Goal: Transaction & Acquisition: Purchase product/service

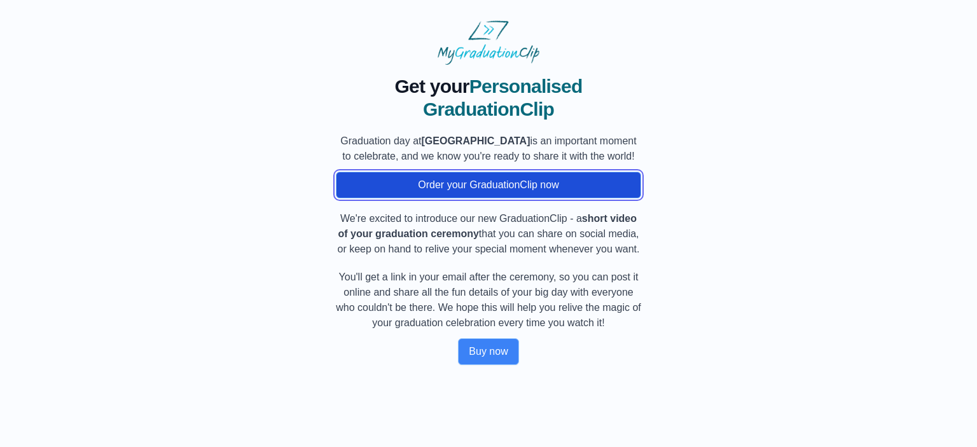
click at [496, 195] on button "Order your GraduationClip now" at bounding box center [488, 185] width 305 height 27
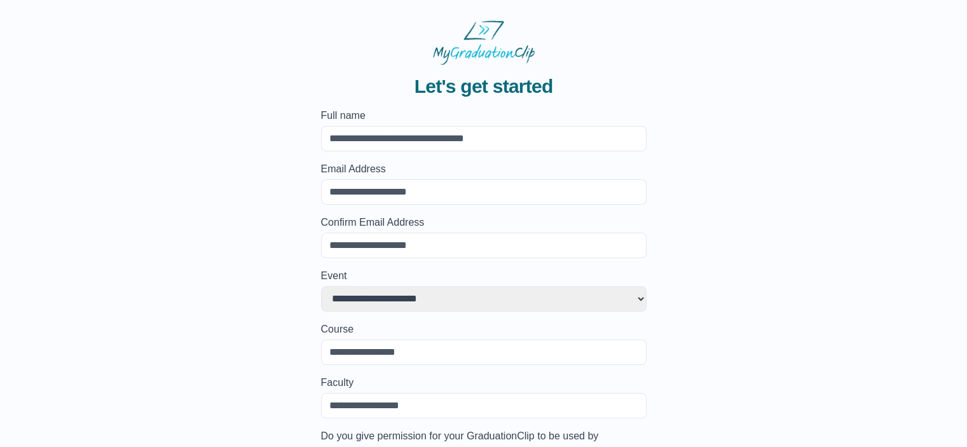
click at [371, 132] on input "Full name" at bounding box center [484, 138] width 326 height 25
type input "**********"
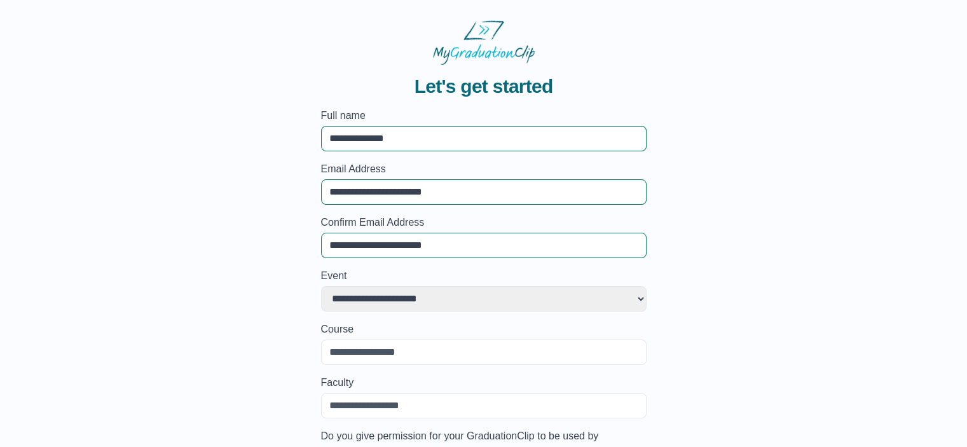
type input "**********"
click at [198, 213] on div "**********" at bounding box center [483, 296] width 926 height 462
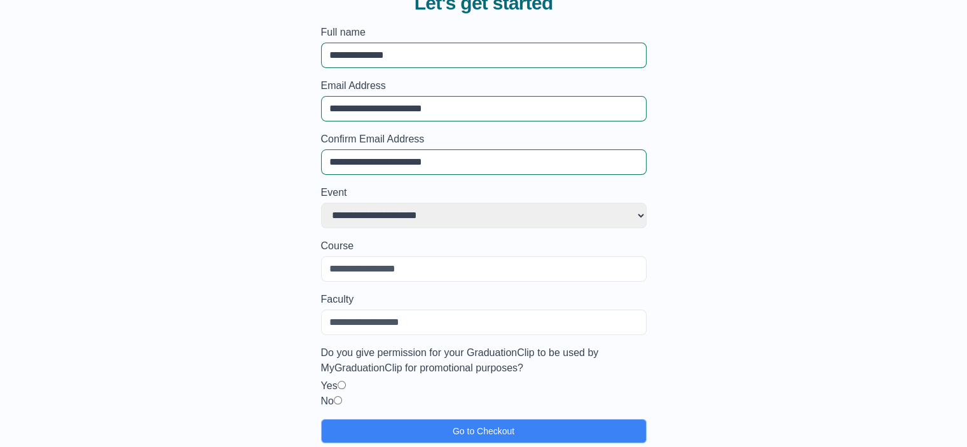
scroll to position [99, 0]
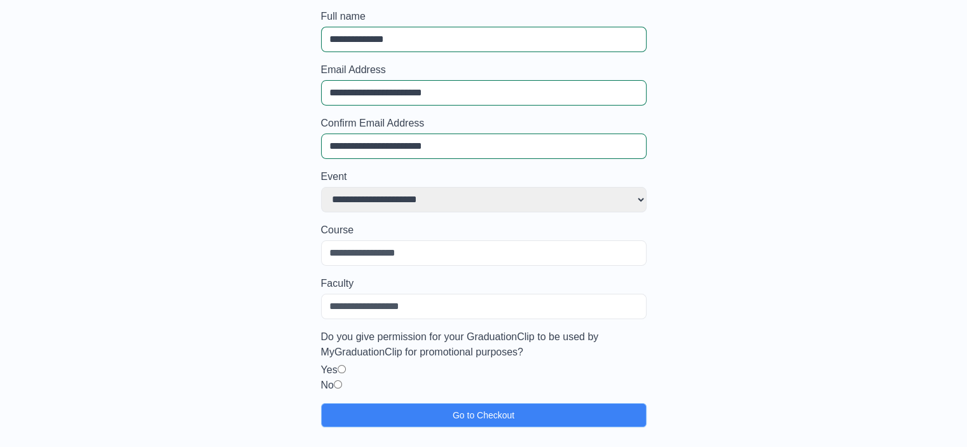
click at [415, 204] on select "**********" at bounding box center [484, 199] width 326 height 25
select select "**********"
click at [321, 187] on select "**********" at bounding box center [484, 199] width 326 height 25
click at [516, 197] on select "**********" at bounding box center [484, 199] width 326 height 25
click at [321, 187] on select "**********" at bounding box center [484, 199] width 326 height 25
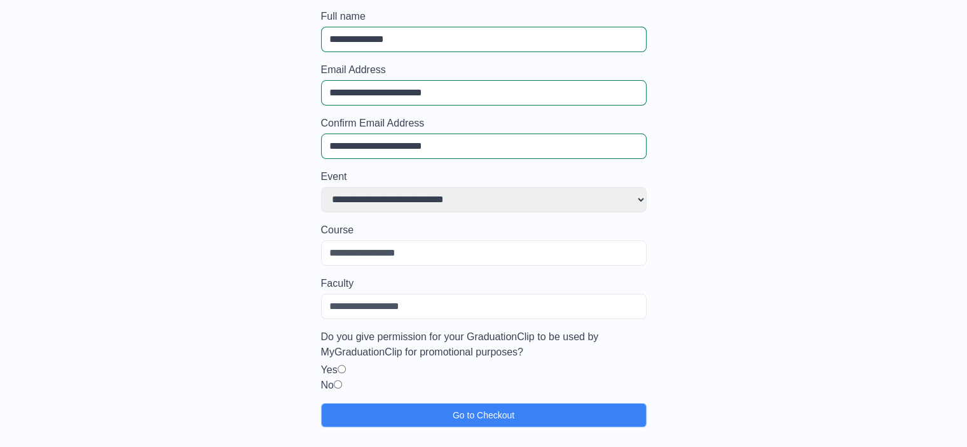
click at [401, 257] on input "Course" at bounding box center [484, 252] width 326 height 25
click at [362, 307] on input "Faculty" at bounding box center [484, 306] width 326 height 25
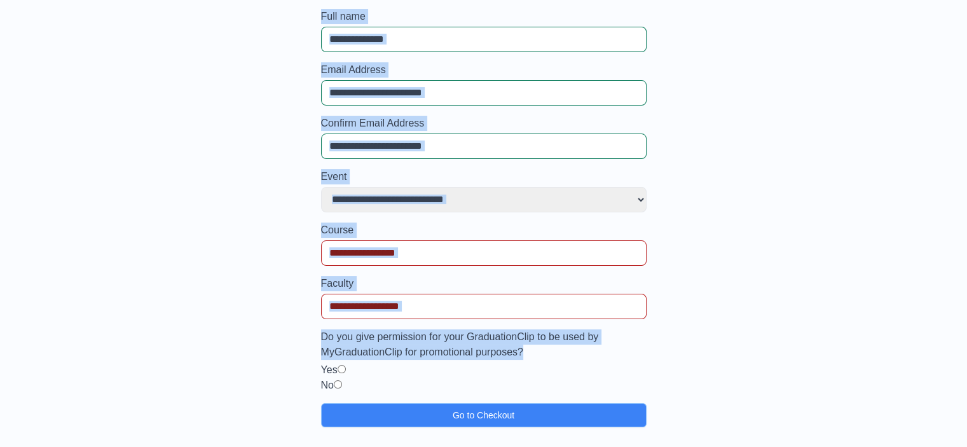
scroll to position [0, 0]
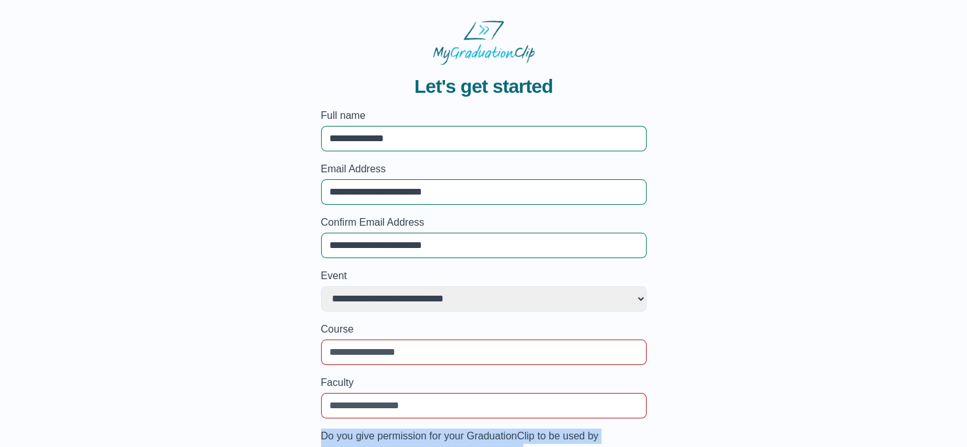
drag, startPoint x: 536, startPoint y: 355, endPoint x: 315, endPoint y: 434, distance: 234.3
copy label "Do you give permission for your GraduationClip to be used by MyGraduationClip f…"
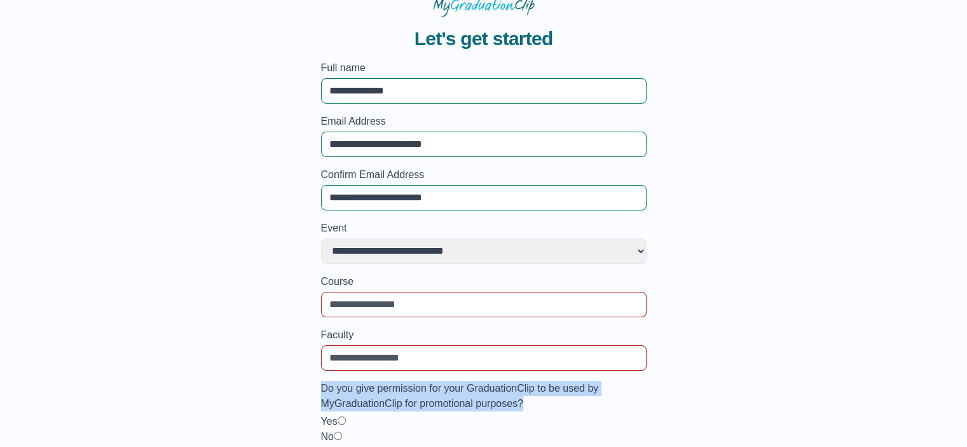
scroll to position [99, 0]
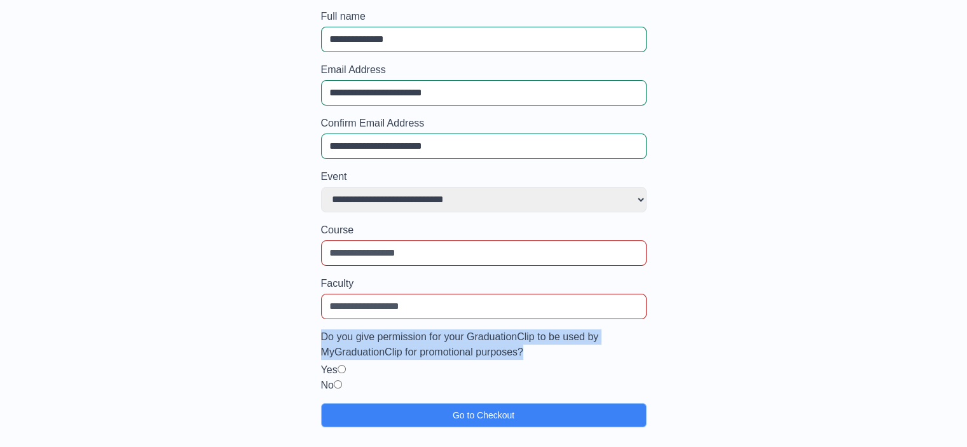
click at [710, 350] on div "**********" at bounding box center [483, 197] width 926 height 462
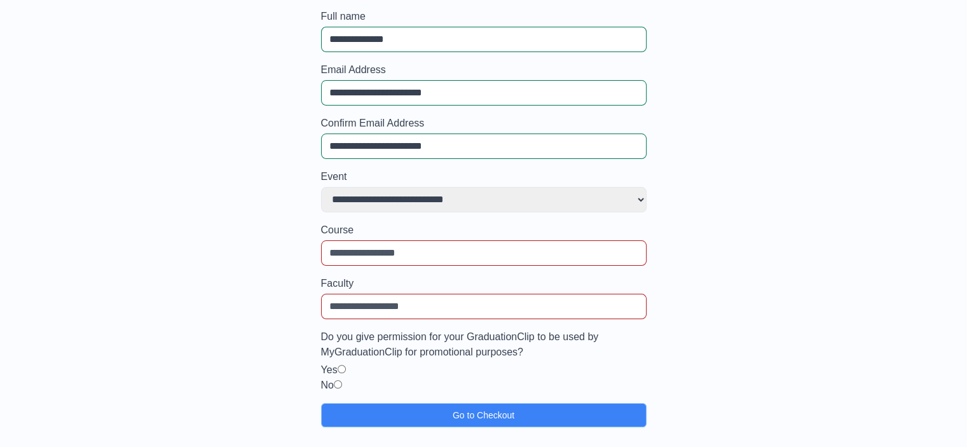
click at [372, 249] on input "Course" at bounding box center [484, 252] width 326 height 25
type input "*"
drag, startPoint x: 423, startPoint y: 254, endPoint x: 305, endPoint y: 250, distance: 117.7
click at [305, 250] on div "**********" at bounding box center [483, 197] width 926 height 462
paste input "**********"
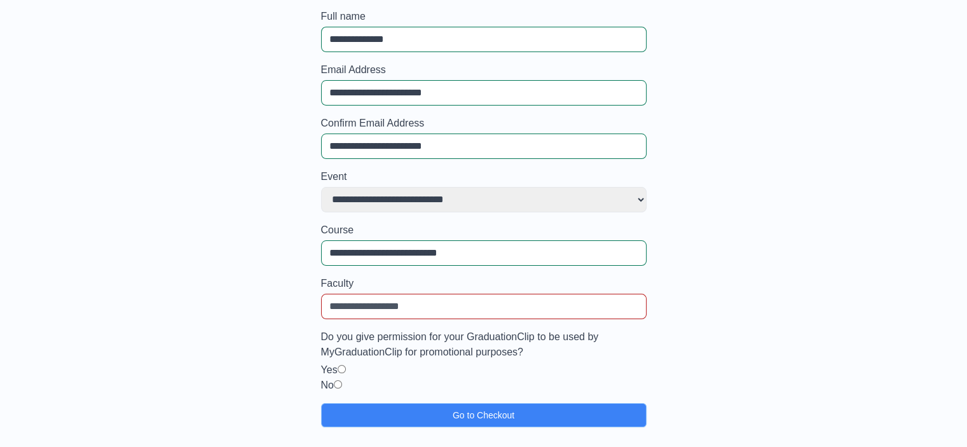
type input "**********"
click at [368, 313] on input "Faculty" at bounding box center [484, 306] width 326 height 25
drag, startPoint x: 367, startPoint y: 280, endPoint x: 308, endPoint y: 275, distance: 59.4
click at [308, 275] on div "**********" at bounding box center [483, 197] width 926 height 462
copy label "Faculty"
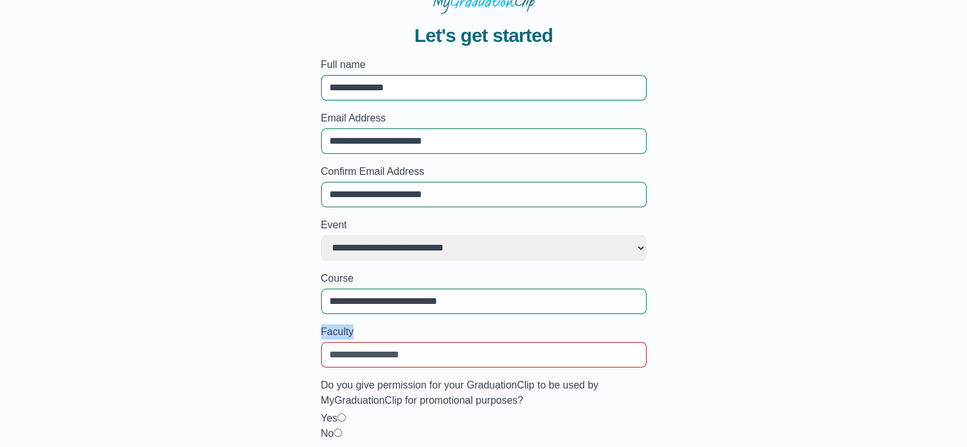
scroll to position [0, 0]
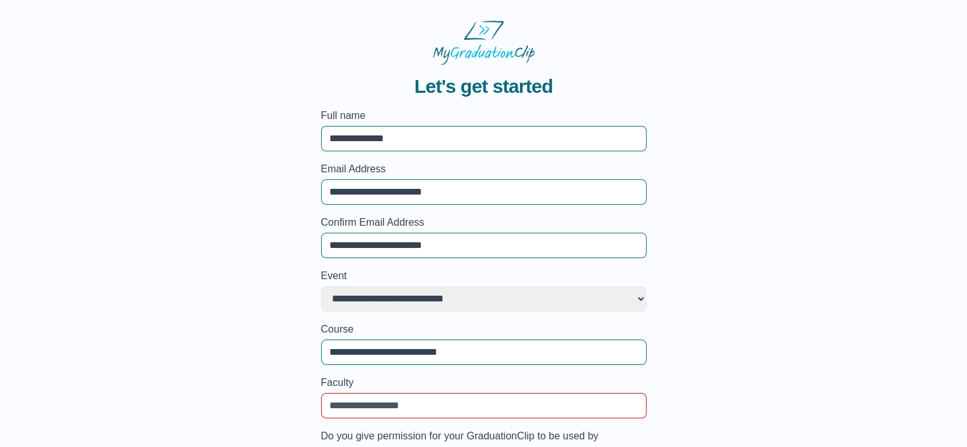
drag, startPoint x: 423, startPoint y: 51, endPoint x: 539, endPoint y: 62, distance: 116.9
click at [539, 62] on div at bounding box center [484, 42] width 326 height 45
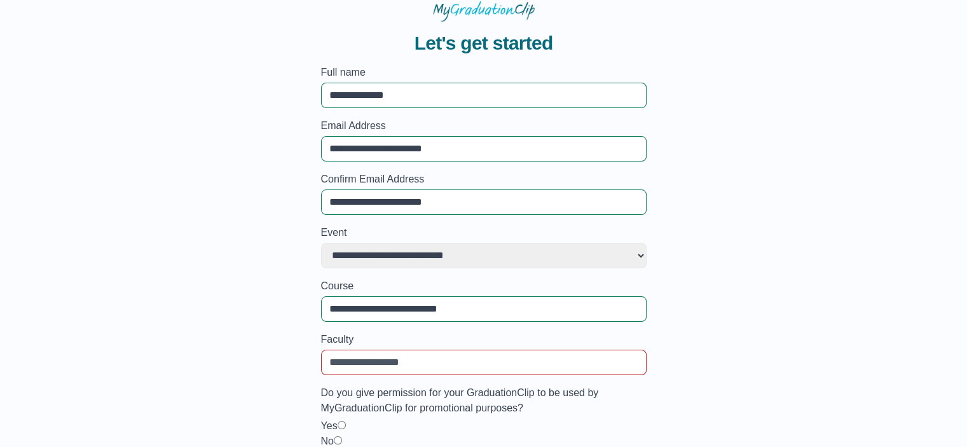
scroll to position [64, 0]
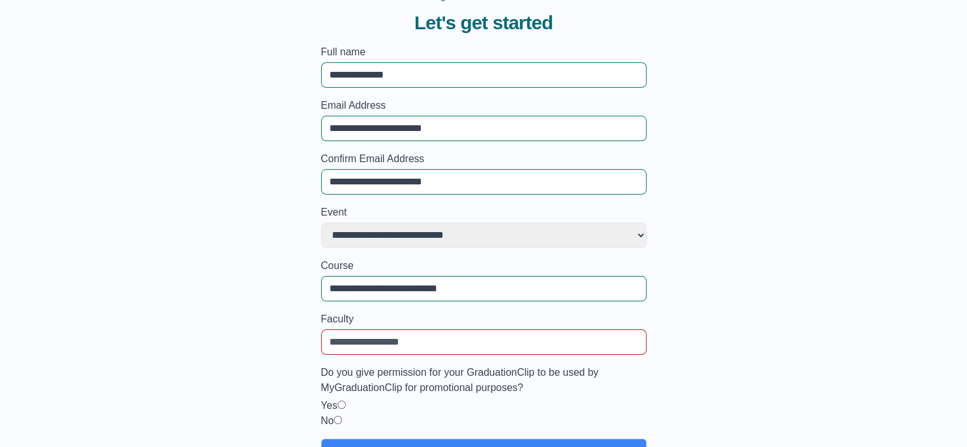
click at [340, 340] on input "Faculty" at bounding box center [484, 341] width 326 height 25
paste input "**********"
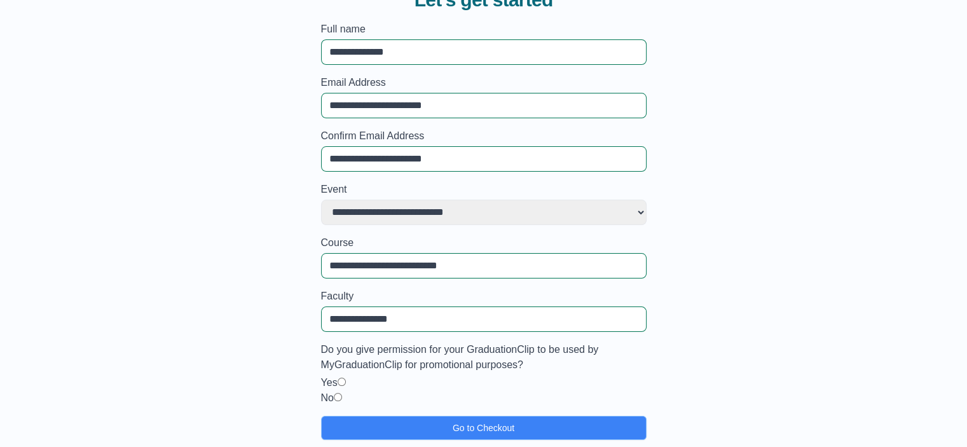
scroll to position [99, 0]
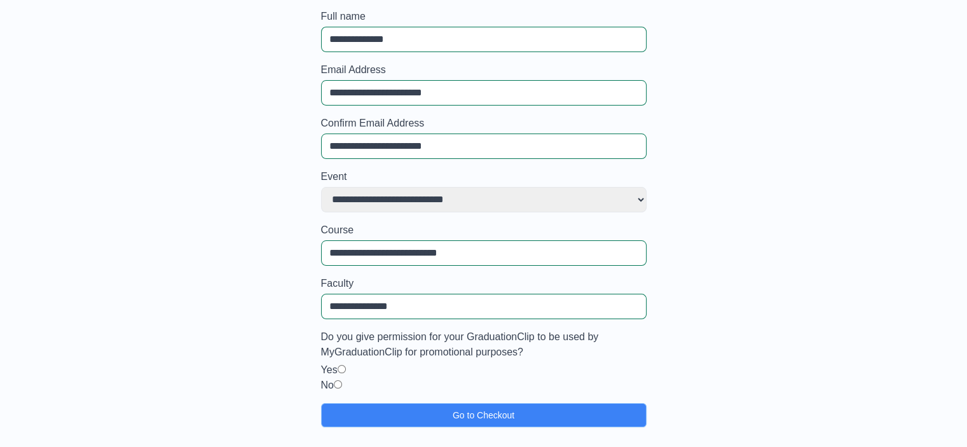
drag, startPoint x: 364, startPoint y: 304, endPoint x: 313, endPoint y: 308, distance: 51.0
click at [313, 308] on div "**********" at bounding box center [483, 197] width 926 height 462
drag, startPoint x: 410, startPoint y: 307, endPoint x: 270, endPoint y: 302, distance: 140.0
click at [270, 302] on div "**********" at bounding box center [483, 197] width 926 height 462
paste input "*****"
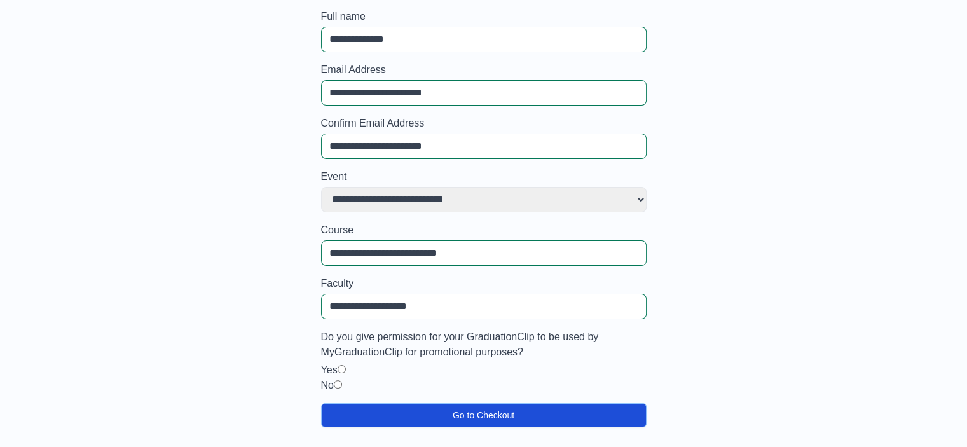
type input "**********"
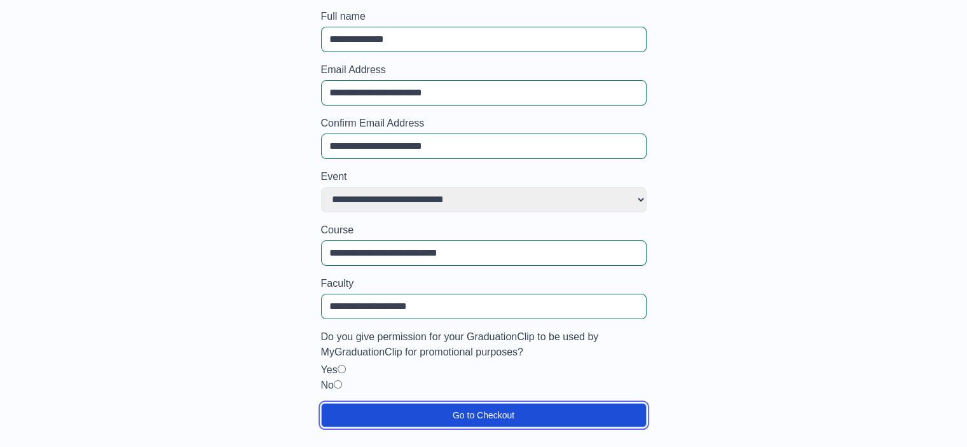
click at [469, 415] on button "Go to Checkout" at bounding box center [484, 415] width 326 height 24
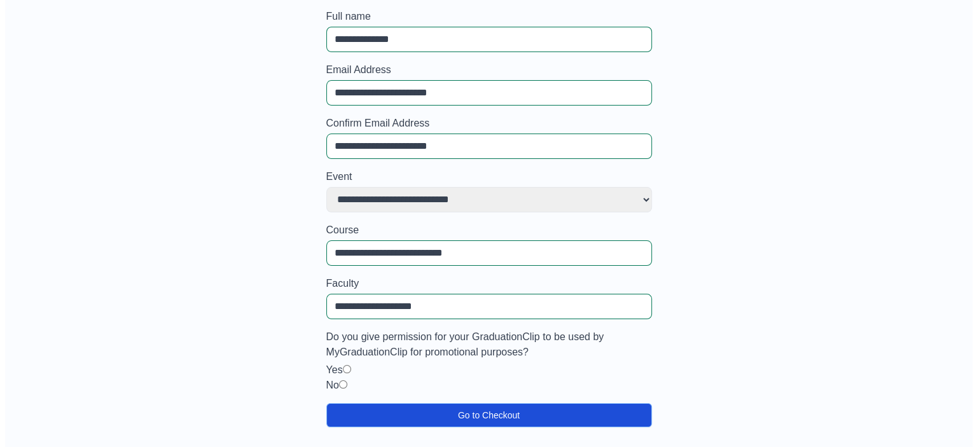
scroll to position [0, 0]
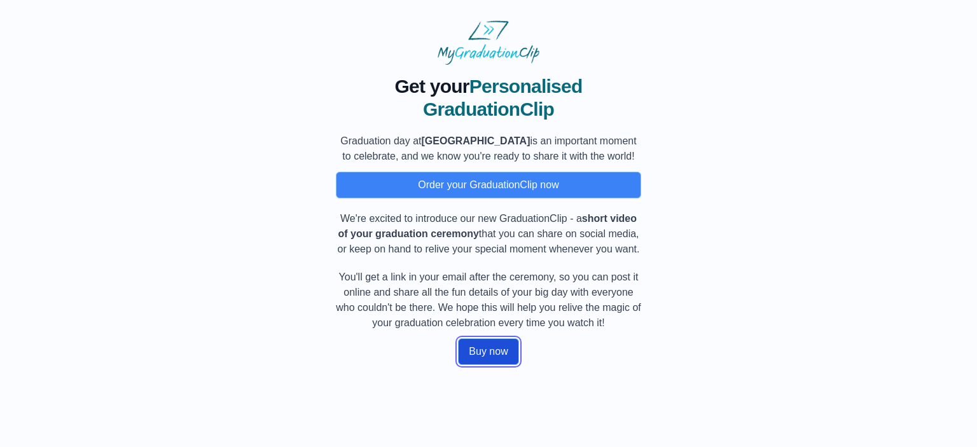
click at [493, 363] on button "Buy now" at bounding box center [488, 351] width 60 height 27
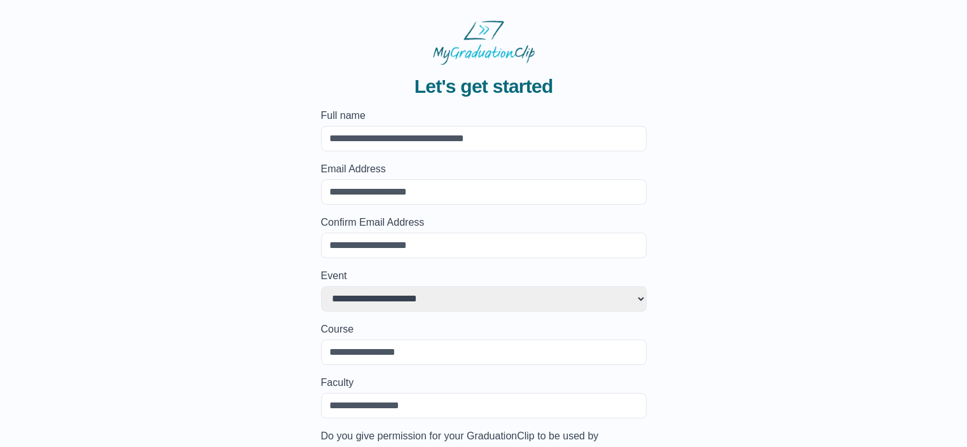
click at [389, 126] on input "Full name" at bounding box center [484, 138] width 326 height 25
type input "**********"
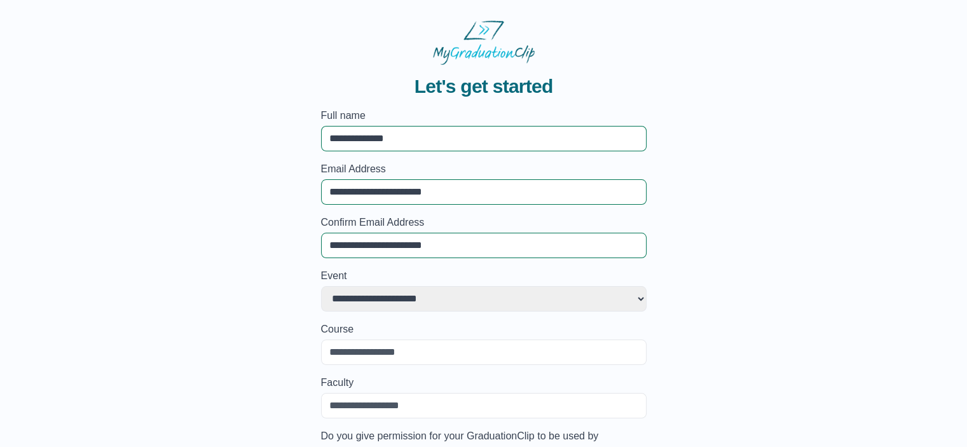
type input "**********"
click at [289, 265] on div "**********" at bounding box center [483, 296] width 926 height 462
click at [371, 299] on select "**********" at bounding box center [484, 298] width 326 height 25
select select "**********"
click at [321, 286] on select "**********" at bounding box center [484, 298] width 326 height 25
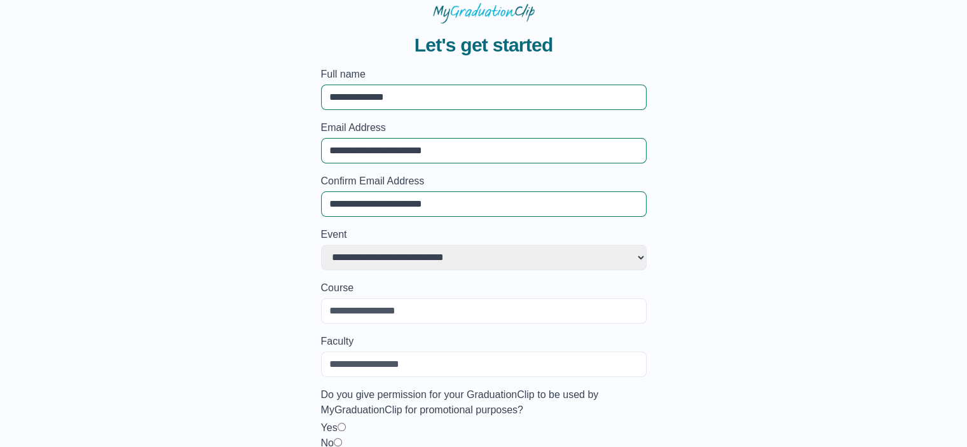
scroll to position [99, 0]
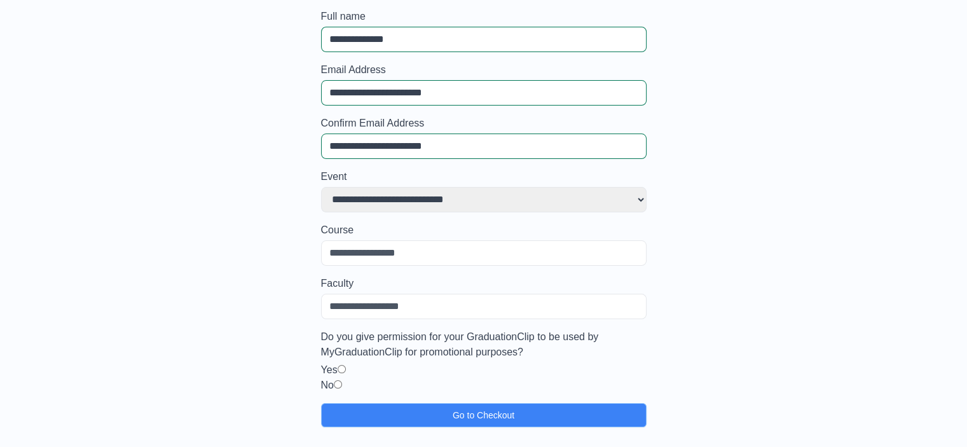
click at [348, 252] on input "Course" at bounding box center [484, 252] width 326 height 25
type input "**********"
click at [348, 312] on input "Faculty" at bounding box center [484, 306] width 326 height 25
type input "**********"
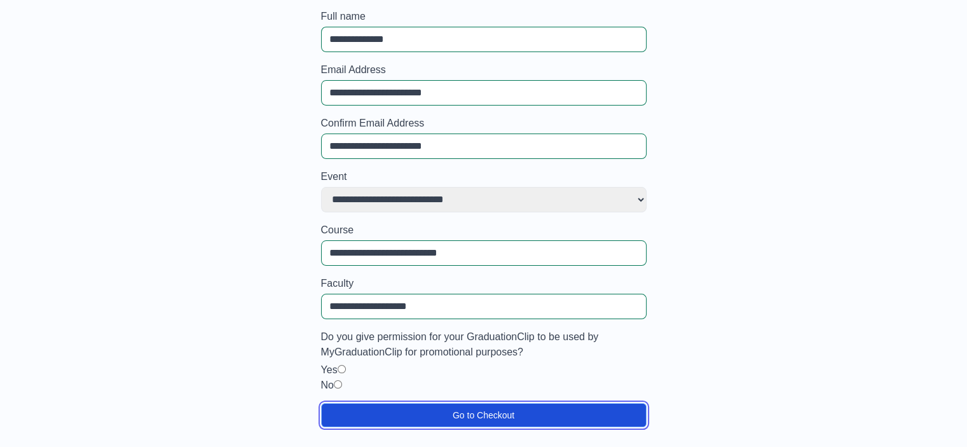
click at [483, 412] on button "Go to Checkout" at bounding box center [484, 415] width 326 height 24
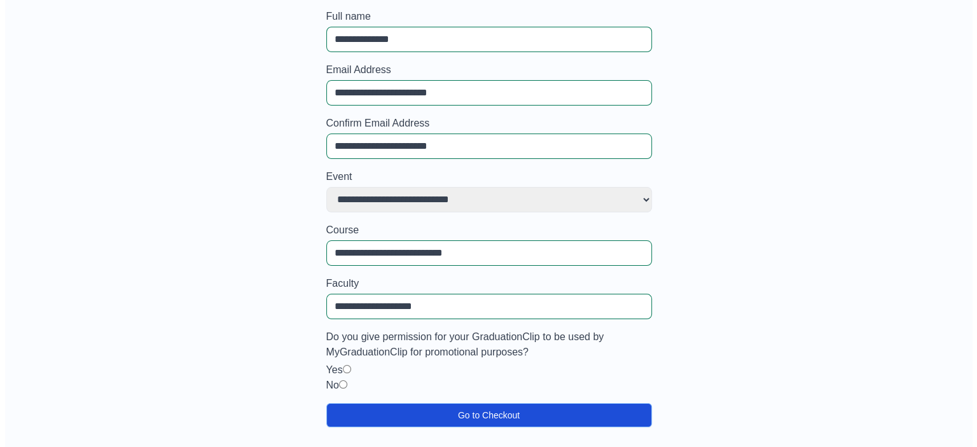
scroll to position [0, 0]
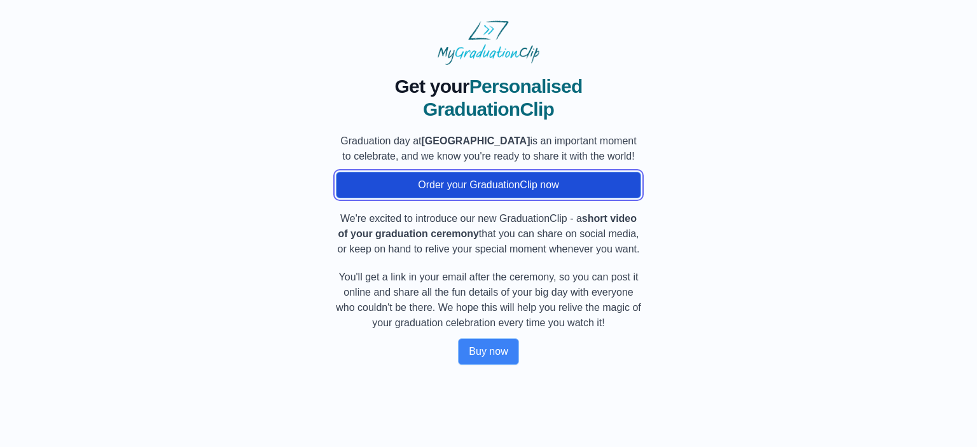
click at [507, 197] on button "Order your GraduationClip now" at bounding box center [488, 185] width 305 height 27
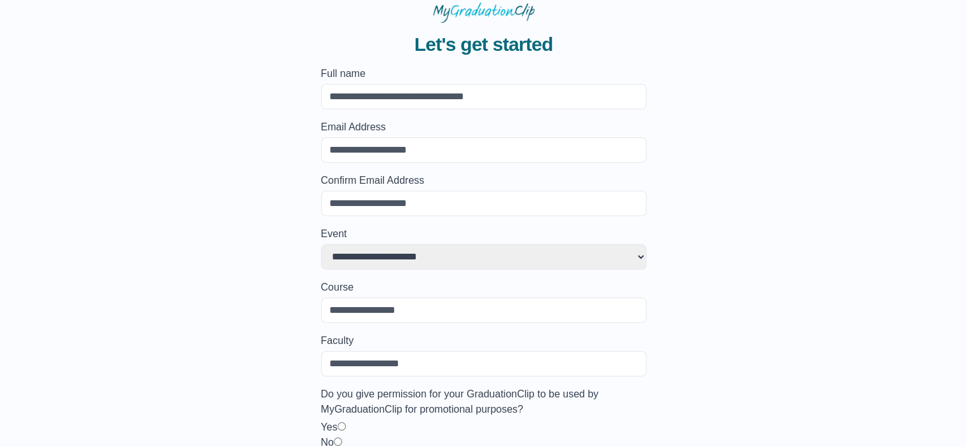
scroll to position [99, 0]
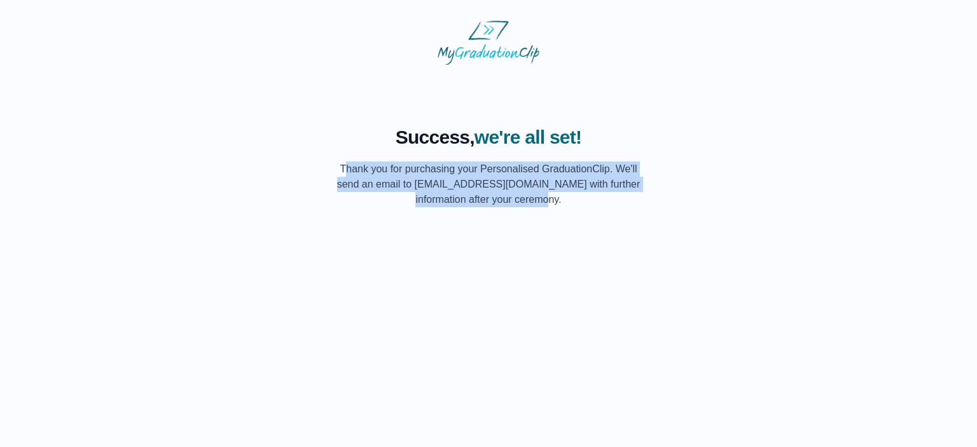
drag, startPoint x: 596, startPoint y: 212, endPoint x: 312, endPoint y: 149, distance: 291.0
click at [312, 149] on body "Success, we're all set! Thank you for purchasing your Personalised GraduationCl…" at bounding box center [488, 113] width 956 height 207
copy p "Thank you for purchasing your Personalised GraduationClip. We'll send an email …"
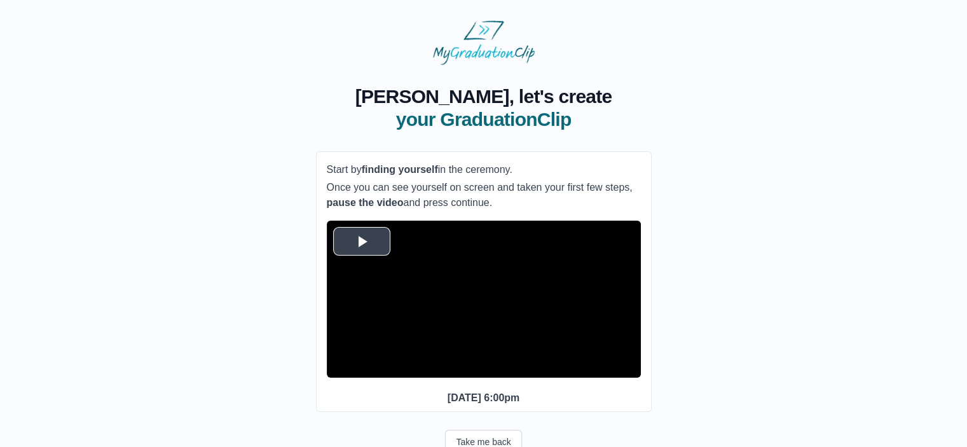
click at [362, 241] on span "Video Player" at bounding box center [362, 241] width 0 height 0
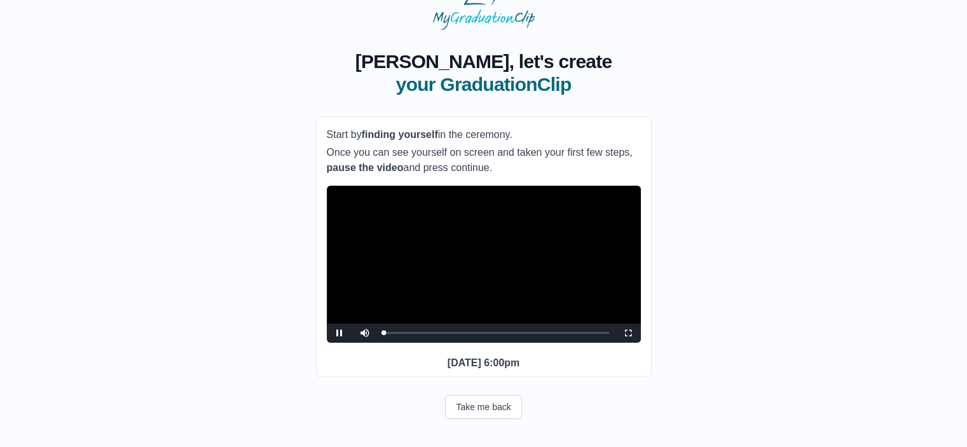
scroll to position [59, 0]
drag, startPoint x: 406, startPoint y: 330, endPoint x: 420, endPoint y: 329, distance: 13.4
click at [407, 331] on div "0:07:22" at bounding box center [407, 332] width 1 height 3
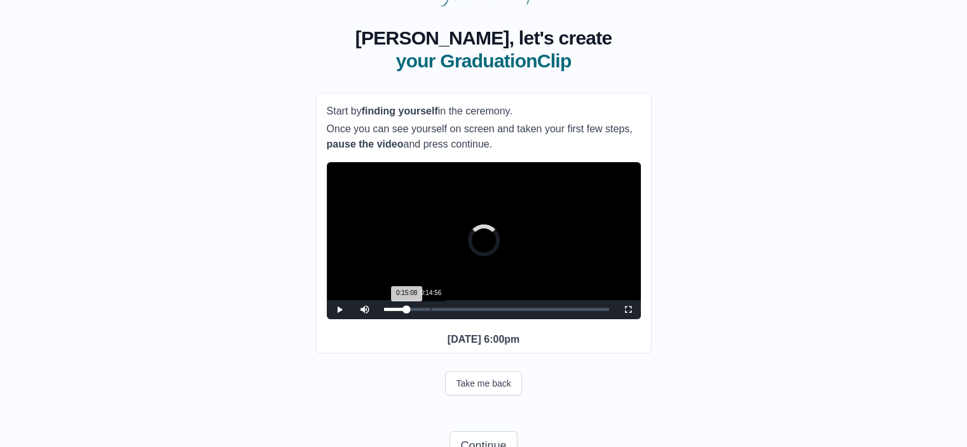
click at [430, 311] on div "Loaded : 0% 0:14:56 0:15:08 Progress : 0%" at bounding box center [496, 309] width 225 height 3
click at [467, 319] on div "Loaded : 0% 0:26:48 0:15:08 Progress : 0%" at bounding box center [497, 309] width 238 height 19
click at [489, 311] on div "Loaded : 0% 0:33:46 0:33:58 Progress : 0%" at bounding box center [496, 309] width 225 height 3
click at [501, 311] on div "Loaded : 0% 0:37:39 0:37:51 Progress : 0%" at bounding box center [496, 309] width 225 height 3
click at [517, 319] on div "Loaded : 0% 0:42:58 0:37:52 Progress : 0%" at bounding box center [497, 309] width 238 height 19
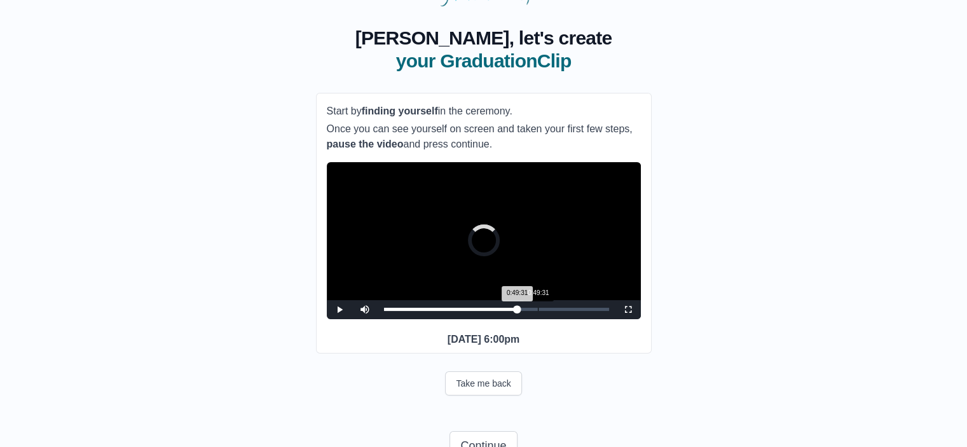
click at [537, 319] on div "Loaded : 0% 0:49:31 0:49:31 Progress : 0%" at bounding box center [497, 309] width 238 height 19
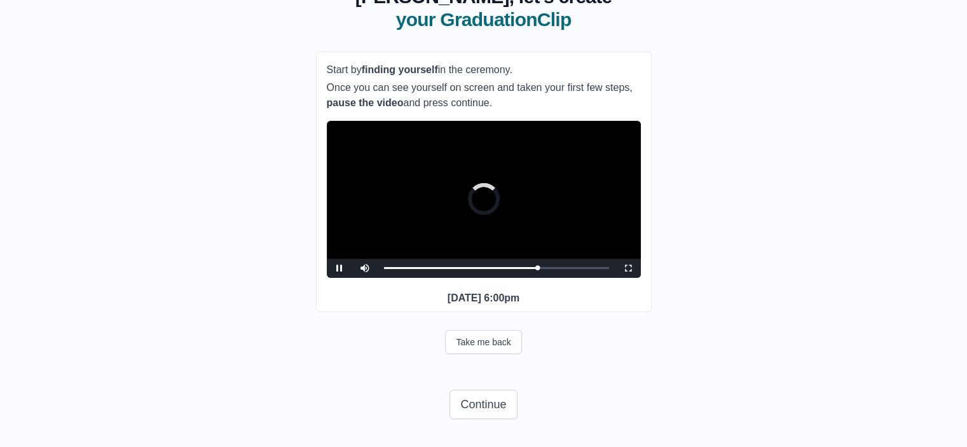
scroll to position [123, 0]
click at [628, 268] on span "Video Player" at bounding box center [628, 268] width 0 height 0
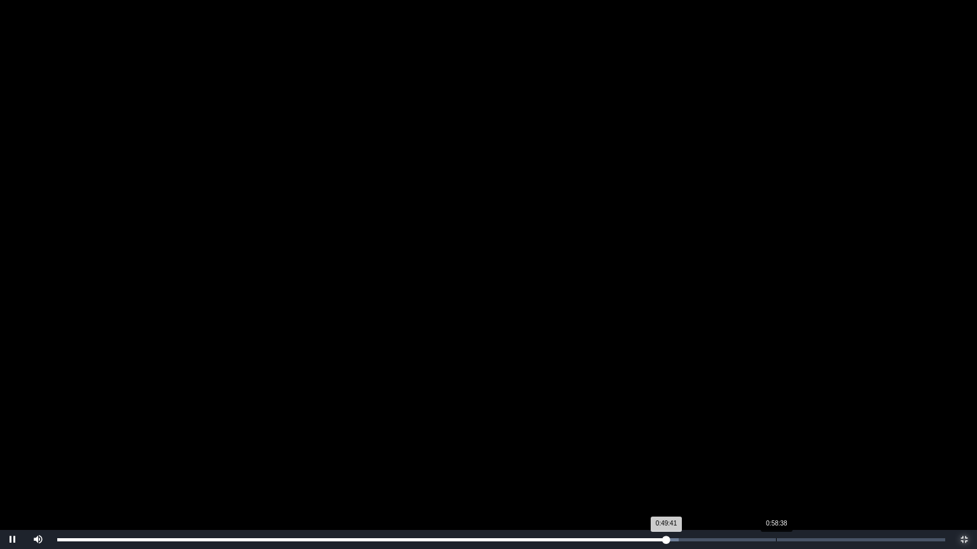
click at [776, 446] on div "0:58:38" at bounding box center [776, 540] width 1 height 3
click at [801, 446] on div "Loaded : 0% 1:00:40 1:00:43 Progress : 0%" at bounding box center [501, 540] width 888 height 3
click at [818, 446] on div "Loaded : 0% 1:01:54 1:00:43 Progress : 0%" at bounding box center [501, 540] width 888 height 3
click at [846, 446] on div "1:04:21" at bounding box center [846, 540] width 1 height 3
click at [868, 446] on div "1:06:10" at bounding box center [868, 540] width 1 height 3
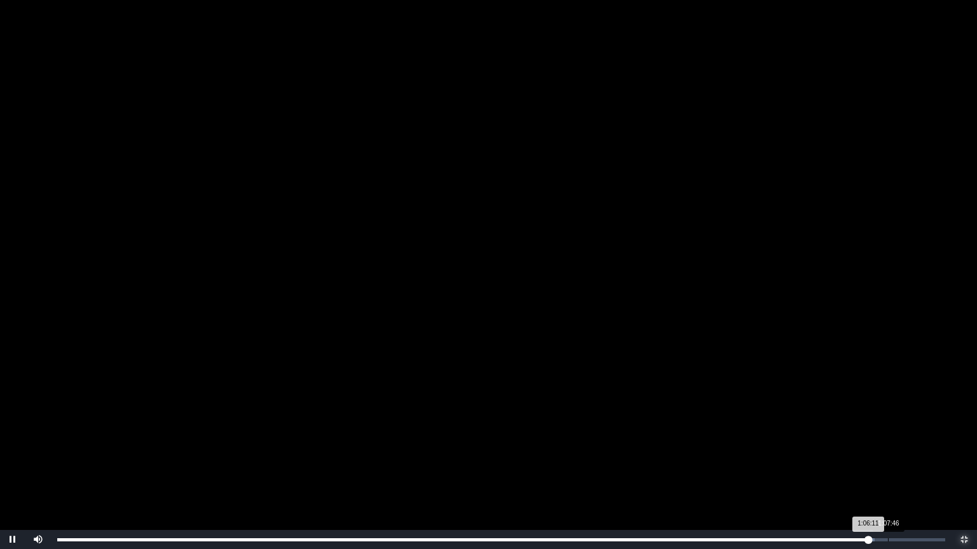
click at [888, 446] on div "Loaded : 0% 1:07:46 1:06:11 Progress : 0%" at bounding box center [501, 539] width 900 height 19
click at [897, 446] on div "Loaded : 0% 1:08:33 1:08:33 Progress : 0%" at bounding box center [501, 539] width 900 height 19
click at [908, 446] on div "Loaded : 0% 1:09:17 1:08:33 Progress : 0%" at bounding box center [501, 540] width 888 height 3
click at [914, 446] on div "1:09:54" at bounding box center [914, 540] width 1 height 3
click at [925, 446] on div "1:10:47" at bounding box center [925, 540] width 1 height 3
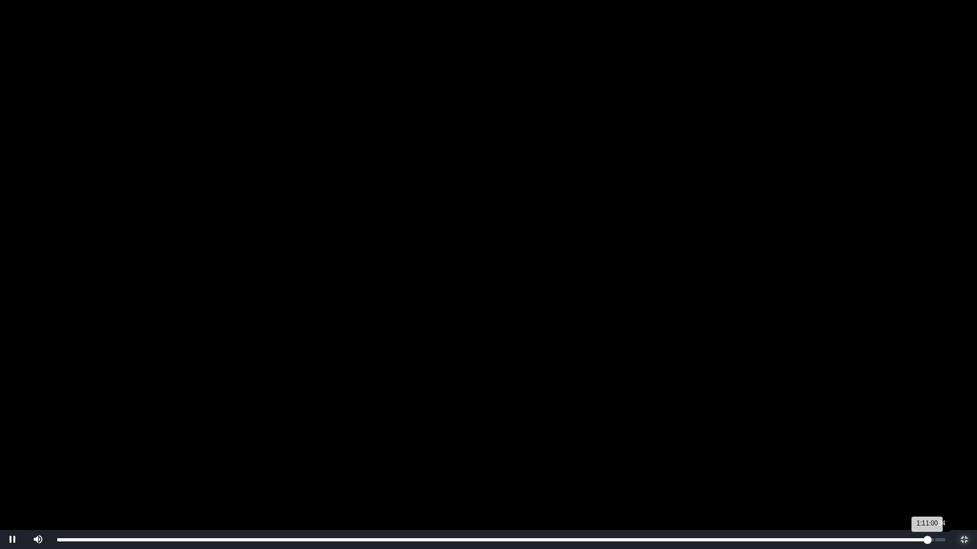
click at [935, 446] on div "1:11:34" at bounding box center [934, 540] width 1 height 3
click at [942, 446] on div "Loaded : 0% 1:12:07 1:11:41 Progress : 0%" at bounding box center [501, 540] width 888 height 3
click at [499, 446] on div "0:36:00" at bounding box center [499, 540] width 1 height 3
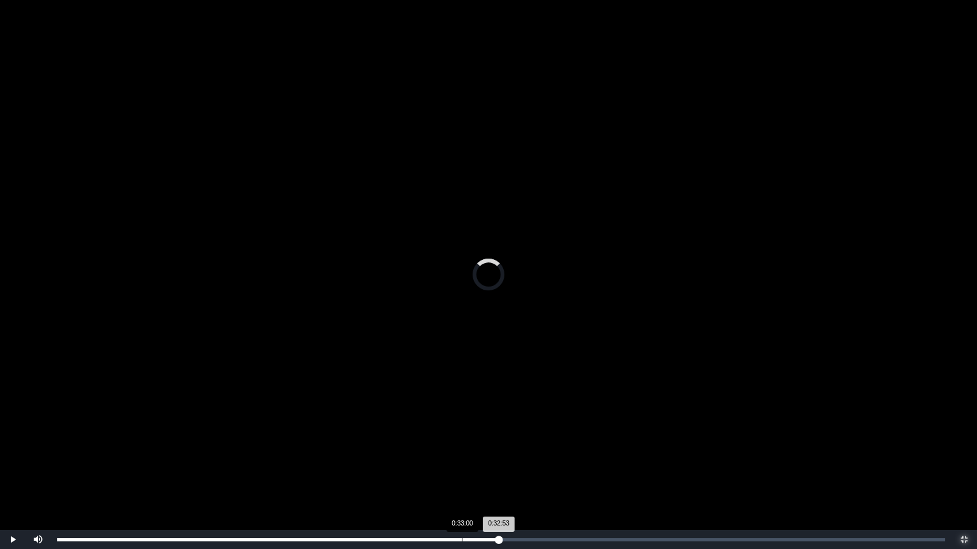
click at [460, 446] on div "Loaded : 0% 0:33:00 0:32:53 Progress : 0%" at bounding box center [501, 539] width 900 height 19
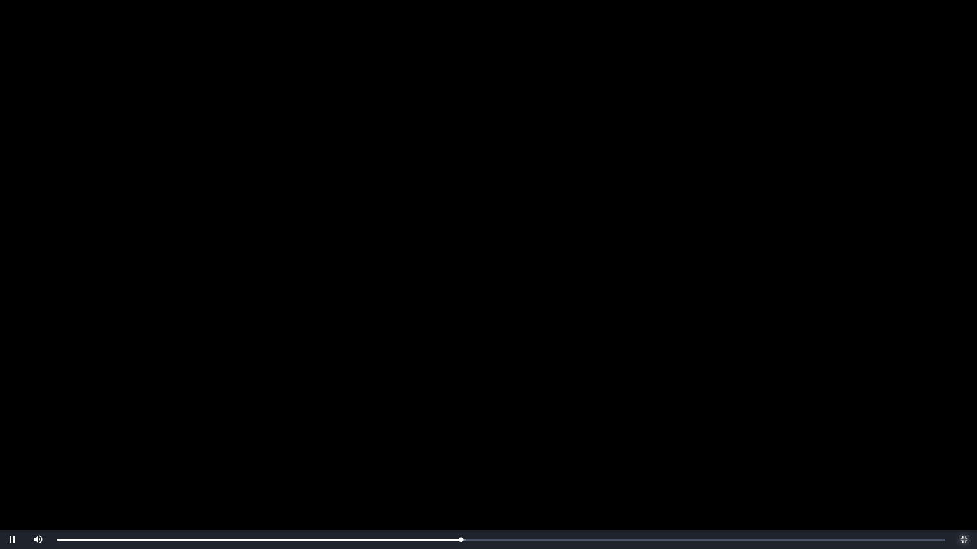
click at [964, 446] on span "Video Player" at bounding box center [964, 540] width 0 height 0
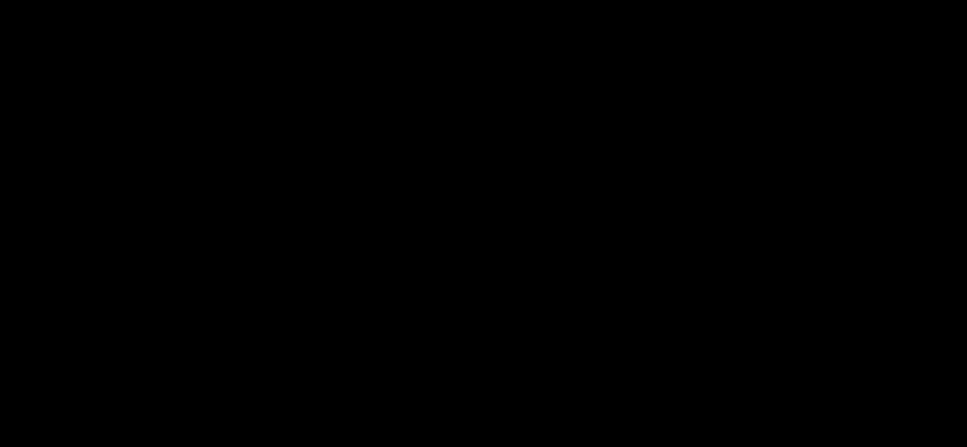
scroll to position [123, 0]
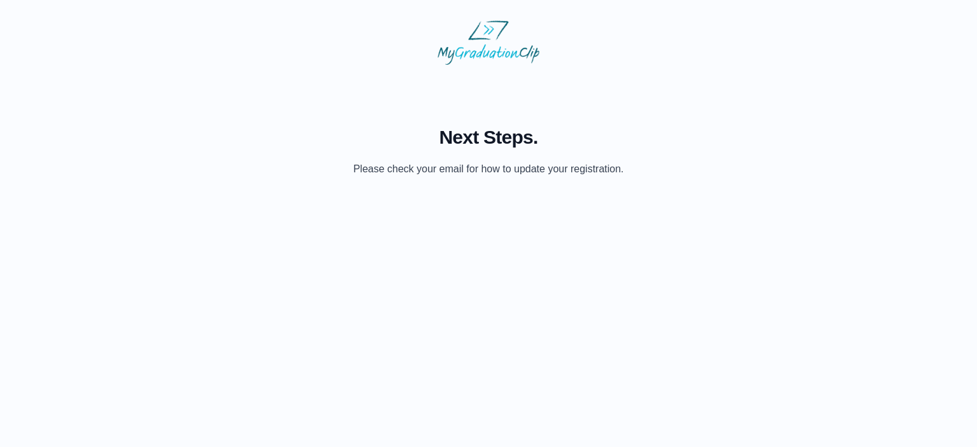
click at [558, 174] on p "Please check your email for how to update your registration." at bounding box center [488, 169] width 270 height 15
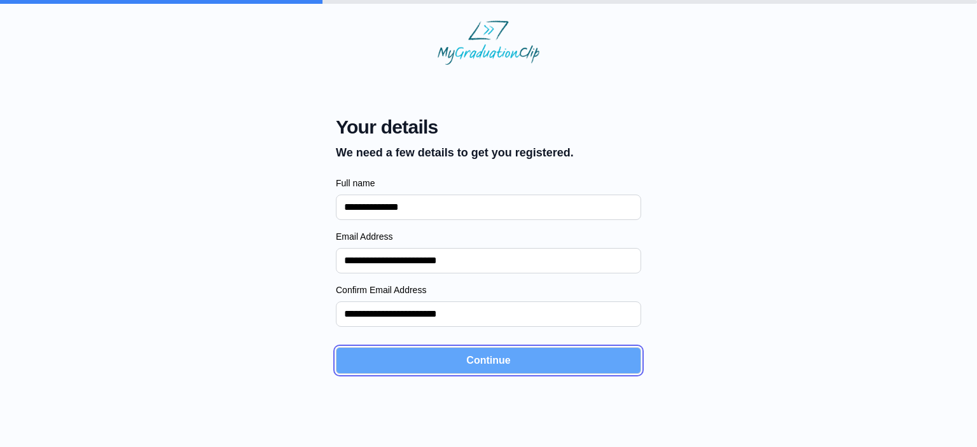
click at [500, 360] on button "Continue" at bounding box center [488, 360] width 305 height 27
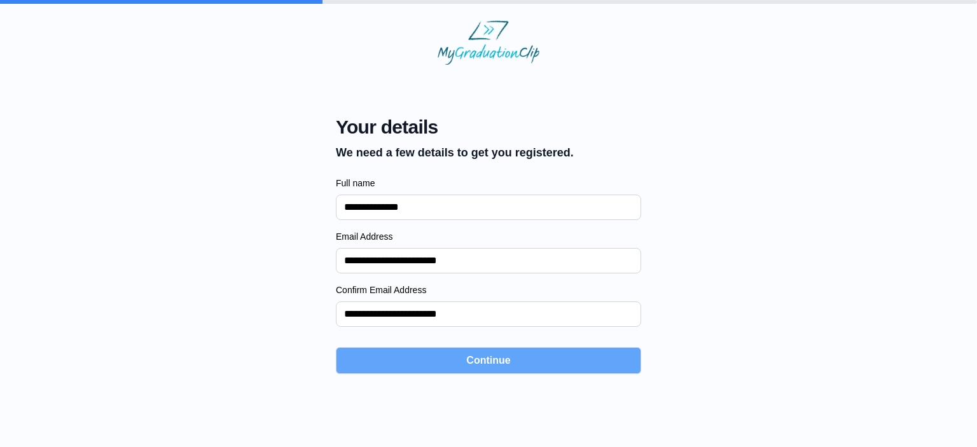
select select "**********"
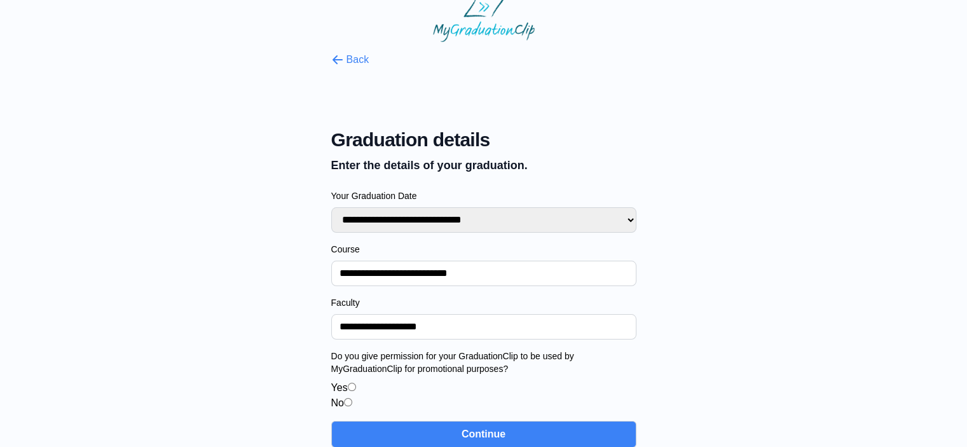
scroll to position [43, 0]
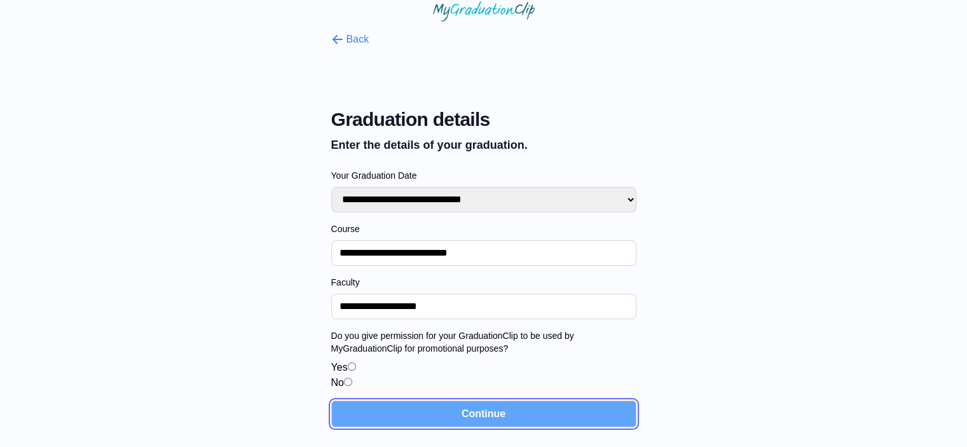
click at [495, 409] on button "Continue" at bounding box center [483, 414] width 305 height 27
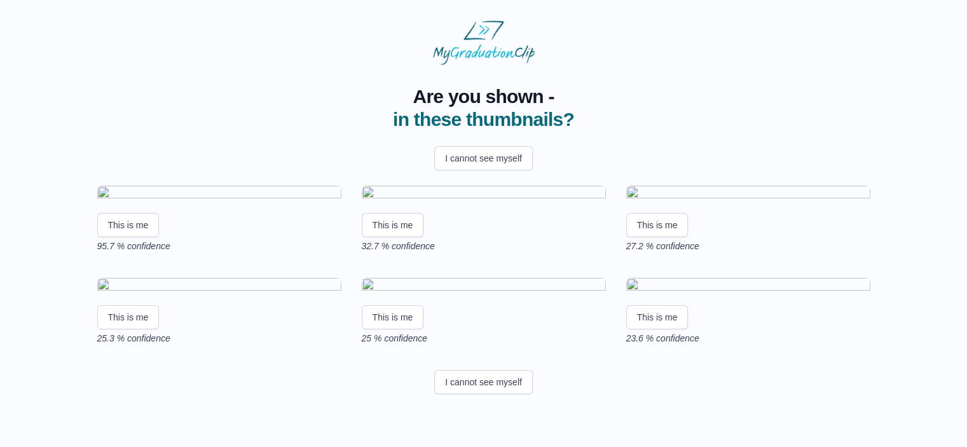
scroll to position [211, 0]
click at [500, 394] on button "I cannot see myself" at bounding box center [483, 382] width 99 height 24
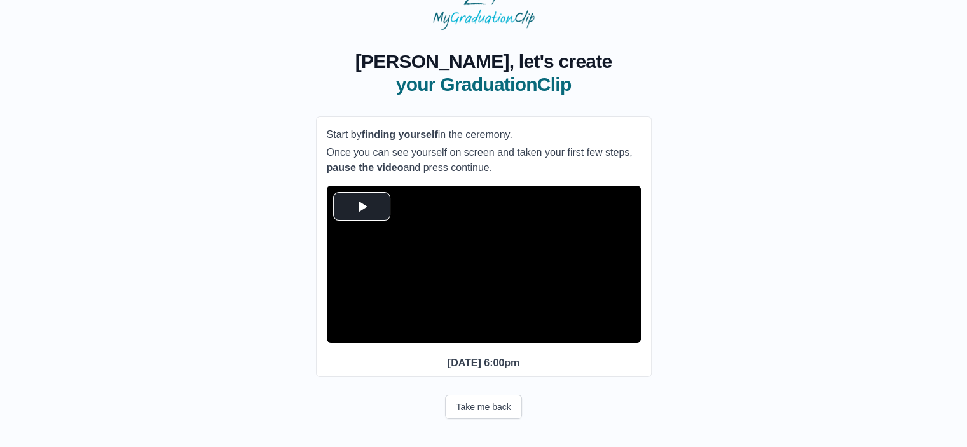
scroll to position [59, 0]
click at [362, 206] on span "Video Player" at bounding box center [362, 206] width 0 height 0
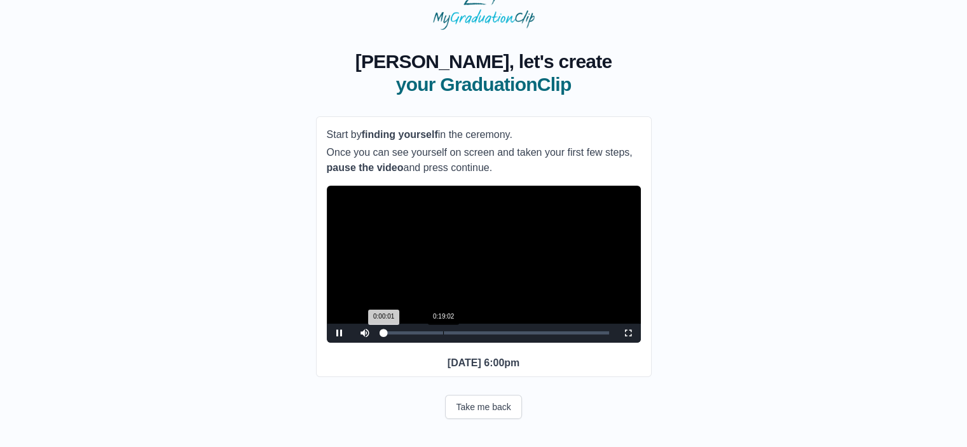
click at [443, 334] on div "Loaded : 0% 0:19:02 0:00:01 Progress : 0%" at bounding box center [497, 333] width 238 height 19
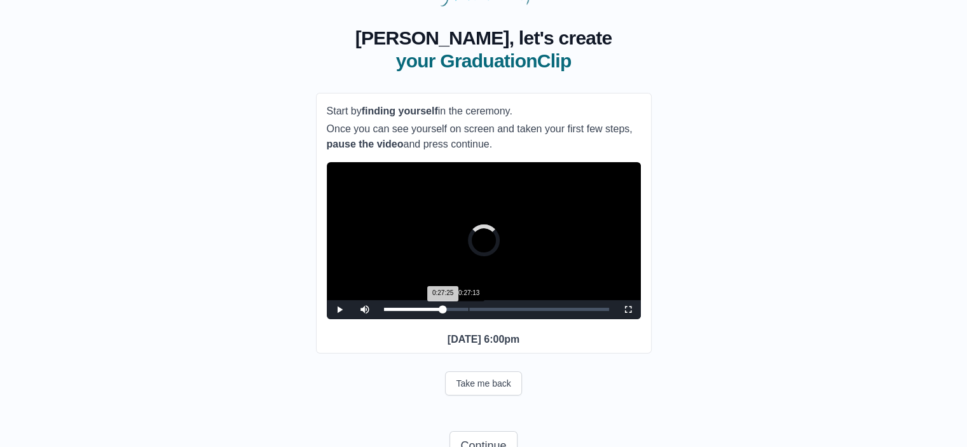
click at [469, 311] on div "Loaded : 0% 0:27:13 0:27:25 Progress : 0%" at bounding box center [496, 309] width 225 height 3
click at [481, 311] on div "0:31:18" at bounding box center [481, 309] width 1 height 3
click at [491, 311] on div "0:34:22" at bounding box center [491, 309] width 1 height 3
click at [500, 311] on div "Loaded : 0% 0:37:02 0:37:27 Progress : 0%" at bounding box center [496, 309] width 225 height 3
click at [510, 319] on div "Loaded : 0% 0:40:43 0:40:43 Progress : 0%" at bounding box center [497, 309] width 238 height 19
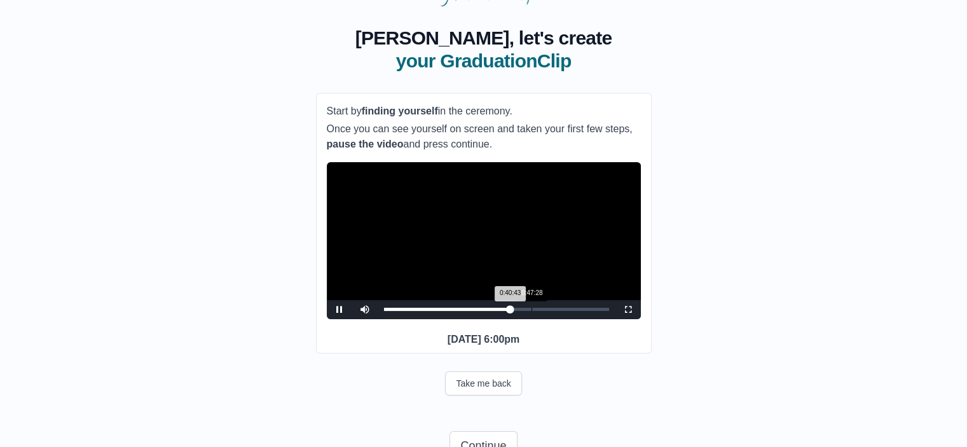
click at [531, 319] on div "Loaded : 0% 0:47:28 0:40:43 Progress : 0%" at bounding box center [497, 309] width 238 height 19
click at [544, 319] on div "Loaded : 0% 0:51:34 0:51:34 Progress : 0%" at bounding box center [497, 309] width 238 height 19
click at [628, 310] on span "Video Player" at bounding box center [628, 310] width 0 height 0
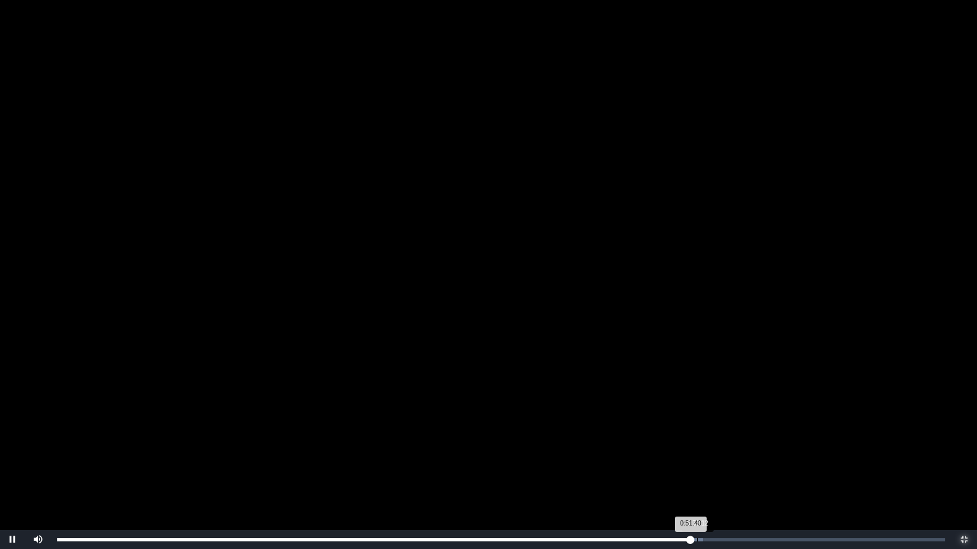
click at [696, 446] on div "Loaded : 0% 0:52:12 0:51:40 Progress : 0%" at bounding box center [501, 539] width 900 height 19
click at [707, 446] on div "0:53:02" at bounding box center [707, 540] width 1 height 3
click at [726, 446] on div "Loaded : 0% 0:54:32 0:53:02 Progress : 0%" at bounding box center [501, 540] width 888 height 3
click at [753, 446] on div "Loaded : 0% 0:56:34 0:54:36 Progress : 0%" at bounding box center [501, 540] width 888 height 3
click at [771, 446] on div "0:58:13" at bounding box center [771, 540] width 1 height 3
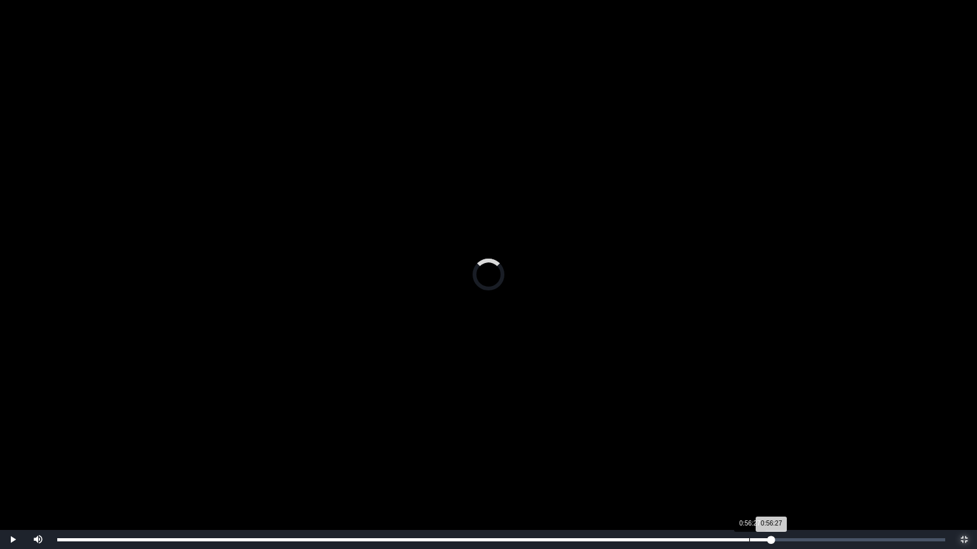
click at [749, 446] on div "0:56:27" at bounding box center [749, 540] width 1 height 3
click at [743, 446] on div "0:55:59" at bounding box center [743, 540] width 1 height 3
click at [731, 446] on div "0:55:00" at bounding box center [731, 540] width 1 height 3
click at [719, 446] on div "0:53:58" at bounding box center [719, 540] width 1 height 3
click at [706, 446] on div "Loaded : 0% 0:53:05 0:53:58 Progress : 0%" at bounding box center [501, 539] width 900 height 19
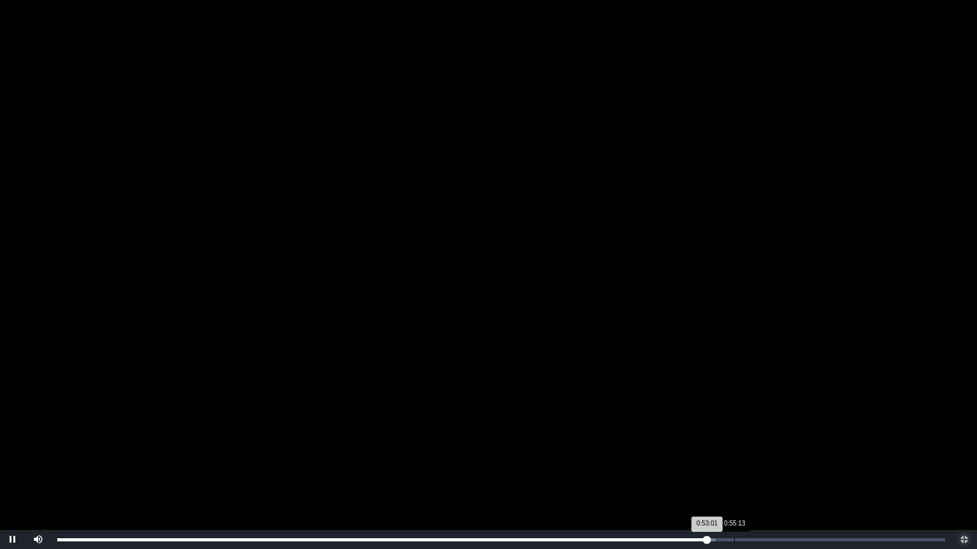
click at [733, 446] on div "Loaded : 0% 0:55:13 0:53:01 Progress : 0%" at bounding box center [501, 540] width 888 height 3
click at [763, 446] on div "0:57:36" at bounding box center [763, 540] width 1 height 3
click at [795, 446] on div "Loaded : 0% 1:00:12 1:00:12 Progress : 0%" at bounding box center [501, 539] width 900 height 19
click at [815, 446] on div "Loaded : 0% 1:01:48 1:01:51 Progress : 0%" at bounding box center [501, 539] width 900 height 19
click at [826, 446] on div "Loaded : 0% 1:02:41 1:02:44 Progress : 0%" at bounding box center [501, 539] width 900 height 19
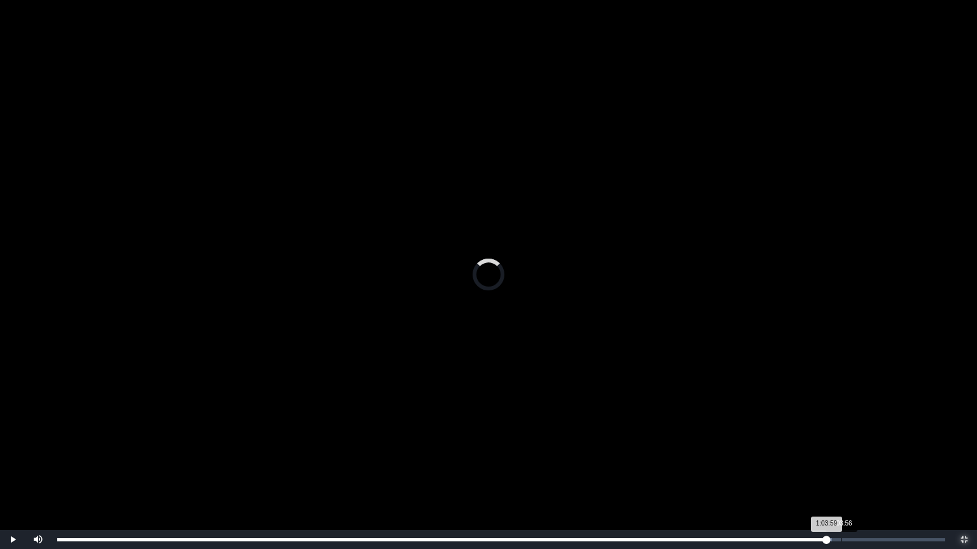
click at [841, 446] on div "Loaded : 0% 1:03:56 1:03:59 Progress : 0%" at bounding box center [501, 539] width 900 height 19
click at [843, 446] on div "1:04:08 Progress : 0%" at bounding box center [450, 540] width 786 height 3
click at [854, 446] on div "Loaded : 0% 1:05:01 1:05:01 Progress : 0%" at bounding box center [501, 540] width 888 height 3
click at [860, 446] on div "Loaded : 0% 1:05:29 1:05:02 Progress : 0%" at bounding box center [501, 540] width 888 height 3
click at [867, 446] on div "1:06:07" at bounding box center [867, 540] width 1 height 3
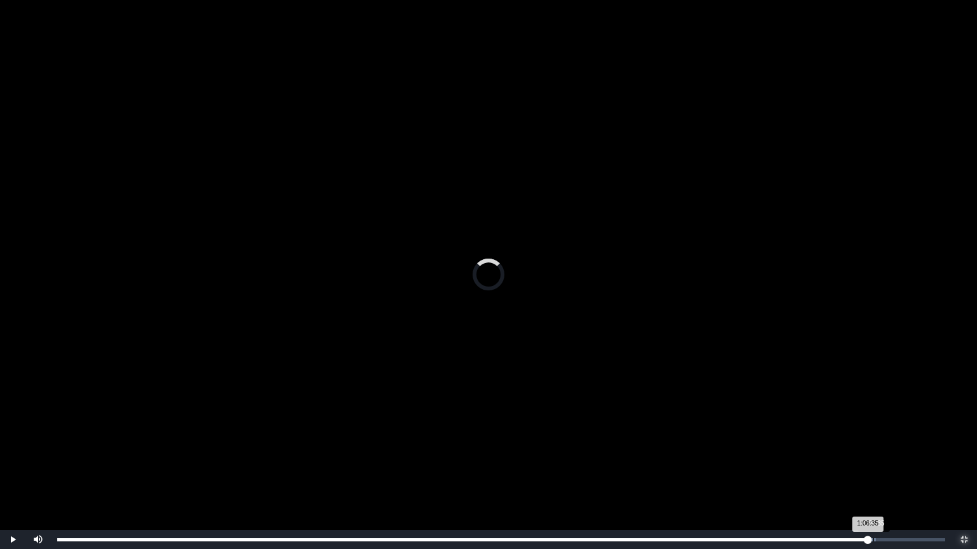
click at [873, 446] on div "Loaded : 0% 1:06:35 1:06:35 Progress : 0%" at bounding box center [501, 540] width 888 height 3
click at [876, 446] on div "1:06:47 Progress : 0%" at bounding box center [466, 540] width 818 height 3
click at [876, 446] on div "1:06:48 Progress : 0%" at bounding box center [466, 540] width 818 height 3
click at [885, 446] on div "Loaded : 0% 1:07:34 1:07:09 Progress : 0%" at bounding box center [501, 539] width 900 height 19
click at [892, 446] on div "Loaded : 0% 1:08:02 1:08:05 Progress : 0%" at bounding box center [501, 540] width 888 height 3
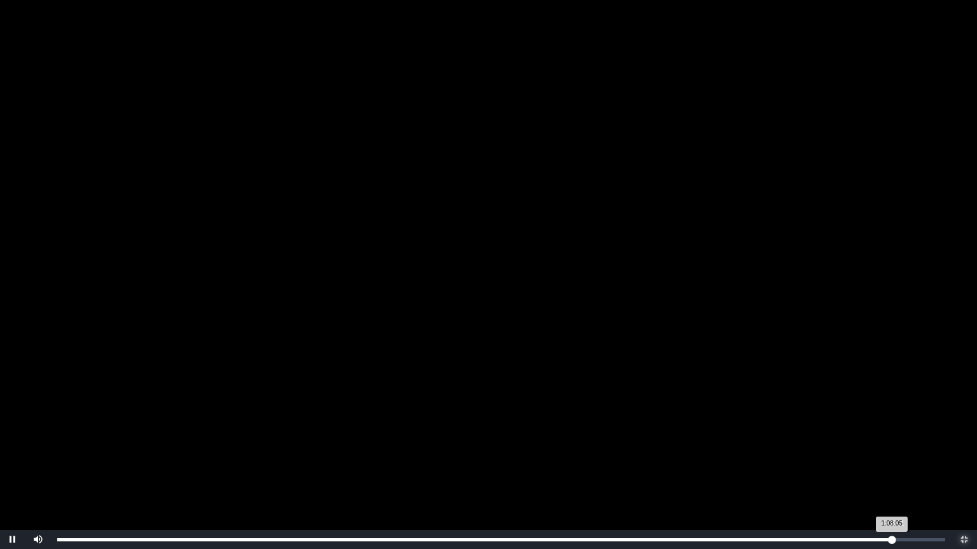
click at [892, 446] on div "1:08:05 Progress : 0%" at bounding box center [474, 540] width 834 height 3
click at [893, 446] on div "1:08:33 Progress : 0%" at bounding box center [475, 540] width 836 height 3
click at [906, 446] on div "Loaded : 0% 1:09:26 1:09:17 Progress : 0%" at bounding box center [501, 540] width 888 height 3
click at [911, 446] on div "Loaded : 0% 1:09:32 1:09:38 Progress : 0%" at bounding box center [501, 540] width 888 height 3
click at [921, 446] on div "1:10:28" at bounding box center [921, 540] width 1 height 3
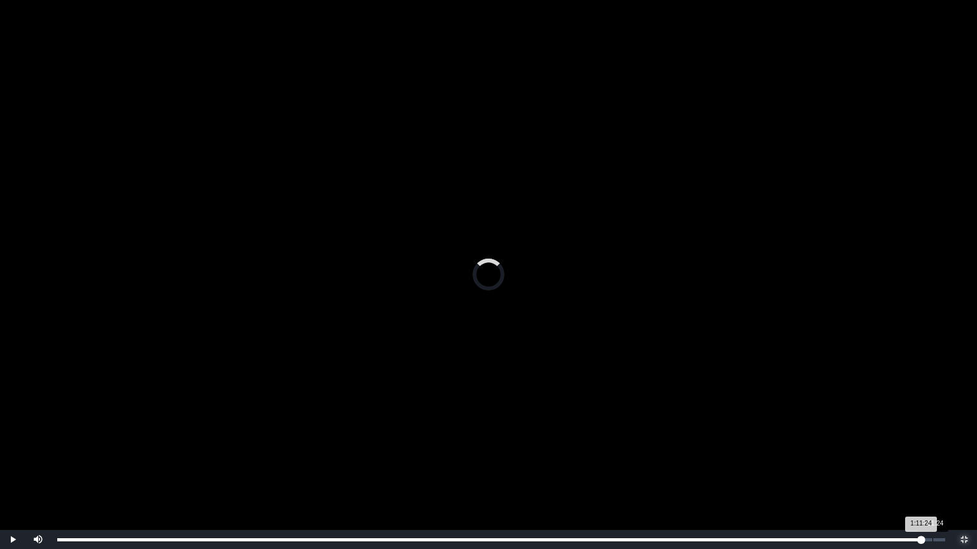
click at [932, 446] on div "1:11:24" at bounding box center [932, 540] width 1 height 3
click at [882, 446] on div "Loaded : 0% 1:07:18 1:07:18 Progress : 0%" at bounding box center [501, 539] width 900 height 19
click at [844, 446] on div "Loaded : 0% 1:04:20 1:07:18 Progress : 0%" at bounding box center [501, 539] width 900 height 19
click at [820, 446] on div "1:02:12" at bounding box center [820, 540] width 1 height 3
click at [796, 446] on div "1:00:17" at bounding box center [796, 540] width 1 height 3
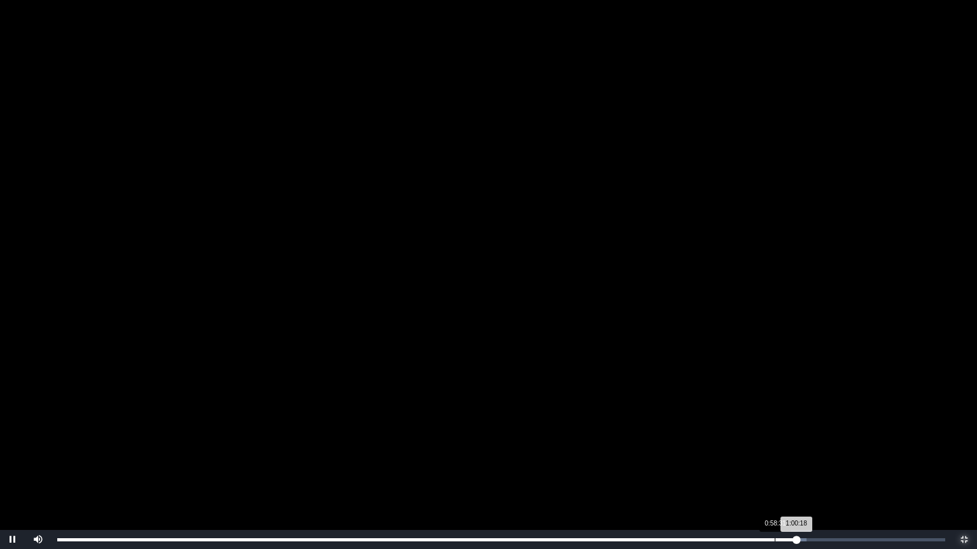
click at [773, 446] on div "Loaded : 0% 0:58:31 1:00:18 Progress : 0%" at bounding box center [501, 539] width 900 height 19
click at [705, 446] on div "Loaded : 0% 0:52:49 0:58:27 Progress : 0%" at bounding box center [501, 539] width 900 height 19
click at [685, 446] on div "Loaded : 0% 0:51:15 0:52:49 Progress : 0%" at bounding box center [501, 539] width 900 height 19
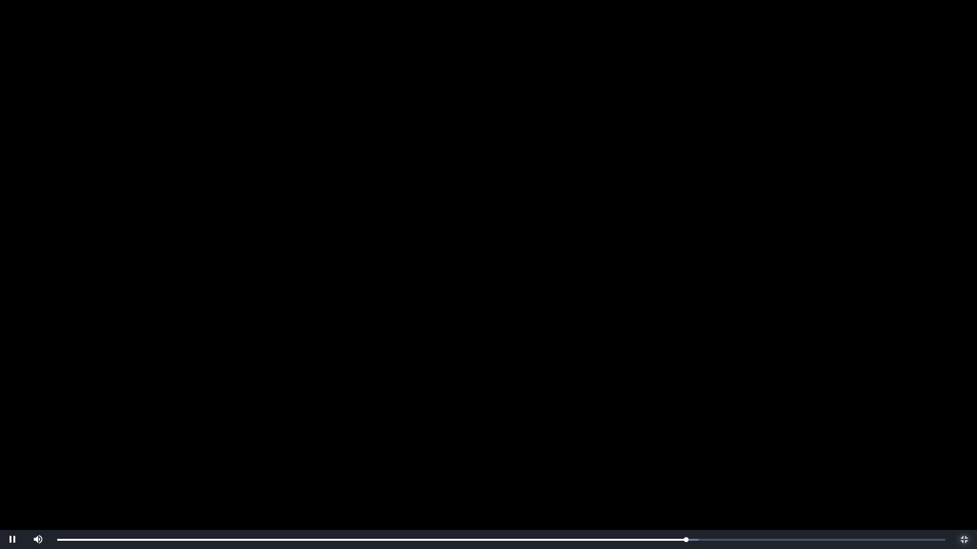
click at [964, 446] on span "Video Player" at bounding box center [964, 540] width 0 height 0
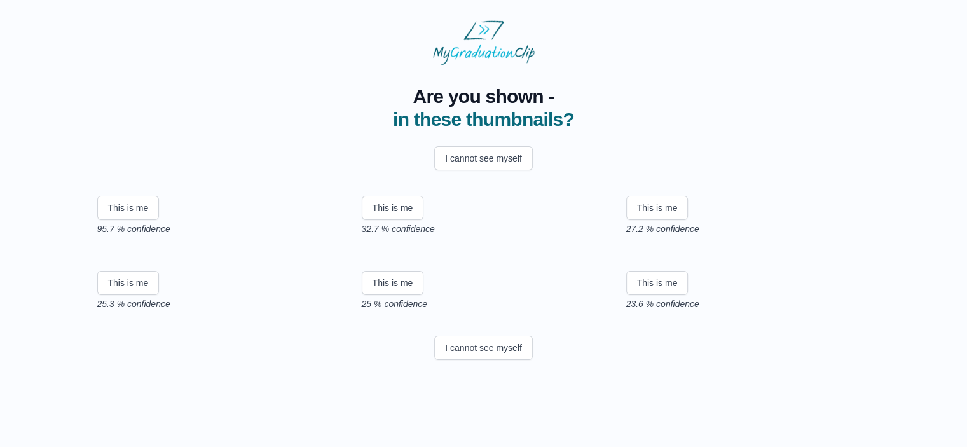
scroll to position [127, 0]
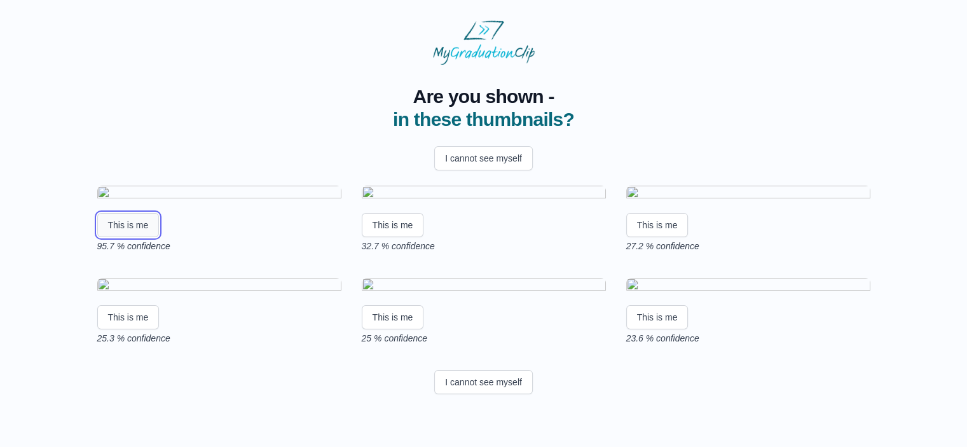
click at [139, 217] on button "This is me" at bounding box center [128, 225] width 62 height 24
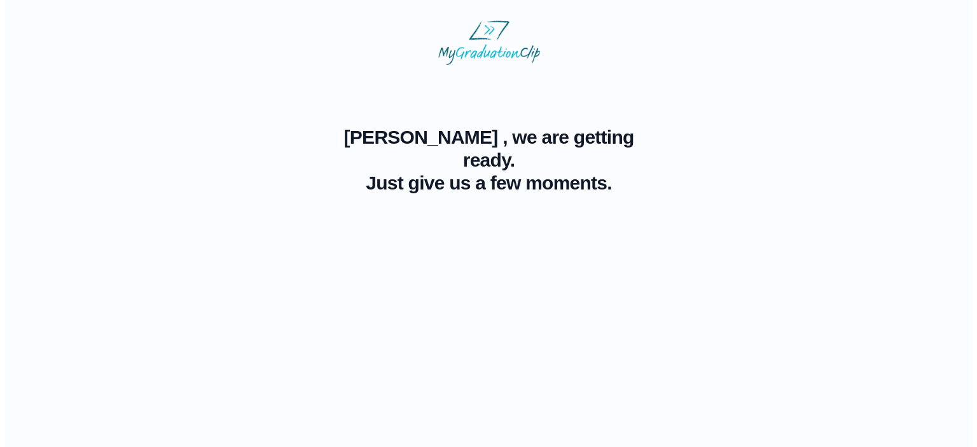
scroll to position [0, 0]
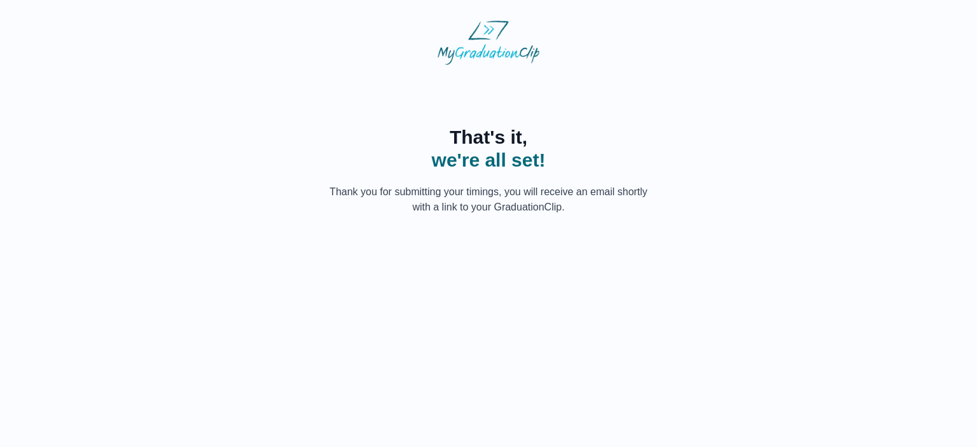
click at [521, 201] on p "Thank you for submitting your timings, you will receive an email shortly with a…" at bounding box center [489, 199] width 326 height 31
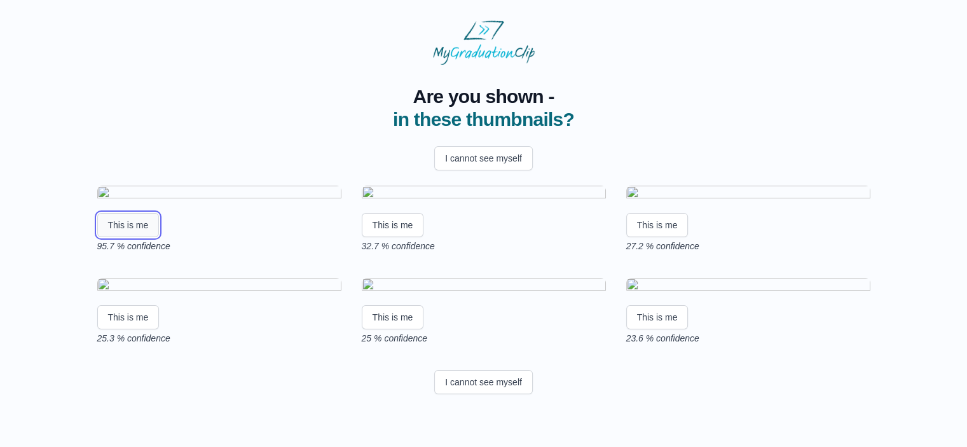
click at [146, 237] on button "This is me" at bounding box center [128, 225] width 62 height 24
click at [129, 329] on button "This is me" at bounding box center [128, 317] width 62 height 24
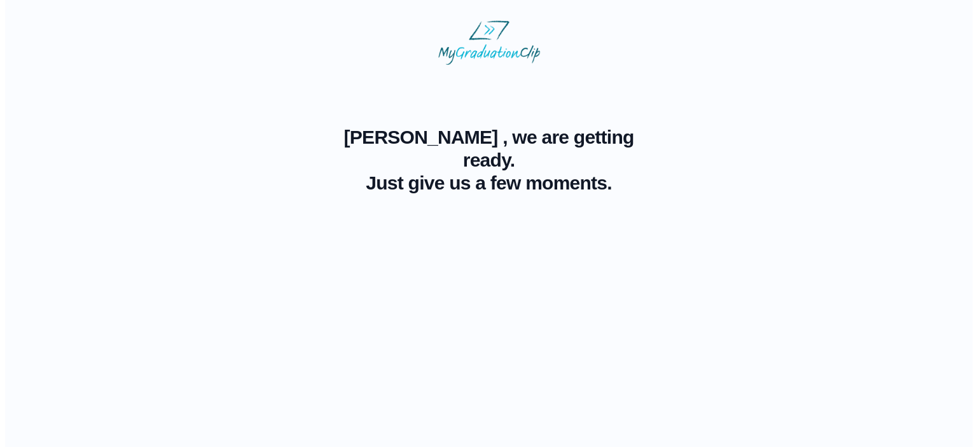
scroll to position [0, 0]
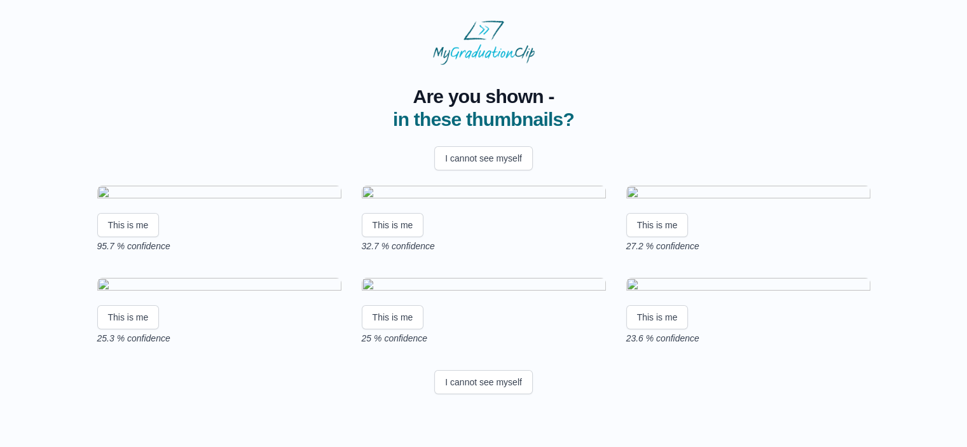
scroll to position [211, 0]
click at [135, 329] on button "This is me" at bounding box center [128, 317] width 62 height 24
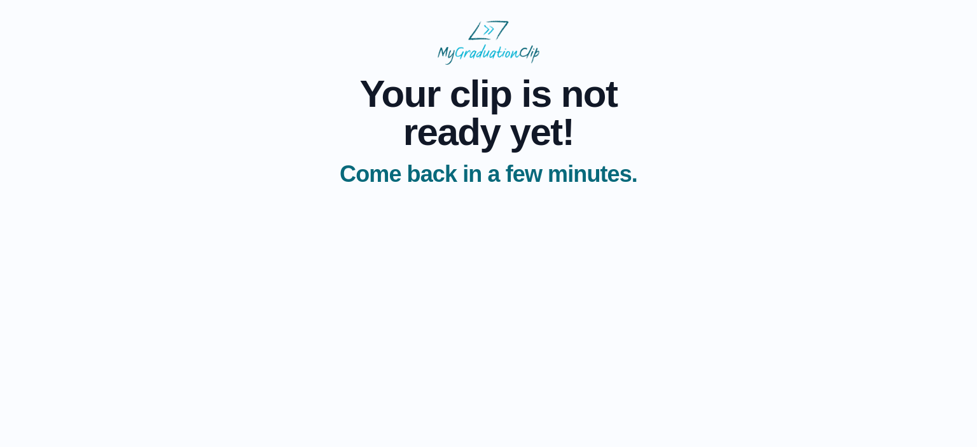
click at [483, 182] on span "Come back in a few minutes." at bounding box center [488, 174] width 305 height 25
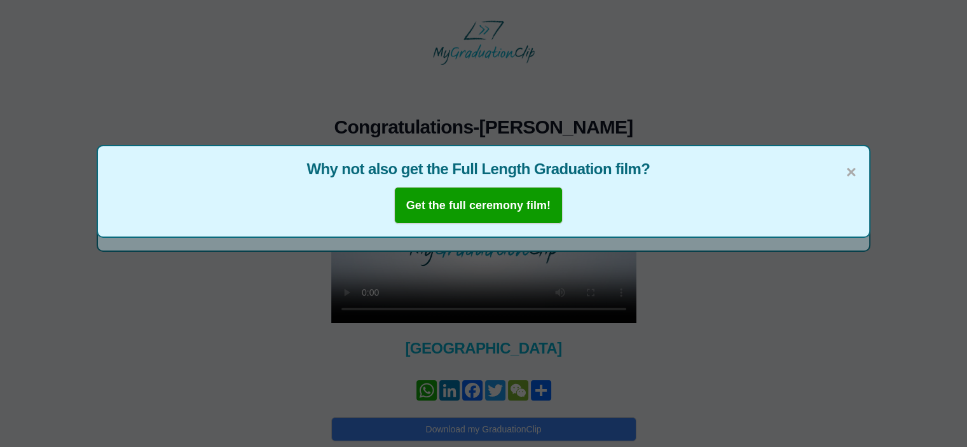
click at [858, 170] on div "× Why not also get the Full Length Graduation film? Get the full ceremony film!" at bounding box center [484, 191] width 774 height 93
click at [853, 172] on span "×" at bounding box center [851, 172] width 10 height 27
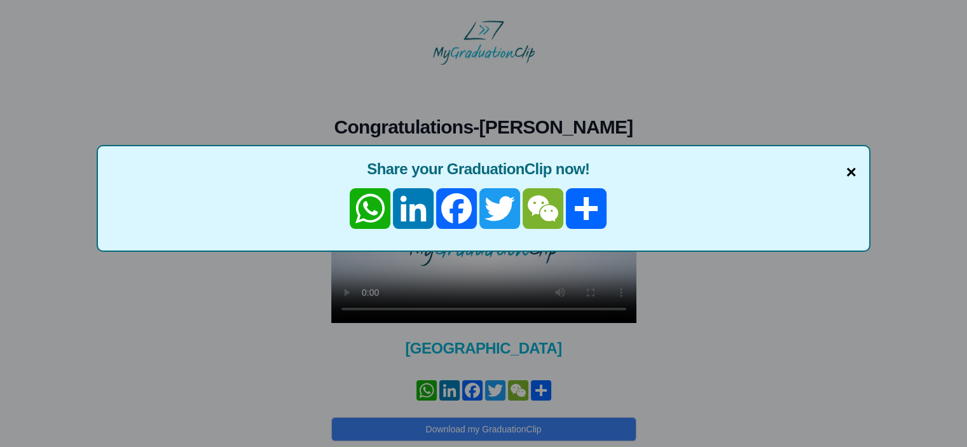
click at [850, 169] on span "×" at bounding box center [851, 172] width 10 height 27
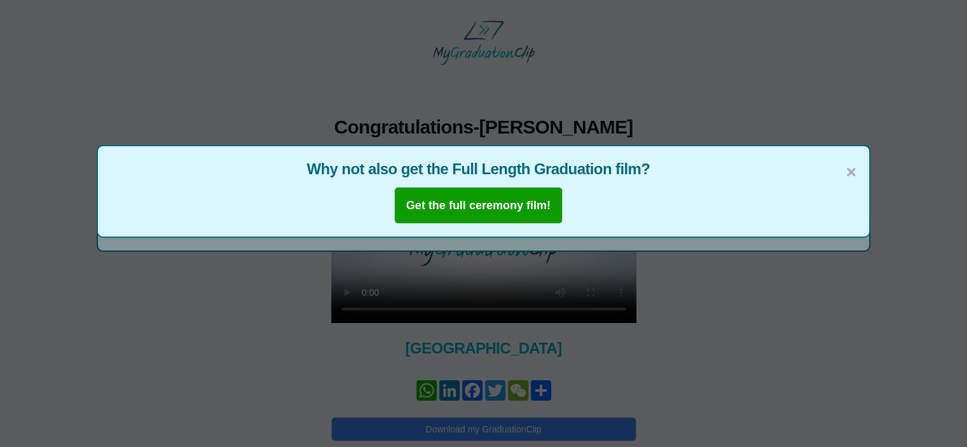
click at [844, 174] on span "Why not also get the Full Length Graduation film?" at bounding box center [484, 169] width 746 height 20
click at [850, 172] on span "×" at bounding box center [851, 172] width 10 height 27
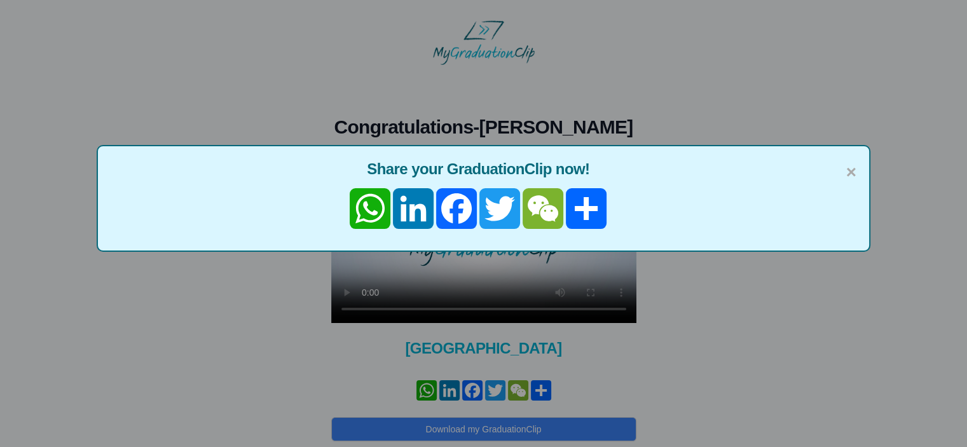
click at [859, 174] on div "× Share your GraduationClip now! WhatsApp LinkedIn Facebook Twitter WeChat Share" at bounding box center [484, 198] width 774 height 107
click at [849, 170] on span "×" at bounding box center [851, 172] width 10 height 27
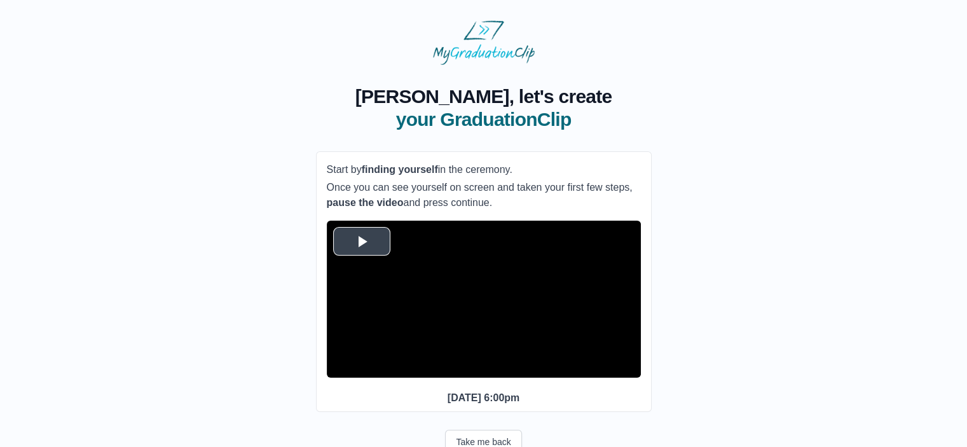
click at [362, 241] on span "Video Player" at bounding box center [362, 241] width 0 height 0
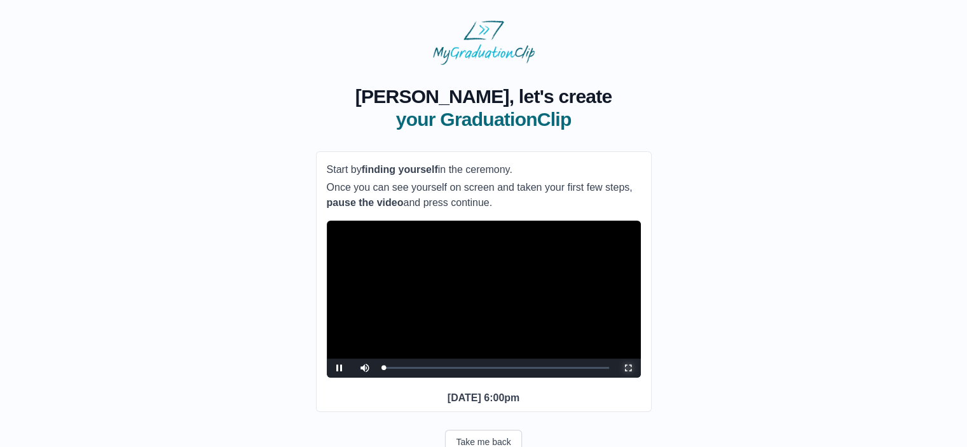
click at [628, 368] on span "Video Player" at bounding box center [628, 368] width 0 height 0
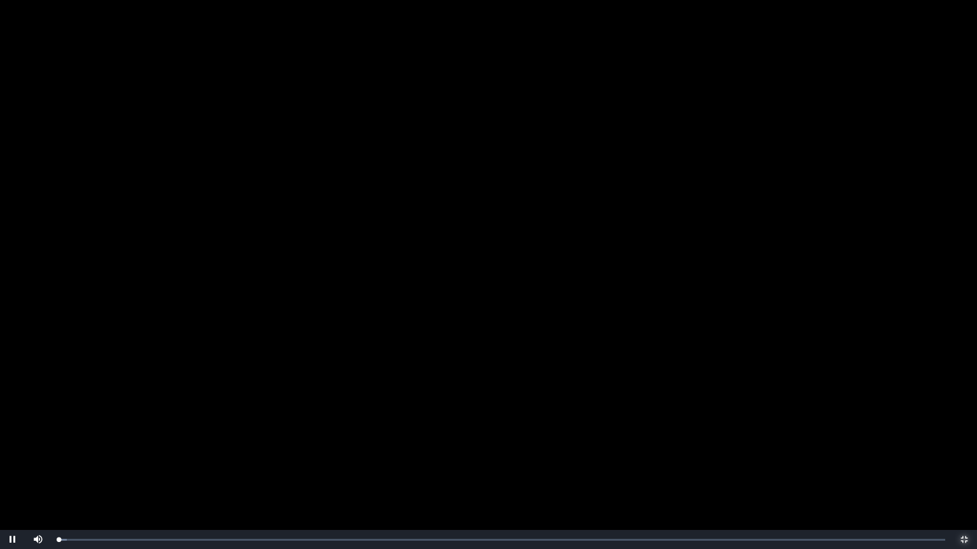
click at [964, 446] on span "Video Player" at bounding box center [964, 540] width 0 height 0
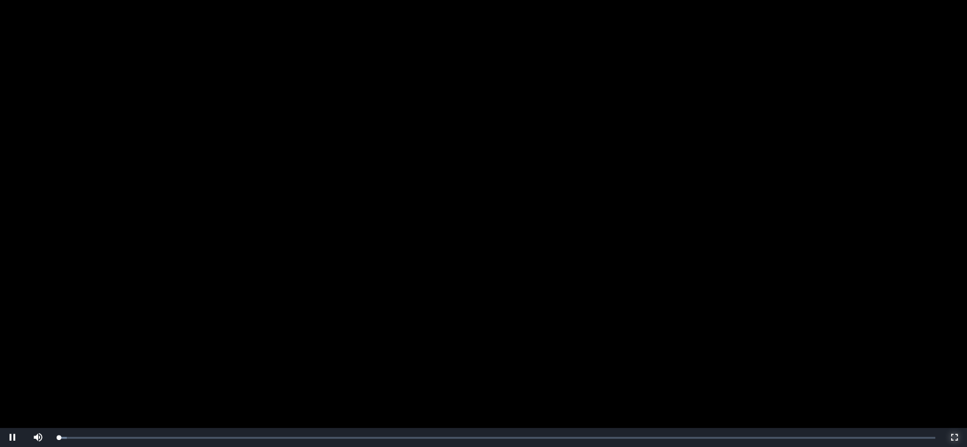
scroll to position [59, 0]
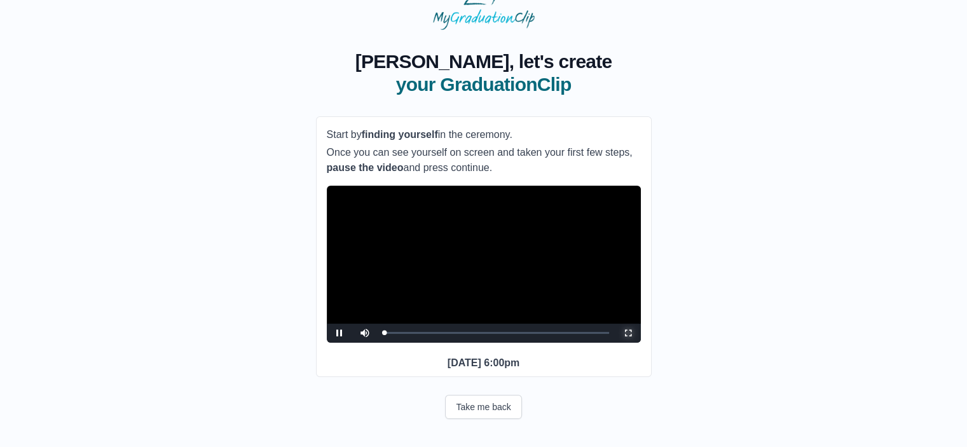
click at [628, 333] on span "Video Player" at bounding box center [628, 333] width 0 height 0
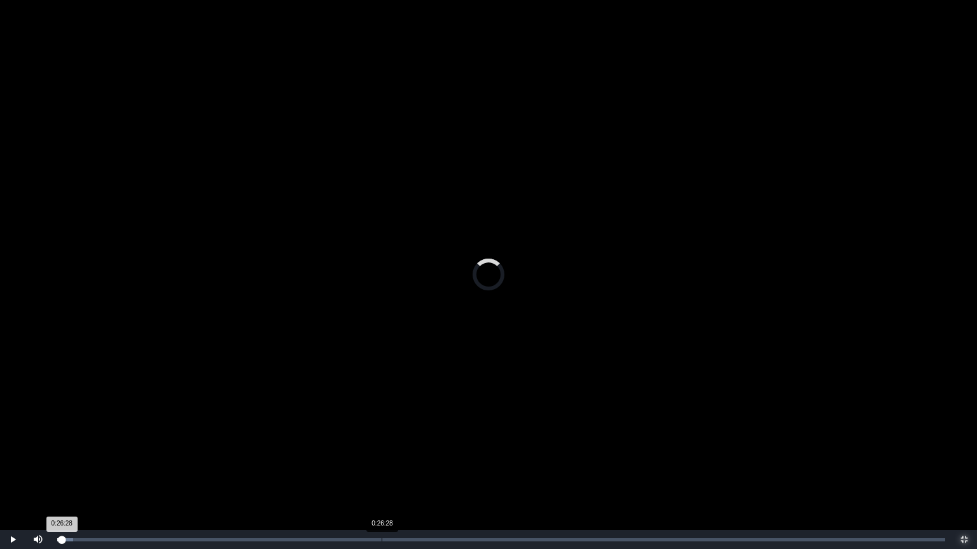
click at [382, 446] on div "0:26:28" at bounding box center [382, 540] width 1 height 3
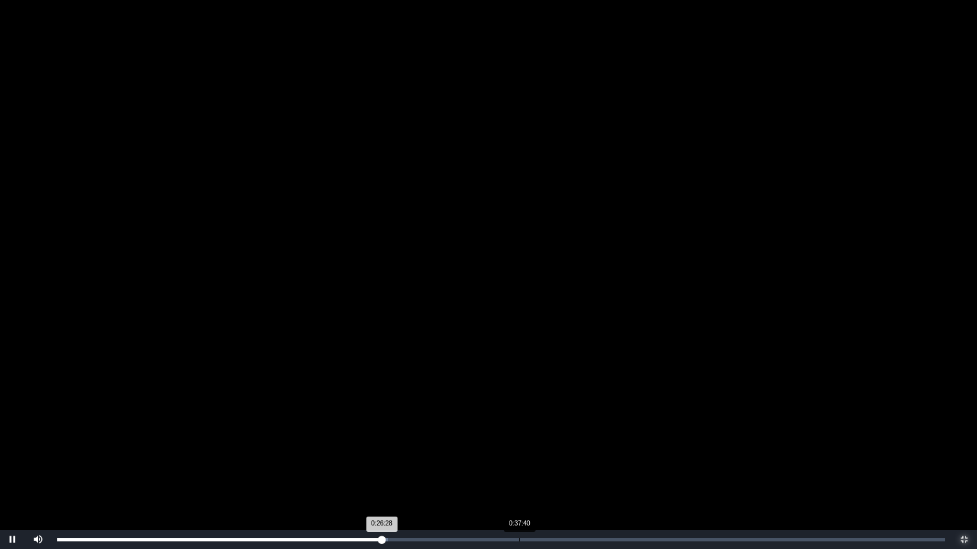
click at [519, 446] on div "Loaded : 0% 0:37:40 0:26:28 Progress : 0%" at bounding box center [501, 539] width 900 height 19
click at [559, 446] on div "0:40:56" at bounding box center [559, 540] width 1 height 3
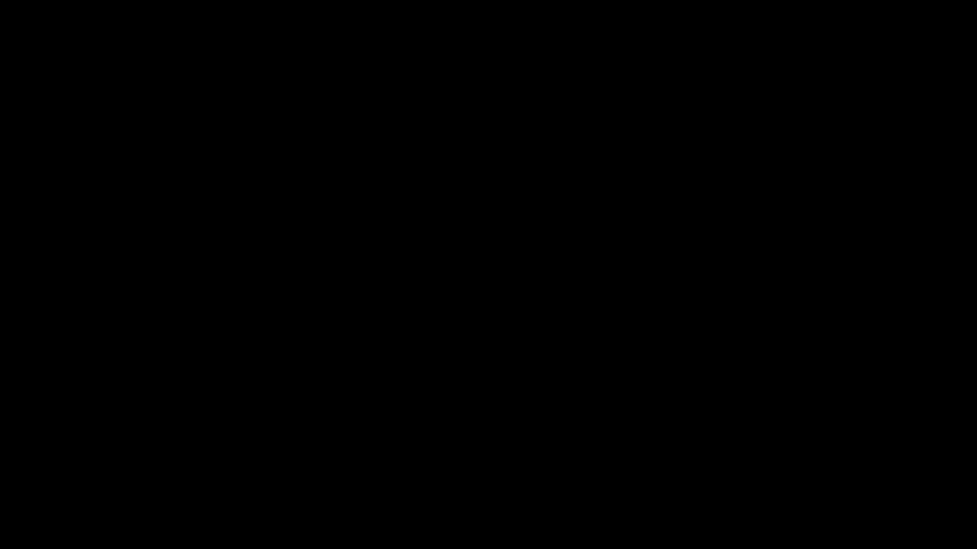
click at [599, 446] on div "Loaded : 0% 0:44:00 0:40:59 Progress : 0%" at bounding box center [501, 540] width 888 height 3
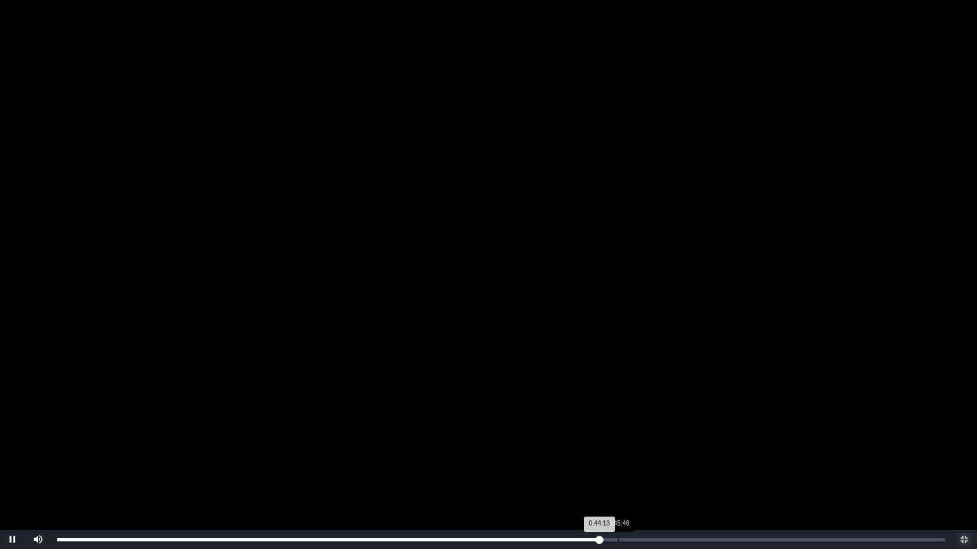
click at [620, 446] on div "Loaded : 0% 0:45:46 0:44:13 Progress : 0%" at bounding box center [501, 540] width 888 height 3
click at [638, 446] on div "0:47:22" at bounding box center [638, 540] width 1 height 3
click at [671, 446] on div "0:50:04" at bounding box center [671, 540] width 1 height 3
click at [691, 446] on div "Loaded : 0% 0:51:41 0:51:41 Progress : 0%" at bounding box center [501, 539] width 900 height 19
click at [705, 446] on div "Loaded : 0% 0:52:43 0:52:49 Progress : 0%" at bounding box center [501, 539] width 900 height 19
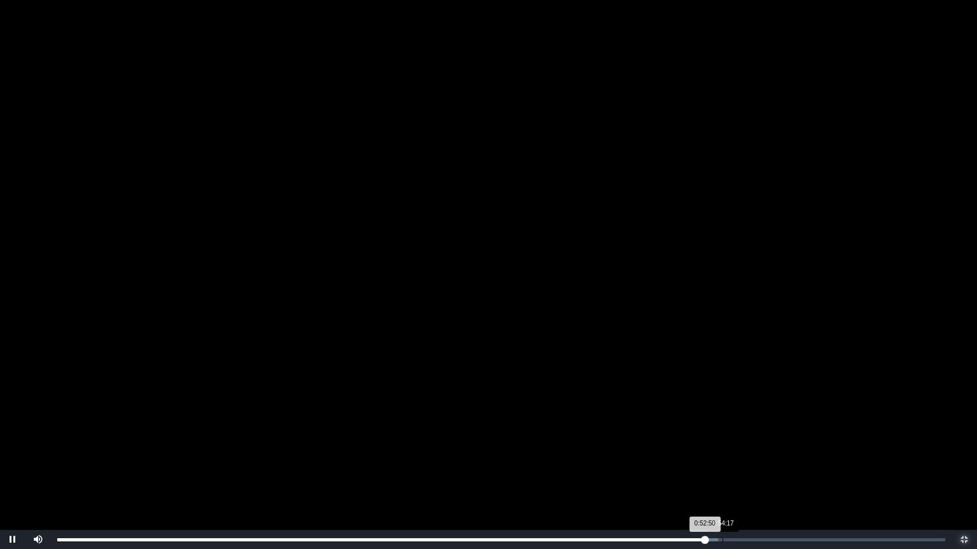
click at [722, 446] on div "Loaded : 0% 0:54:17 0:52:50 Progress : 0%" at bounding box center [501, 539] width 900 height 19
click at [736, 446] on div "0:55:22" at bounding box center [736, 540] width 1 height 3
click at [745, 446] on div "Loaded : 0% 0:56:09 0:56:09 Progress : 0%" at bounding box center [501, 540] width 888 height 3
click at [756, 446] on div "0:57:02" at bounding box center [756, 540] width 1 height 3
click at [787, 446] on div "Loaded : 0% 0:59:28 0:59:31 Progress : 0%" at bounding box center [501, 540] width 888 height 3
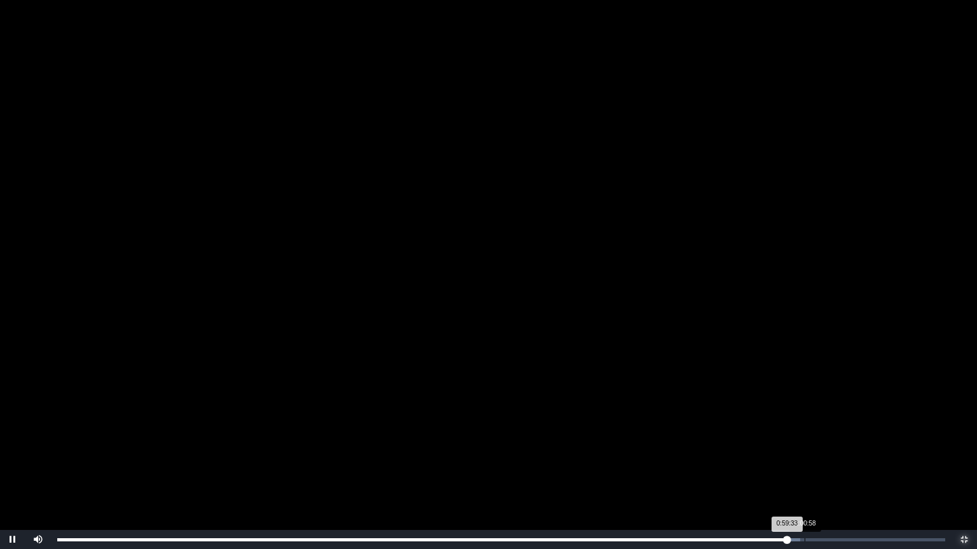
click at [804, 446] on div "1:00:58" at bounding box center [804, 540] width 1 height 3
click at [816, 446] on div "Loaded : 0% 1:01:54 1:01:54 Progress : 0%" at bounding box center [501, 540] width 888 height 3
click at [816, 446] on div "1:01:55 Progress : 0%" at bounding box center [436, 540] width 759 height 3
click at [826, 446] on div "Loaded : 0% 1:02:44 1:02:14 Progress : 0%" at bounding box center [501, 540] width 888 height 3
click at [833, 446] on div "Loaded : 0% 1:03:15 1:03:18 Progress : 0%" at bounding box center [501, 540] width 888 height 3
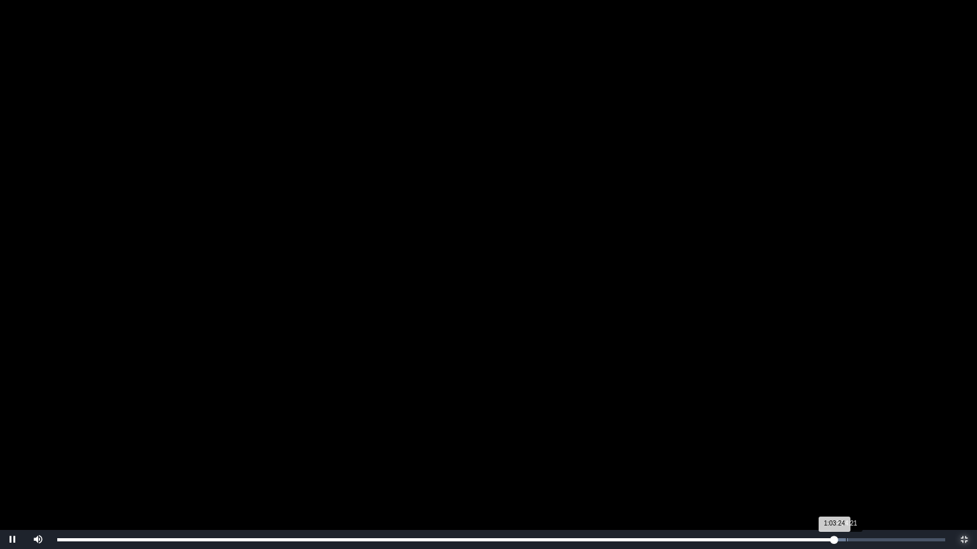
click at [846, 446] on div "Loaded : 0% 1:04:21 1:03:24 Progress : 0%" at bounding box center [501, 540] width 888 height 3
click at [857, 446] on div "Loaded : 0% 1:05:11 1:04:21 Progress : 0%" at bounding box center [501, 539] width 900 height 19
click at [865, 446] on div "Loaded : 0% 1:05:57 1:05:18 Progress : 0%" at bounding box center [501, 539] width 900 height 19
click at [883, 446] on div "Loaded : 0% 1:07:21 1:07:18 Progress : 0%" at bounding box center [501, 539] width 900 height 19
click at [888, 446] on div "Loaded : 0% 1:07:46 1:07:22 Progress : 0%" at bounding box center [501, 540] width 888 height 3
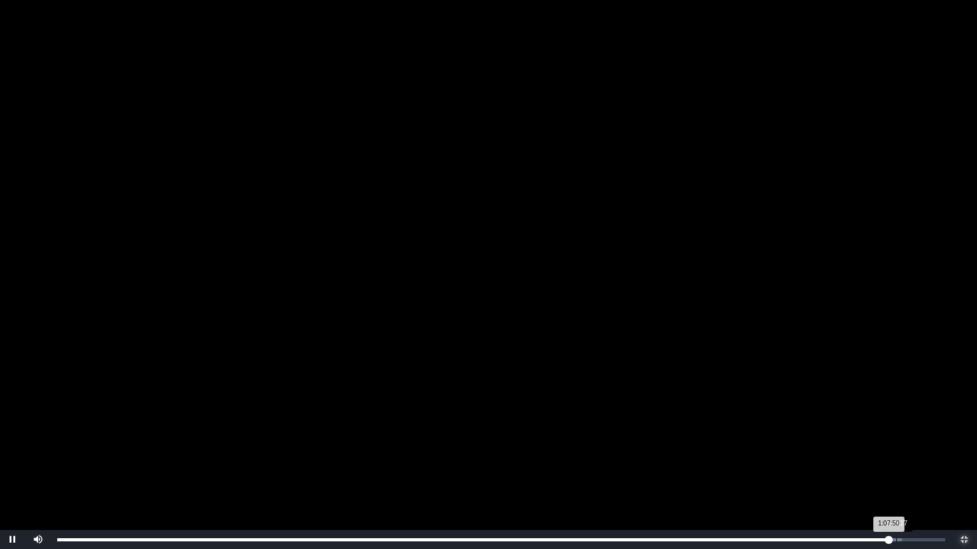
click at [896, 446] on div "Loaded : 0% 1:08:27 1:07:50 Progress : 0%" at bounding box center [501, 540] width 888 height 3
click at [902, 446] on div "Loaded : 0% 1:08:58 1:08:27 Progress : 0%" at bounding box center [501, 540] width 888 height 3
click at [908, 446] on div "Loaded : 0% 1:09:20 1:08:59 Progress : 0%" at bounding box center [501, 539] width 900 height 19
click at [908, 446] on div "1:09:26 Progress : 0%" at bounding box center [482, 540] width 851 height 3
click at [912, 446] on div "1:09:49 Progress : 0%" at bounding box center [484, 540] width 855 height 3
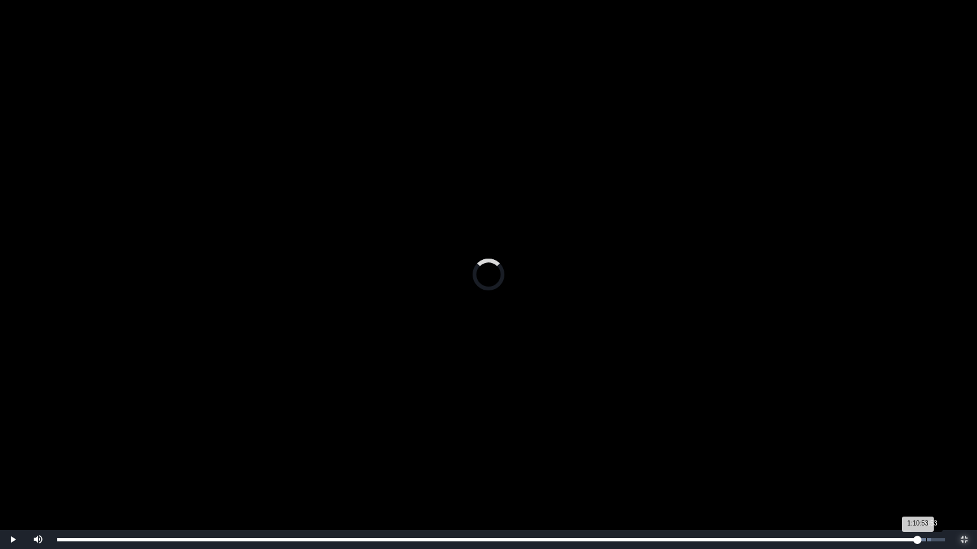
click at [926, 446] on div "Loaded : 0% 1:10:53 1:10:53 Progress : 0%" at bounding box center [501, 540] width 888 height 3
click at [926, 446] on div "1:10:54 Progress : 0%" at bounding box center [491, 540] width 869 height 3
click at [936, 446] on div "Loaded : 0% 1:11:43 1:11:15 Progress : 0%" at bounding box center [501, 539] width 900 height 19
click at [940, 446] on div "1:12:01 Progress : 0%" at bounding box center [498, 540] width 883 height 3
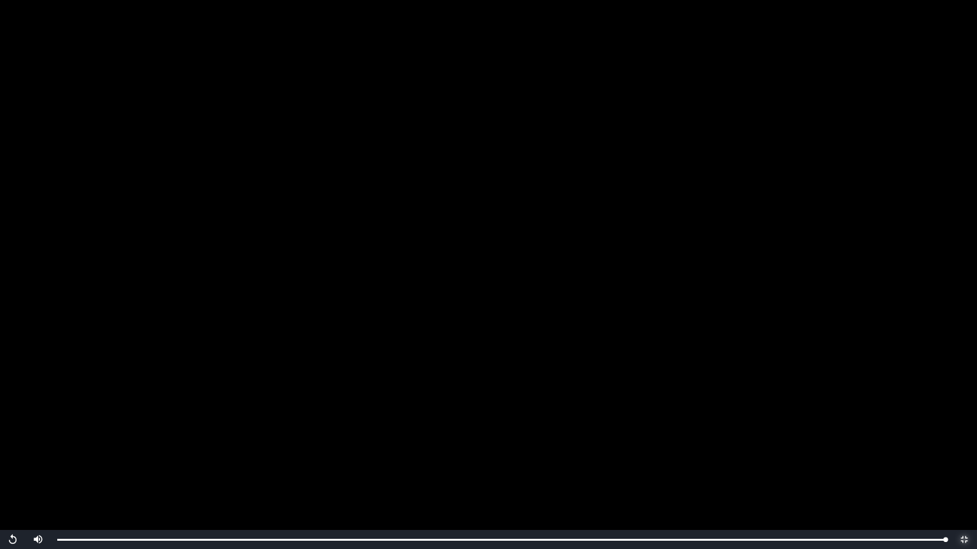
click at [964, 446] on span "Video Player" at bounding box center [964, 540] width 0 height 0
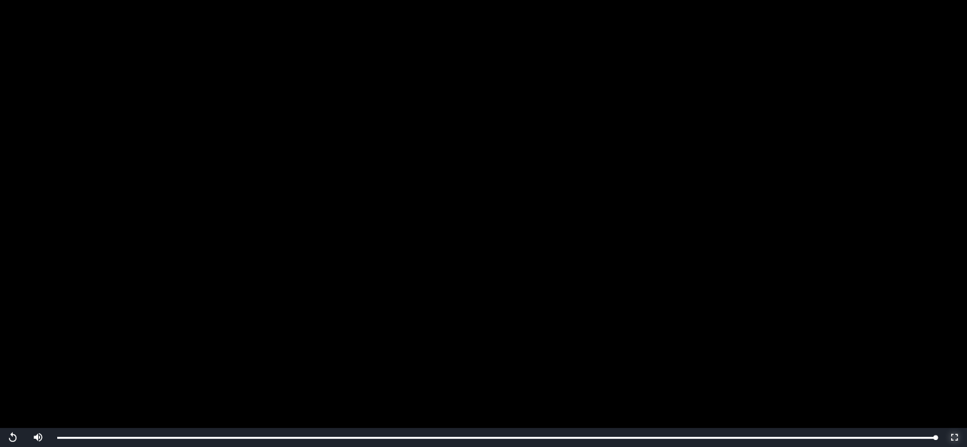
scroll to position [123, 0]
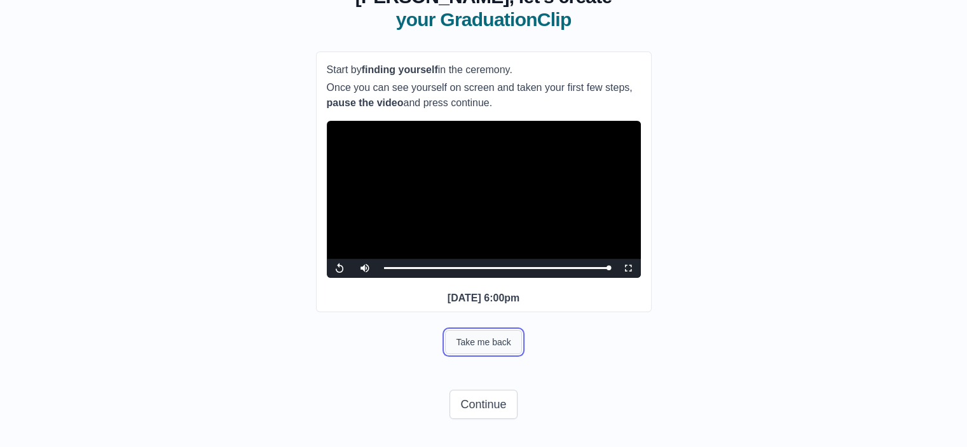
click at [482, 343] on button "Take me back" at bounding box center [483, 342] width 76 height 24
click at [340, 268] on span "Video Player" at bounding box center [340, 268] width 0 height 0
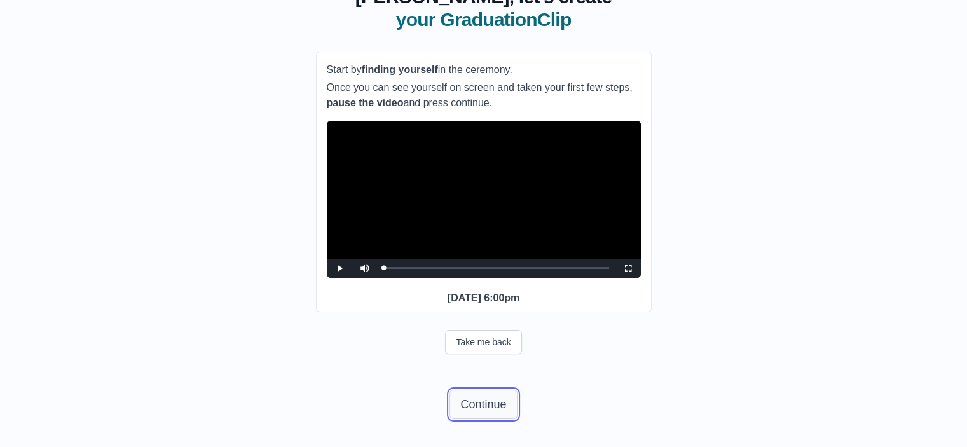
click at [485, 401] on button "Continue" at bounding box center [483, 404] width 67 height 29
click at [496, 406] on button "Continue" at bounding box center [483, 404] width 67 height 29
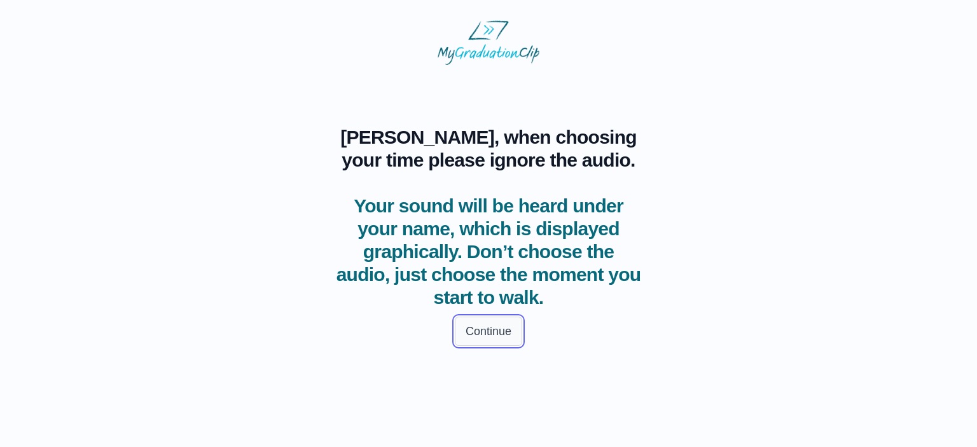
click at [499, 335] on button "Continue" at bounding box center [488, 331] width 67 height 29
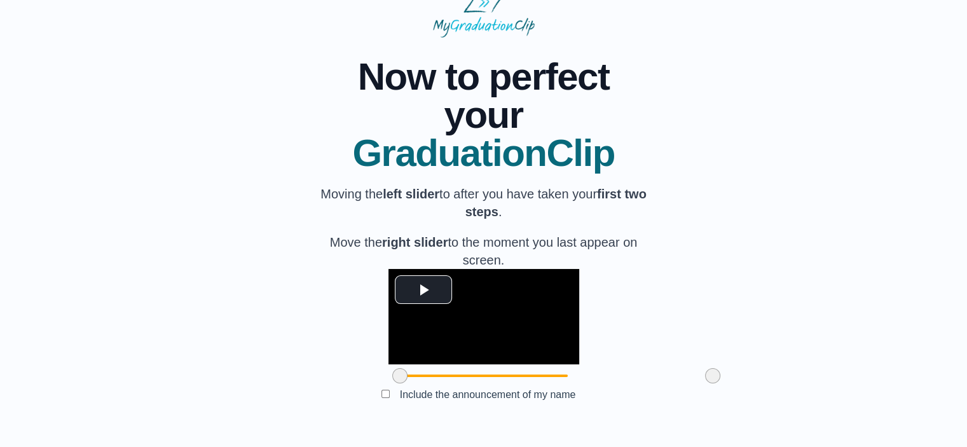
scroll to position [120, 0]
click at [395, 275] on button "Play Video" at bounding box center [423, 289] width 57 height 29
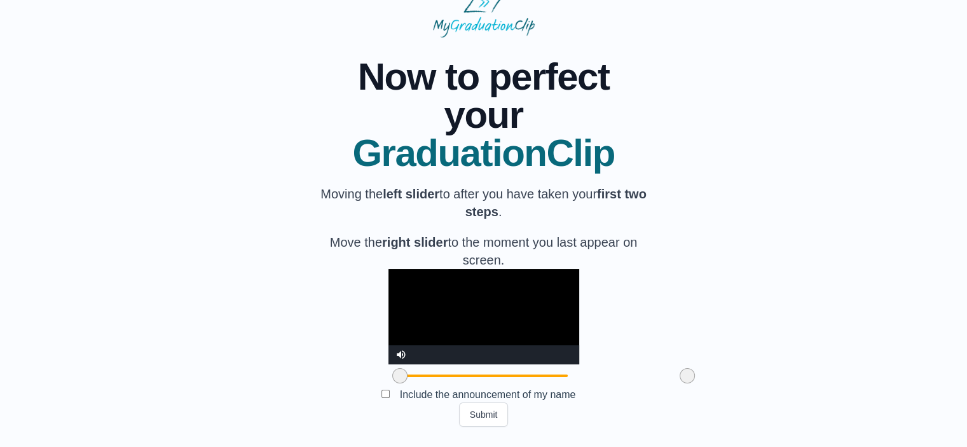
drag, startPoint x: 642, startPoint y: 378, endPoint x: 617, endPoint y: 380, distance: 25.5
click at [680, 380] on span at bounding box center [687, 375] width 15 height 15
drag, startPoint x: 325, startPoint y: 373, endPoint x: 544, endPoint y: 383, distance: 218.9
click at [611, 383] on span at bounding box center [618, 375] width 15 height 15
click at [444, 269] on video "Video Player" at bounding box center [484, 316] width 191 height 95
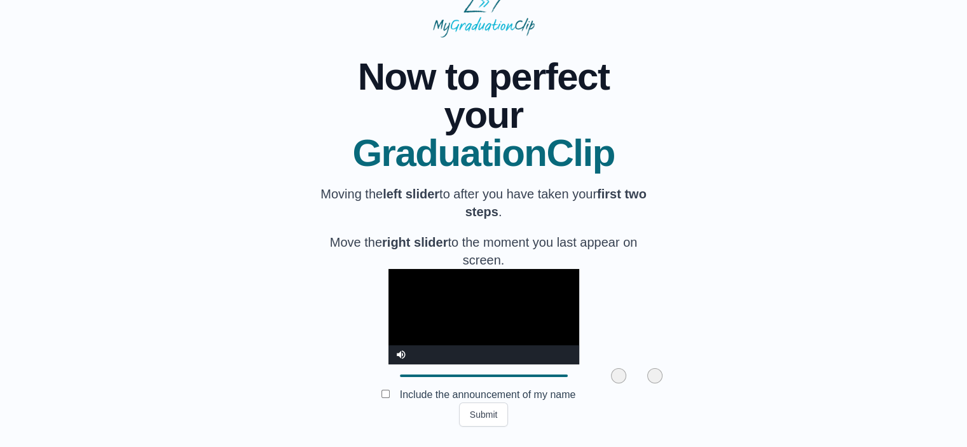
drag, startPoint x: 613, startPoint y: 378, endPoint x: 581, endPoint y: 385, distance: 33.2
click at [644, 385] on div at bounding box center [655, 375] width 23 height 23
drag, startPoint x: 542, startPoint y: 378, endPoint x: 382, endPoint y: 335, distance: 165.2
click at [389, 363] on div "**********" at bounding box center [484, 328] width 191 height 118
click at [389, 269] on video "Video Player" at bounding box center [484, 316] width 191 height 95
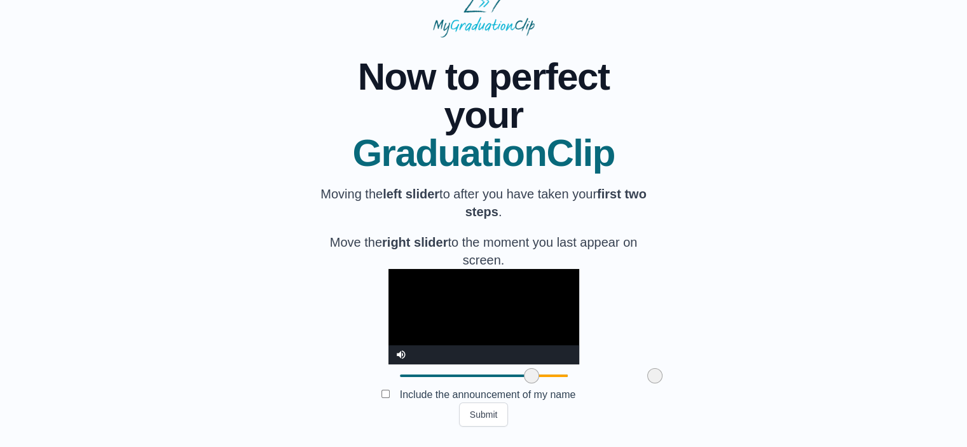
drag, startPoint x: 343, startPoint y: 373, endPoint x: 455, endPoint y: 378, distance: 112.0
click at [524, 378] on span at bounding box center [531, 375] width 15 height 15
drag, startPoint x: 577, startPoint y: 375, endPoint x: 516, endPoint y: 380, distance: 61.2
click at [589, 380] on span at bounding box center [596, 375] width 15 height 15
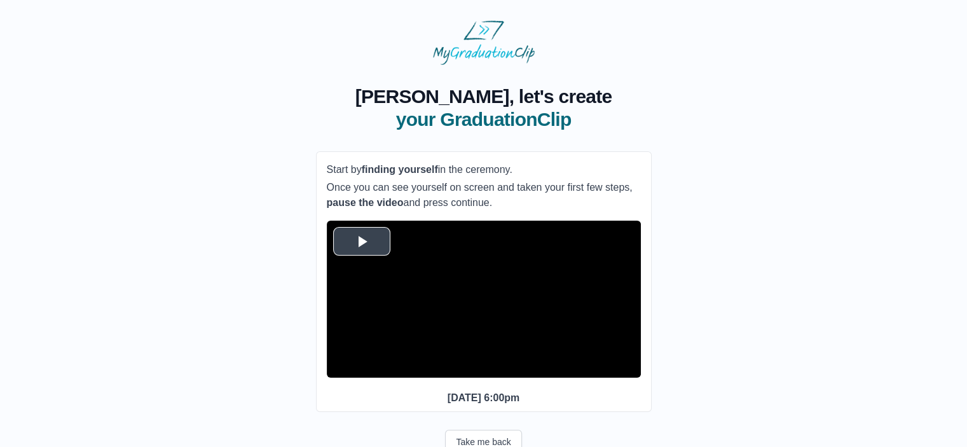
click at [362, 241] on span "Video Player" at bounding box center [362, 241] width 0 height 0
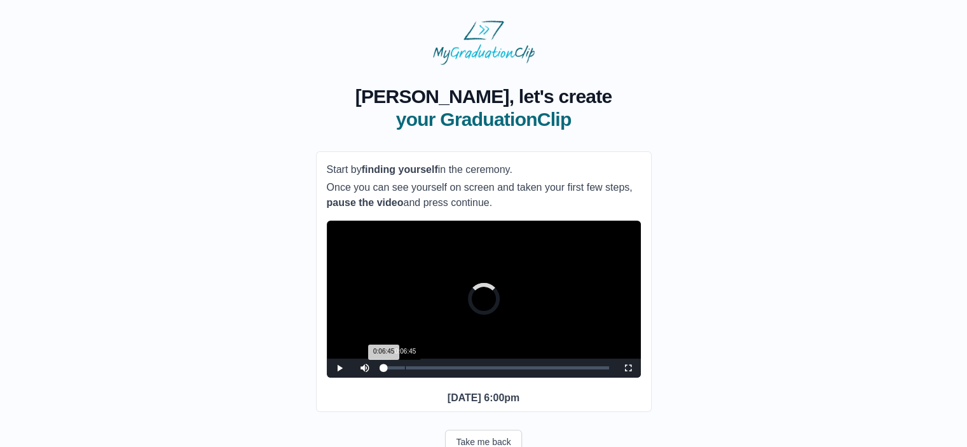
click at [405, 369] on div "0:06:45" at bounding box center [405, 367] width 1 height 3
click at [415, 369] on div "Loaded : 0% 0:10:01 0:10:13 Progress : 0%" at bounding box center [496, 367] width 225 height 3
click at [428, 369] on div "0:14:07" at bounding box center [428, 367] width 1 height 3
click at [438, 369] on div "0:17:23" at bounding box center [438, 367] width 1 height 3
click at [446, 369] on div "0:19:51" at bounding box center [446, 367] width 1 height 3
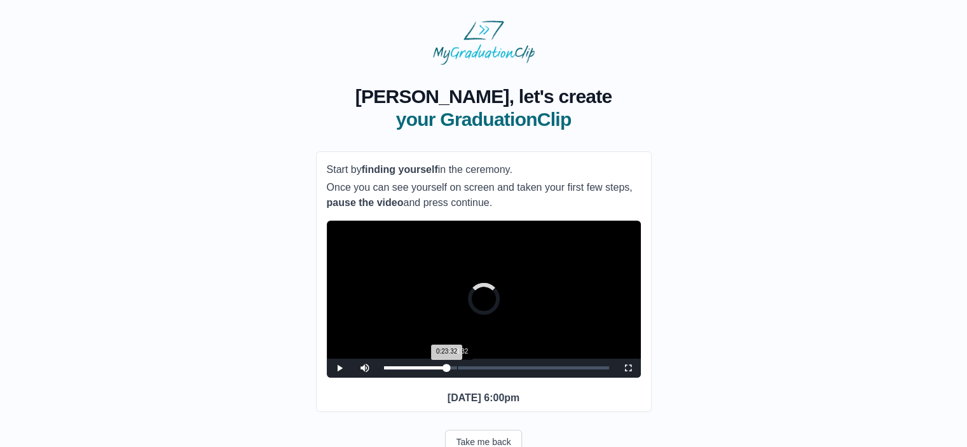
click at [457, 369] on div "0:23:32" at bounding box center [457, 367] width 1 height 3
click at [462, 369] on div "0:25:10" at bounding box center [462, 367] width 1 height 3
click at [468, 369] on div "Loaded : 0% 0:26:48 0:25:11 Progress : 0%" at bounding box center [496, 367] width 225 height 3
click at [478, 369] on div "Loaded : 0% 0:29:40 0:27:13 Progress : 0%" at bounding box center [496, 367] width 225 height 3
click at [492, 369] on div "0:34:35" at bounding box center [492, 367] width 1 height 3
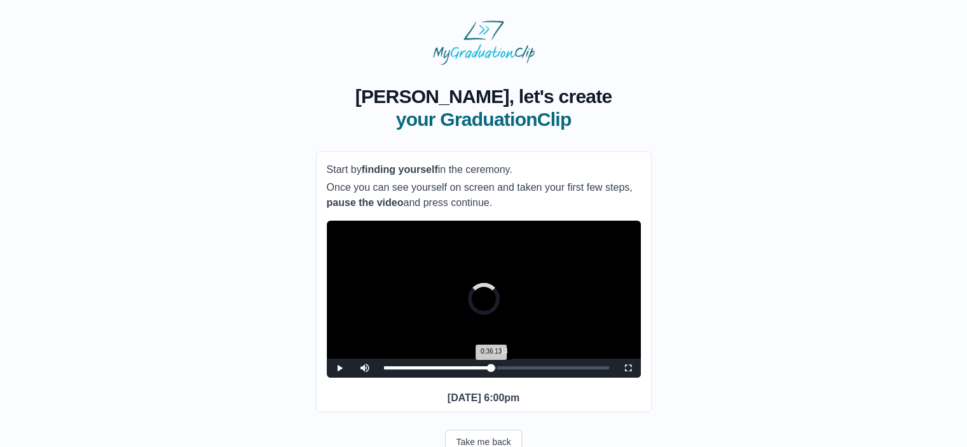
click at [497, 369] on div "0:36:13" at bounding box center [497, 367] width 1 height 3
click at [502, 369] on div "0:37:51" at bounding box center [502, 367] width 1 height 3
click at [502, 369] on div "0:37:52 Progress : 0%" at bounding box center [443, 367] width 118 height 3
click at [628, 368] on span "Video Player" at bounding box center [628, 368] width 0 height 0
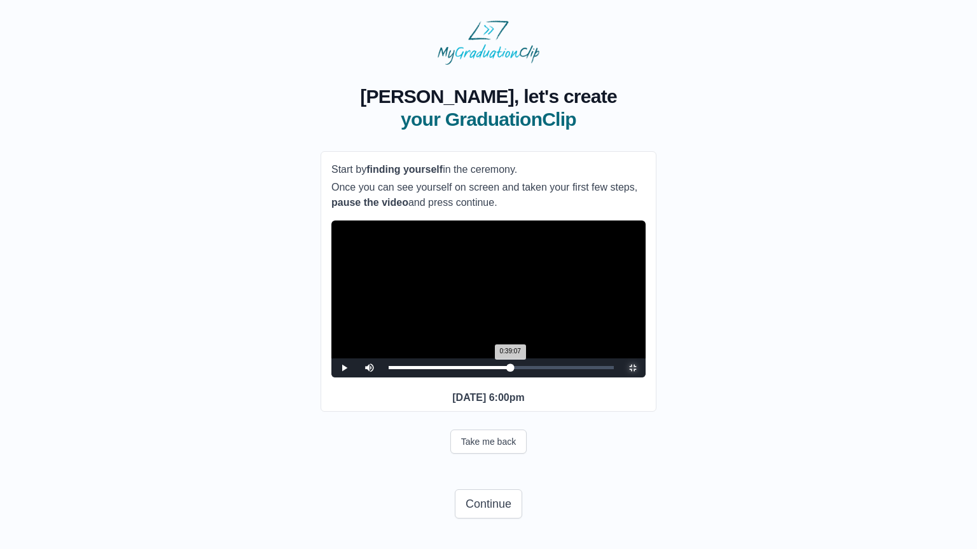
click at [510, 369] on div "0:39:07 Progress : 0%" at bounding box center [449, 367] width 121 height 3
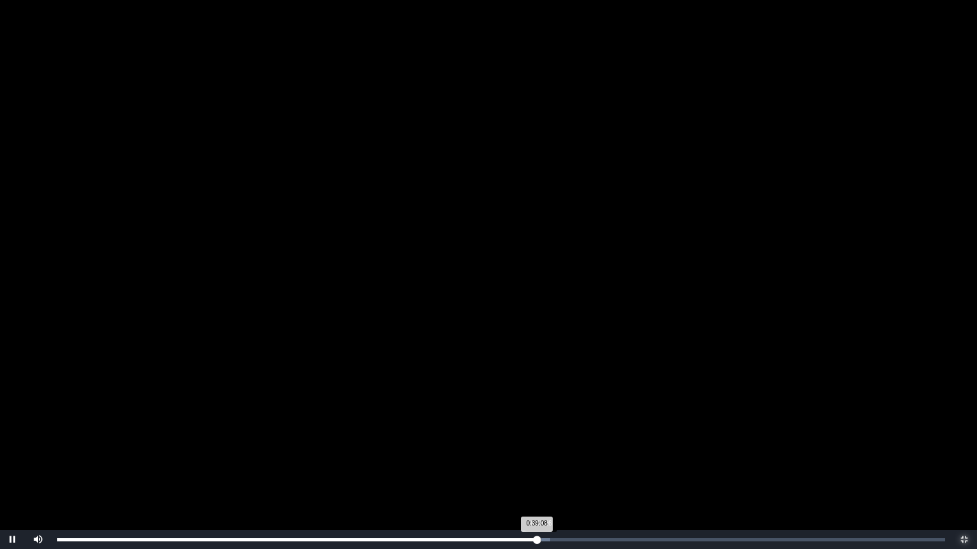
click at [537, 446] on div "0:39:08 Progress : 0%" at bounding box center [296, 540] width 479 height 3
click at [549, 446] on div "Loaded : 0% 0:40:10 0:39:30 Progress : 0%" at bounding box center [501, 539] width 900 height 19
click at [562, 446] on div "Loaded : 0% 0:41:12 0:40:11 Progress : 0%" at bounding box center [501, 539] width 900 height 19
click at [568, 446] on div "Loaded : 0% 0:41:40 0:41:12 Progress : 0%" at bounding box center [501, 539] width 900 height 19
click at [578, 446] on div "Loaded : 0% 0:42:30 0:41:47 Progress : 0%" at bounding box center [501, 540] width 888 height 3
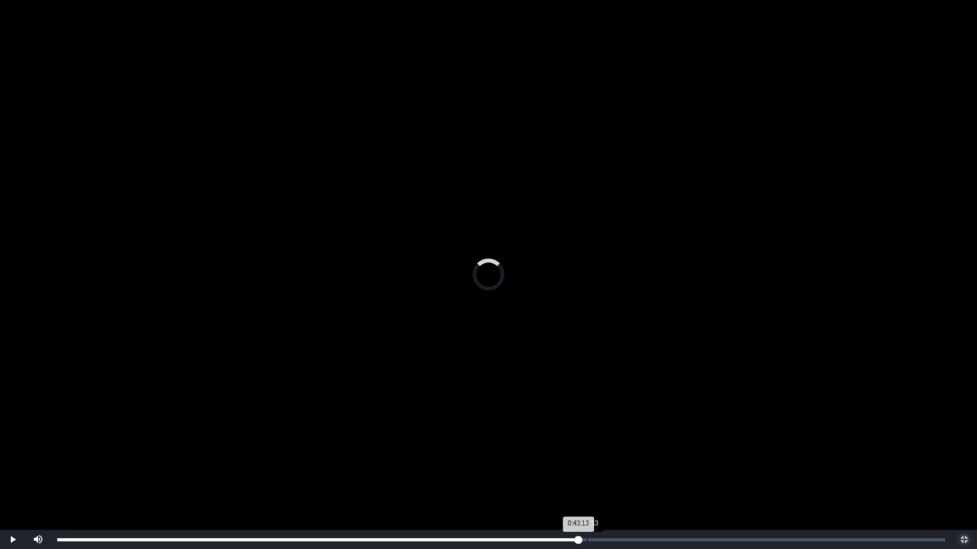
click at [587, 446] on div "0:43:13" at bounding box center [587, 540] width 1 height 3
click at [596, 446] on div "Loaded : 0% 0:44:00 0:43:19 Progress : 0%" at bounding box center [501, 540] width 888 height 3
click at [596, 446] on div "0:44:01 Progress : 0%" at bounding box center [326, 540] width 539 height 3
click at [604, 446] on div "0:44:37 Progress : 0%" at bounding box center [330, 540] width 547 height 3
click at [610, 446] on div "Loaded : 0% 0:45:09 0:44:38 Progress : 0%" at bounding box center [501, 540] width 888 height 3
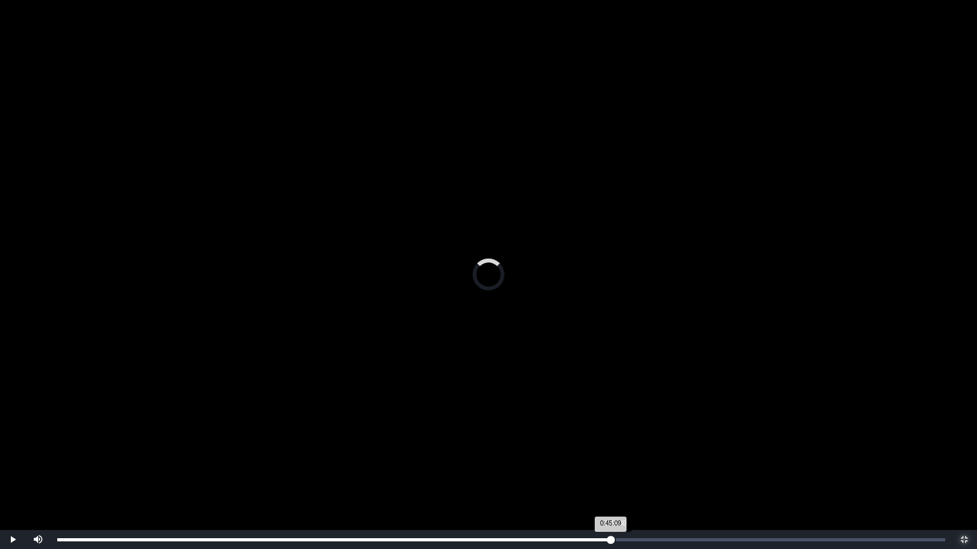
click at [610, 446] on div "0:45:09 Progress : 0%" at bounding box center [333, 540] width 553 height 3
click at [615, 446] on div "0:45:31 Progress : 0%" at bounding box center [336, 540] width 558 height 3
click at [623, 446] on div "Loaded : 0% 0:46:11 0:45:43 Progress : 0%" at bounding box center [501, 540] width 888 height 3
click at [626, 446] on div "0:46:26 Progress : 0%" at bounding box center [341, 540] width 569 height 3
click at [633, 446] on div "Loaded : 0% 0:46:58 0:46:27 Progress : 0%" at bounding box center [501, 540] width 888 height 3
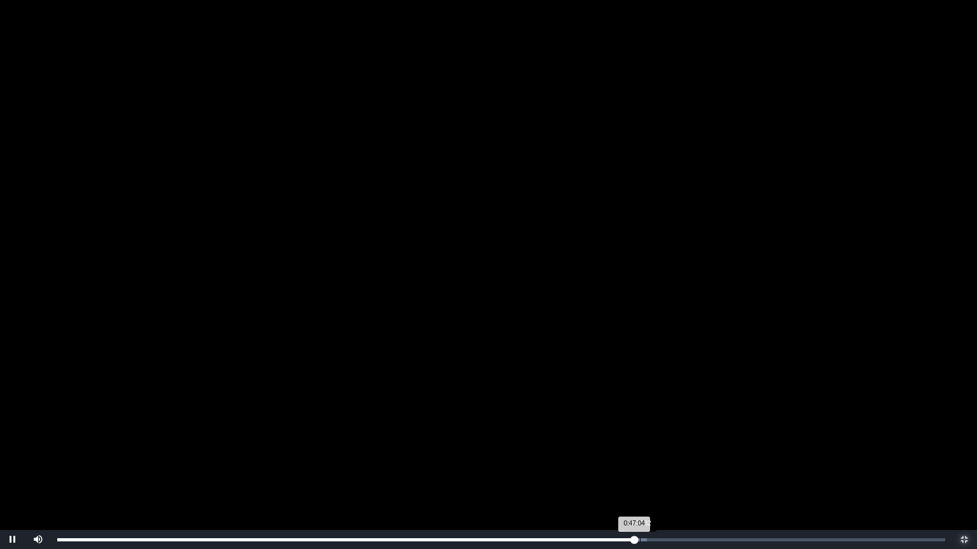
click at [640, 446] on div "Loaded : 0% 0:47:32 0:47:04 Progress : 0%" at bounding box center [501, 540] width 888 height 3
click at [645, 446] on div "Loaded : 0% 0:48:00 0:47:33 Progress : 0%" at bounding box center [501, 540] width 888 height 3
click at [656, 446] on div "Loaded : 0% 0:48:47 0:48:50 Progress : 0%" at bounding box center [501, 539] width 900 height 19
click at [656, 446] on div "0:48:51 Progress : 0%" at bounding box center [356, 540] width 598 height 3
click at [664, 446] on div "Loaded : 0% 0:49:30 0:49:09 Progress : 0%" at bounding box center [501, 540] width 888 height 3
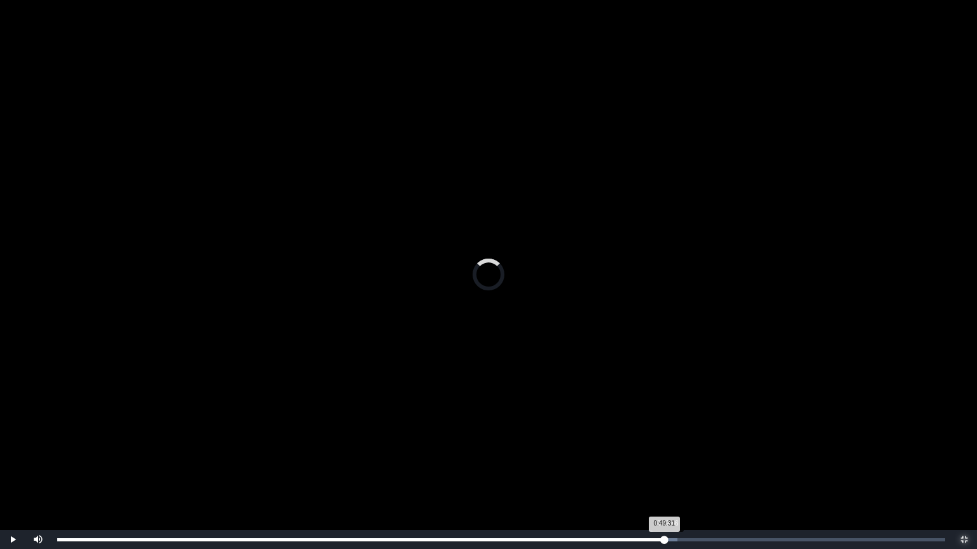
click at [664, 446] on div "0:49:31 Progress : 0%" at bounding box center [360, 540] width 607 height 3
click at [669, 446] on div "0:49:55 Progress : 0%" at bounding box center [363, 540] width 612 height 3
click at [671, 446] on div "0:50:08 Progress : 0%" at bounding box center [364, 540] width 614 height 3
click at [677, 446] on div "Loaded : 0% 0:50:29 0:50:08 Progress : 0%" at bounding box center [501, 540] width 888 height 3
click at [677, 446] on div "0:50:33 Progress : 0%" at bounding box center [366, 540] width 619 height 3
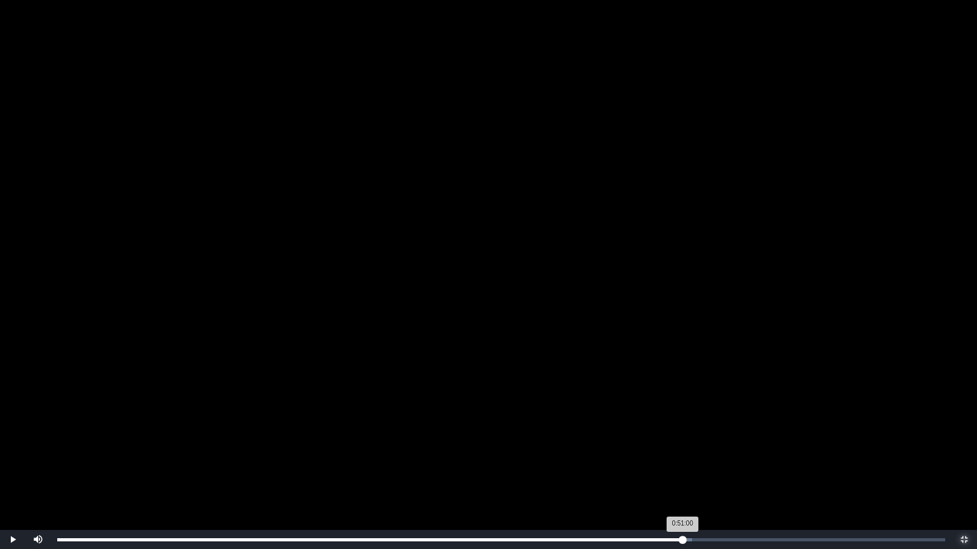
click at [682, 446] on div "0:51:00 Progress : 0%" at bounding box center [369, 540] width 625 height 3
click at [682, 446] on div "0:51:01 Progress : 0%" at bounding box center [369, 540] width 625 height 3
click at [686, 446] on div "0:51:20 Progress : 0%" at bounding box center [371, 540] width 629 height 3
click at [694, 446] on div "Loaded : 0% 0:52:00 0:51:37 Progress : 0%" at bounding box center [501, 539] width 900 height 19
click at [699, 446] on div "Loaded : 0% 0:52:25 0:52:01 Progress : 0%" at bounding box center [501, 540] width 888 height 3
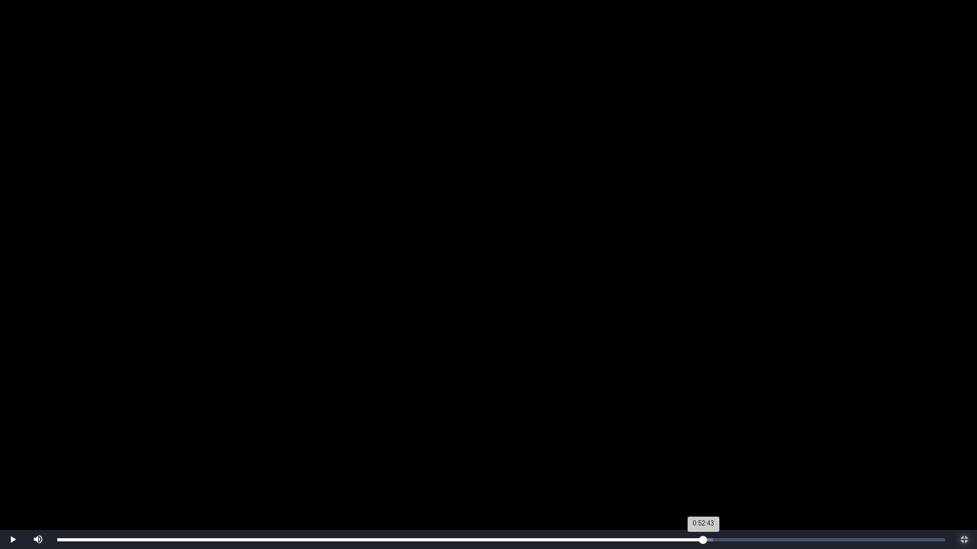
click at [703, 446] on div "0:52:43 Progress : 0%" at bounding box center [380, 540] width 646 height 3
click at [703, 446] on div "0:52:44 Progress : 0%" at bounding box center [380, 540] width 646 height 3
click at [706, 446] on div "0:52:59 Progress : 0%" at bounding box center [381, 540] width 649 height 3
click at [710, 446] on div "0:53:17 Progress : 0%" at bounding box center [383, 540] width 653 height 3
click at [715, 446] on div "0:53:41 Progress : 0%" at bounding box center [385, 540] width 657 height 3
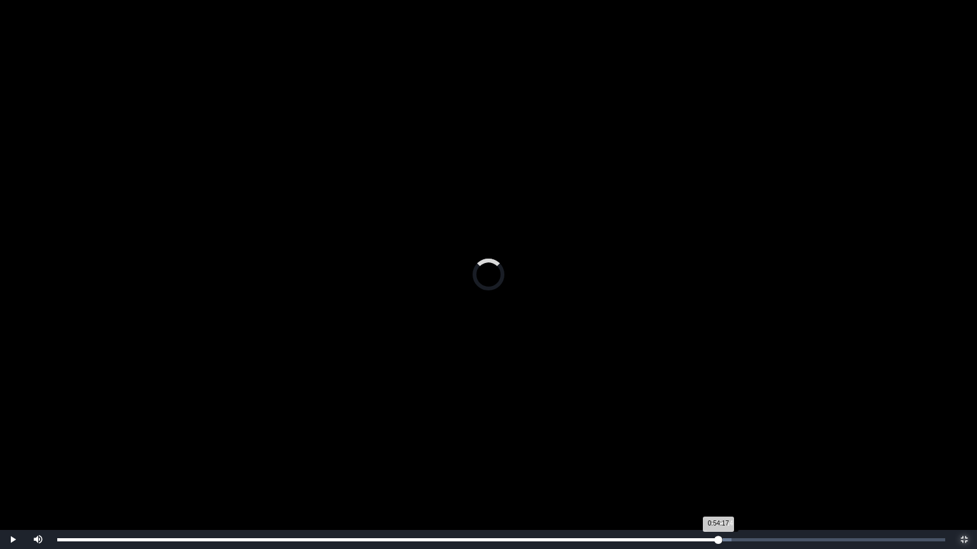
click at [722, 446] on div "Loaded : 0% 0:54:14 0:54:17 Progress : 0%" at bounding box center [501, 540] width 888 height 3
click at [723, 446] on div "0:54:18 Progress : 0%" at bounding box center [390, 540] width 666 height 3
click at [728, 446] on div "0:54:45 Progress : 0%" at bounding box center [392, 540] width 671 height 3
click at [731, 446] on div "0:55:00 Progress : 0%" at bounding box center [394, 540] width 674 height 3
click at [731, 446] on div "0:55:01 Progress : 0%" at bounding box center [394, 540] width 674 height 3
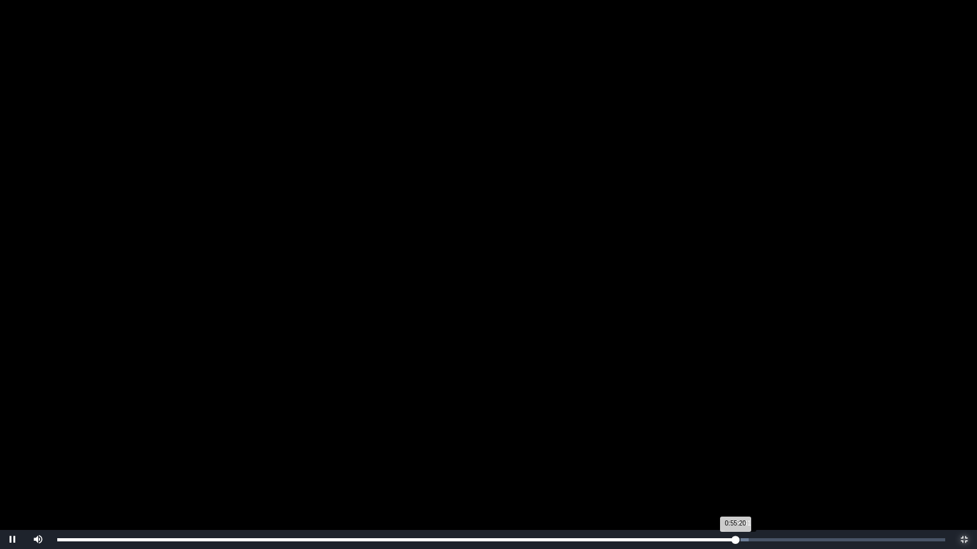
click at [735, 446] on div "0:55:20 Progress : 0%" at bounding box center [396, 540] width 678 height 3
click at [741, 446] on div "0:55:47 Progress : 0%" at bounding box center [399, 540] width 684 height 3
click at [748, 446] on div "0:56:24 Progress : 0%" at bounding box center [402, 540] width 691 height 3
click at [754, 446] on div "Loaded : 0% 0:56:52 0:56:25 Progress : 0%" at bounding box center [501, 540] width 888 height 3
click at [760, 446] on div "Loaded : 0% 0:57:20 0:56:53 Progress : 0%" at bounding box center [501, 540] width 888 height 3
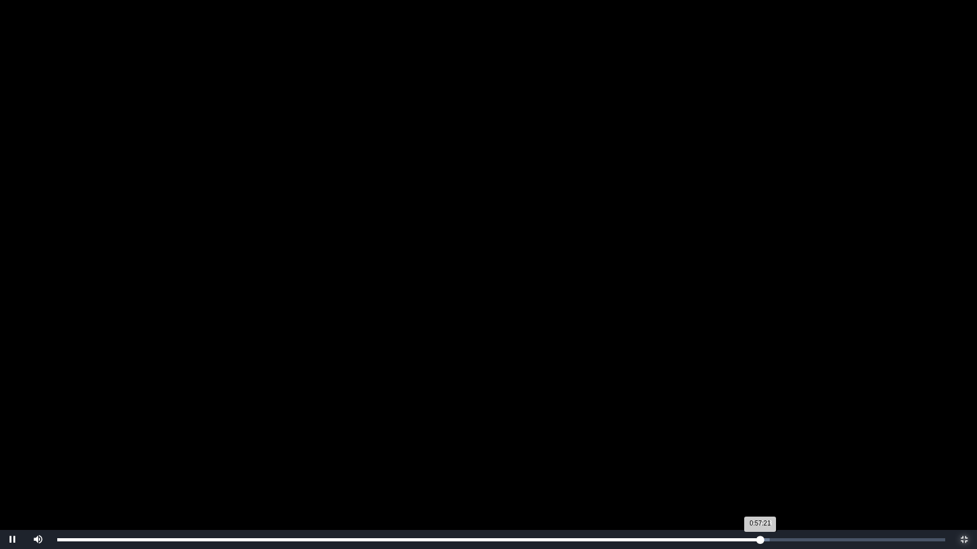
click at [760, 446] on div "0:57:21 Progress : 0%" at bounding box center [408, 540] width 703 height 3
click at [761, 446] on div "0:57:24 Progress : 0%" at bounding box center [408, 540] width 703 height 3
click at [762, 446] on div "0:57:33 Progress : 0%" at bounding box center [409, 540] width 705 height 3
click at [771, 446] on div "Loaded : 0% 0:58:16 0:57:51 Progress : 0%" at bounding box center [501, 540] width 888 height 3
click at [771, 446] on div "0:58:17 Progress : 0%" at bounding box center [414, 540] width 714 height 3
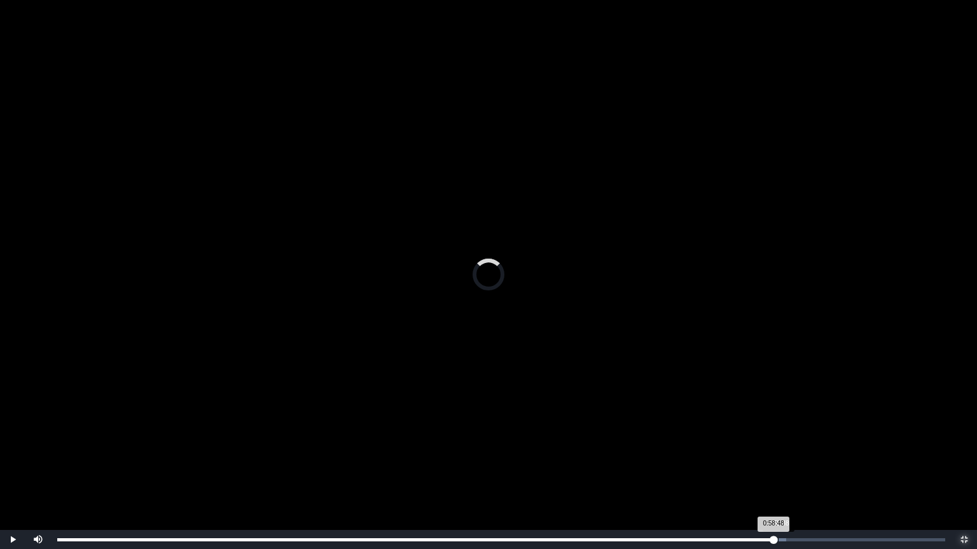
click at [773, 446] on div "0:58:48 Progress : 0%" at bounding box center [415, 540] width 716 height 3
click at [780, 446] on div "0:59:00 Progress : 0%" at bounding box center [418, 540] width 723 height 3
click at [786, 446] on div "0:59:34 Progress : 0%" at bounding box center [421, 540] width 729 height 3
click at [789, 446] on div "0:59:42 Progress : 0%" at bounding box center [423, 540] width 732 height 3
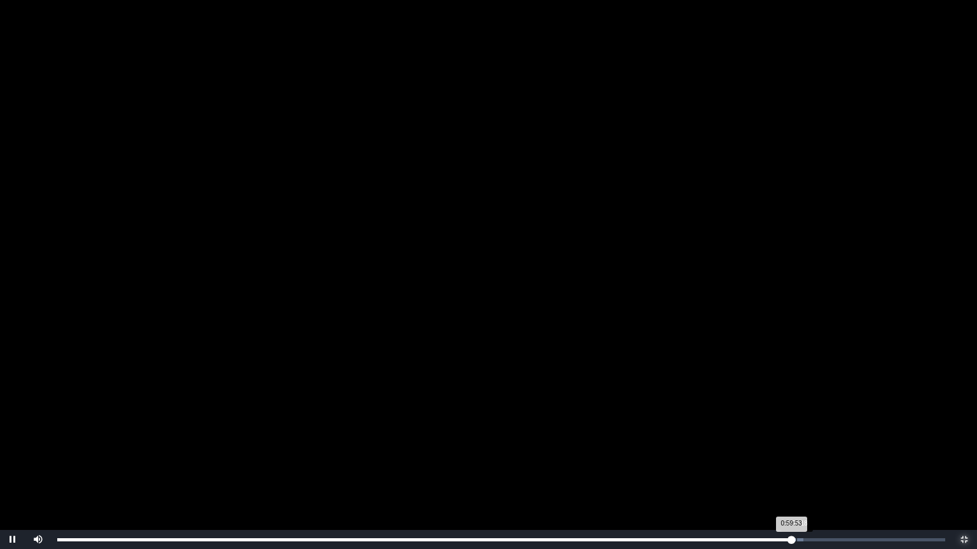
click at [796, 446] on div "Loaded : 0% 1:00:18 0:59:53 Progress : 0%" at bounding box center [501, 539] width 900 height 19
click at [802, 446] on div "Loaded : 0% 1:00:49 1:00:18 Progress : 0%" at bounding box center [501, 539] width 900 height 19
click at [804, 446] on div "1:00:58 Progress : 0%" at bounding box center [430, 540] width 747 height 3
click at [811, 446] on div "Loaded : 0% 1:01:26 1:01:29 Progress : 0%" at bounding box center [501, 540] width 888 height 3
click at [816, 446] on div "Loaded : 0% 1:01:48 1:01:30 Progress : 0%" at bounding box center [501, 540] width 888 height 3
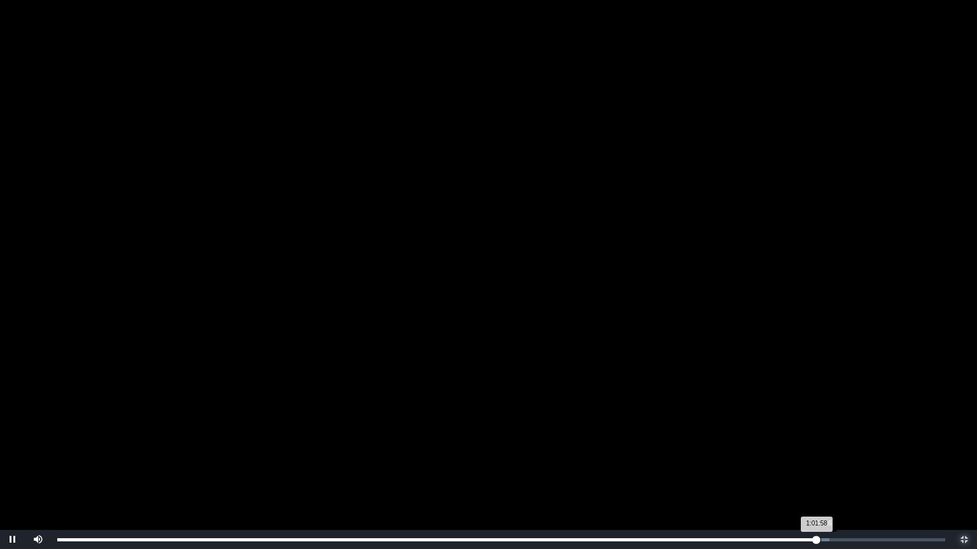
click at [822, 446] on div "Loaded : 0% 1:02:16 1:01:58 Progress : 0%" at bounding box center [501, 540] width 888 height 3
click at [827, 446] on div "Loaded : 0% 1:02:47 1:02:50 Progress : 0%" at bounding box center [501, 540] width 888 height 3
click at [834, 446] on div "Loaded : 0% 1:03:18 1:03:25 Progress : 0%" at bounding box center [501, 540] width 888 height 3
click at [839, 446] on div "Loaded : 0% 1:03:50 1:03:25 Progress : 0%" at bounding box center [501, 540] width 888 height 3
click at [844, 446] on div "Loaded : 0% 1:04:15 1:04:15 Progress : 0%" at bounding box center [501, 539] width 900 height 19
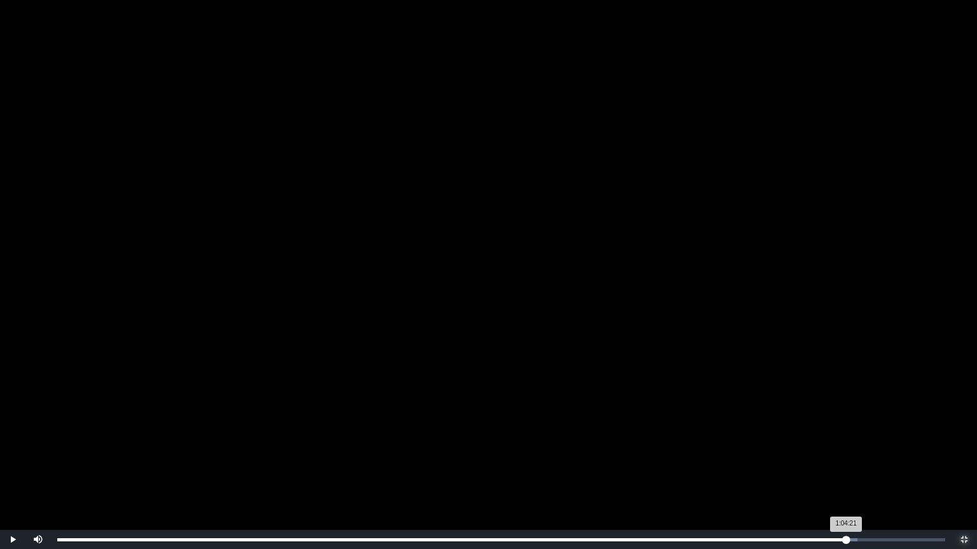
click at [846, 446] on div "1:04:21 Progress : 0%" at bounding box center [451, 540] width 788 height 3
click at [856, 446] on div "Loaded : 0% 1:05:07 1:05:11 Progress : 0%" at bounding box center [501, 539] width 900 height 19
click at [871, 446] on div "Loaded : 0% 1:06:19 1:05:11 Progress : 0%" at bounding box center [501, 540] width 888 height 3
click at [879, 446] on div "Loaded : 0% 1:07:03 1:06:26 Progress : 0%" at bounding box center [501, 540] width 888 height 3
click at [885, 446] on div "Loaded : 0% 1:07:31 1:07:31 Progress : 0%" at bounding box center [501, 540] width 888 height 3
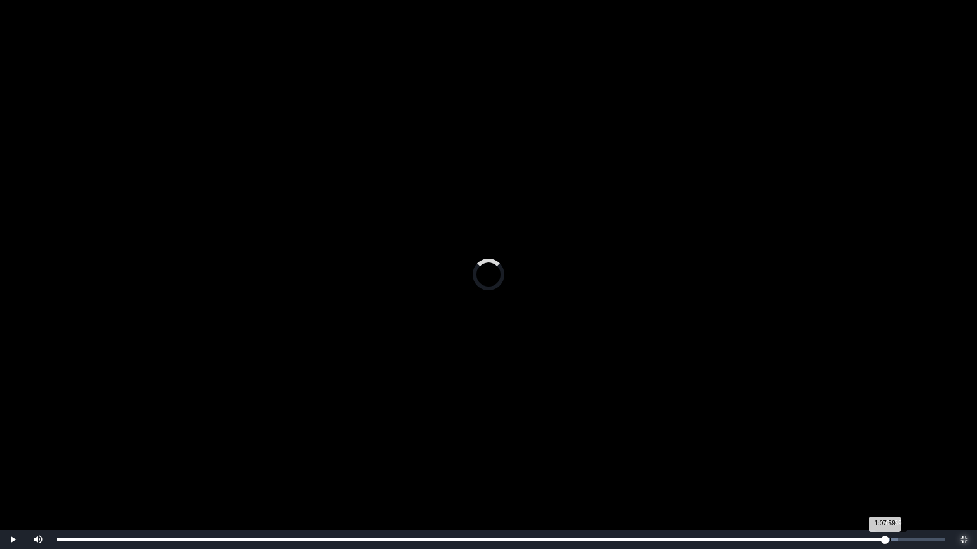
click at [890, 446] on div "Loaded : 0% 1:07:59 1:07:59 Progress : 0%" at bounding box center [501, 540] width 888 height 3
click at [891, 446] on div "1:08:21 Progress : 0%" at bounding box center [474, 540] width 834 height 3
click at [903, 446] on div "Loaded : 0% 1:09:01 1:08:21 Progress : 0%" at bounding box center [501, 540] width 888 height 3
click at [909, 446] on div "Loaded : 0% 1:09:32 1:09:32 Progress : 0%" at bounding box center [501, 540] width 888 height 3
click at [916, 446] on div "Loaded : 0% 1:10:06 1:09:32 Progress : 0%" at bounding box center [501, 540] width 888 height 3
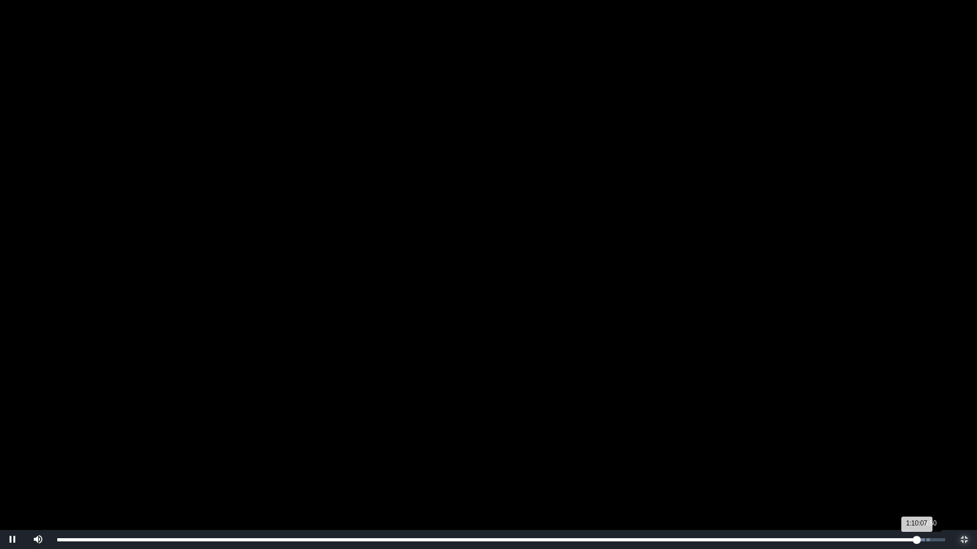
click at [925, 446] on div "Loaded : 0% 1:10:50 1:10:07 Progress : 0%" at bounding box center [501, 540] width 888 height 3
click at [456, 446] on div "Loaded : 0% 0:32:32 1:10:51 Progress : 0%" at bounding box center [501, 539] width 900 height 19
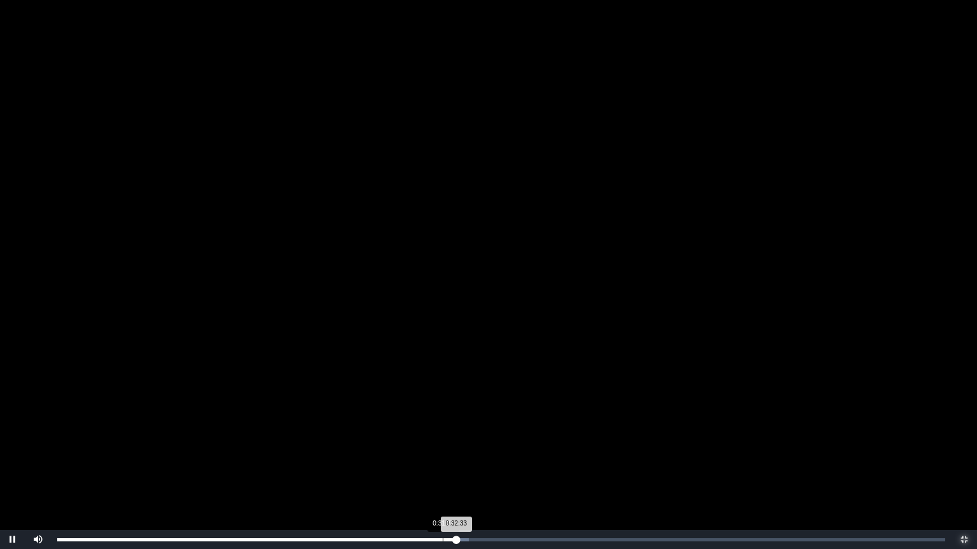
click at [443, 446] on div "0:31:27" at bounding box center [443, 540] width 1 height 3
click at [434, 446] on div "Loaded : 0% 0:30:46 0:31:28 Progress : 0%" at bounding box center [501, 539] width 900 height 19
click at [427, 446] on div "Loaded : 0% 0:30:12 0:30:46 Progress : 0%" at bounding box center [501, 539] width 900 height 19
click at [420, 446] on div "0:29:34" at bounding box center [420, 540] width 1 height 3
click at [410, 446] on div "0:28:45" at bounding box center [410, 540] width 1 height 3
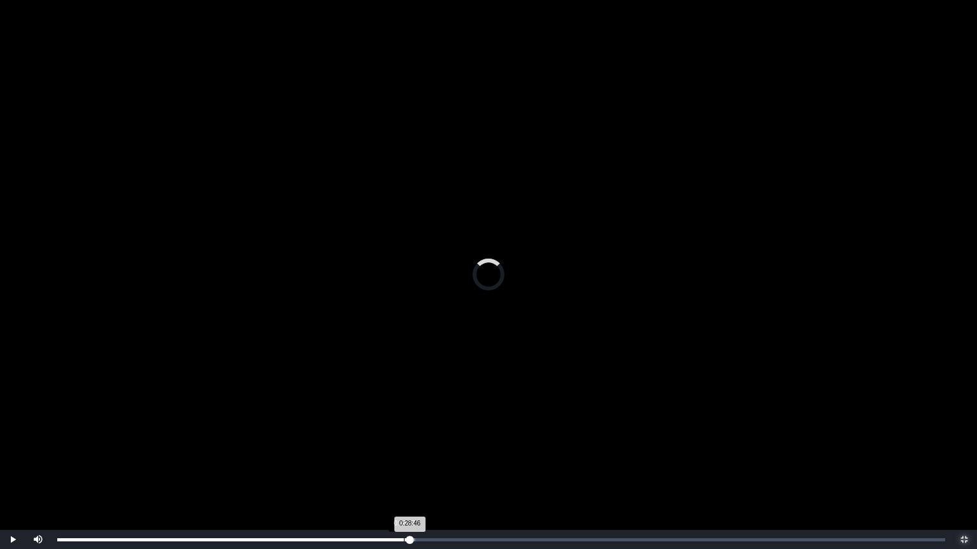
click at [404, 446] on div "Loaded : 0% 0:28:17 0:28:46 Progress : 0%" at bounding box center [501, 539] width 900 height 19
click at [392, 446] on div "Loaded : 0% 0:27:17 0:28:17 Progress : 0%" at bounding box center [501, 539] width 900 height 19
click at [389, 446] on div "0:27:02 Progress : 0%" at bounding box center [224, 540] width 335 height 3
click at [381, 446] on div "Loaded : 0% 0:26:24 0:27:04 Progress : 0%" at bounding box center [501, 539] width 900 height 19
click at [380, 446] on div "0:26:25 Progress : 0%" at bounding box center [219, 540] width 324 height 3
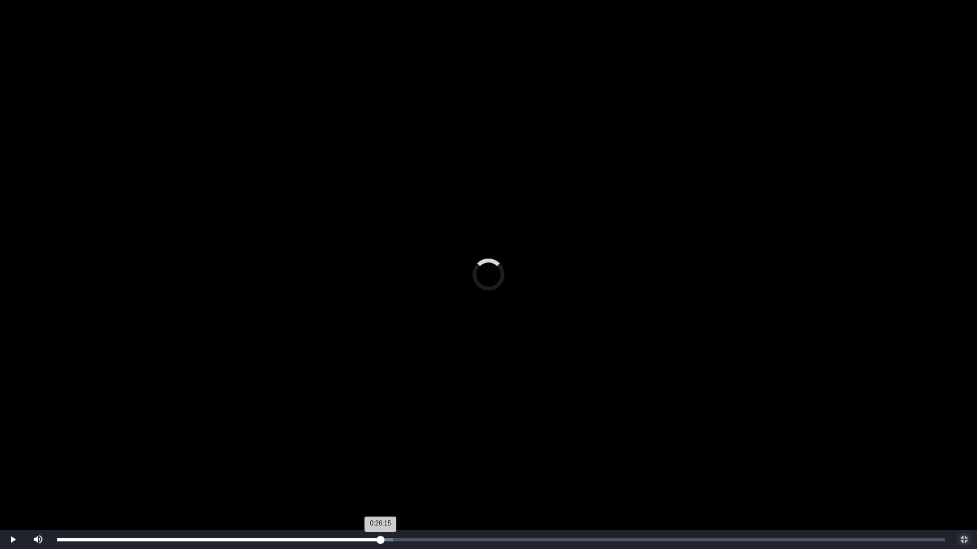
click at [379, 446] on div "0:26:15 Progress : 0%" at bounding box center [218, 540] width 323 height 3
click at [376, 446] on div "0:26:15 Progress : 0%" at bounding box center [218, 540] width 322 height 3
click at [373, 446] on div "0:26:04 Progress : 0%" at bounding box center [216, 540] width 319 height 3
click at [369, 446] on div "0:25:48 Progress : 0%" at bounding box center [215, 540] width 316 height 3
click at [368, 446] on div "0:25:19 Progress : 0%" at bounding box center [213, 540] width 312 height 3
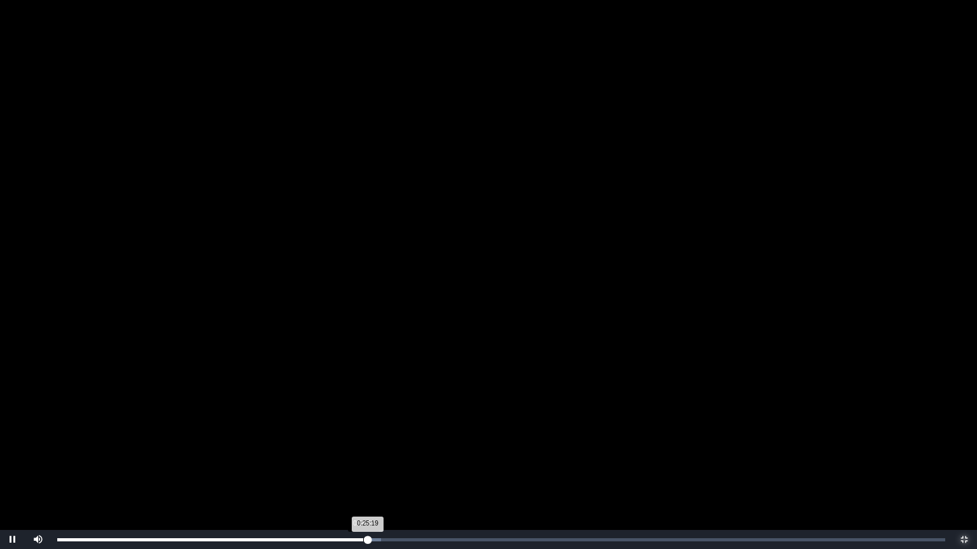
click at [363, 446] on div "0:25:19 Progress : 0%" at bounding box center [212, 540] width 310 height 3
click at [363, 446] on div "0:24:58 Progress : 0%" at bounding box center [210, 540] width 306 height 3
click at [333, 446] on div "0:22:28" at bounding box center [333, 540] width 1 height 3
click at [338, 446] on div "Loaded : 0% 0:22:53 0:22:28 Progress : 0%" at bounding box center [501, 540] width 888 height 3
click at [324, 446] on div "0:21:44" at bounding box center [324, 540] width 1 height 3
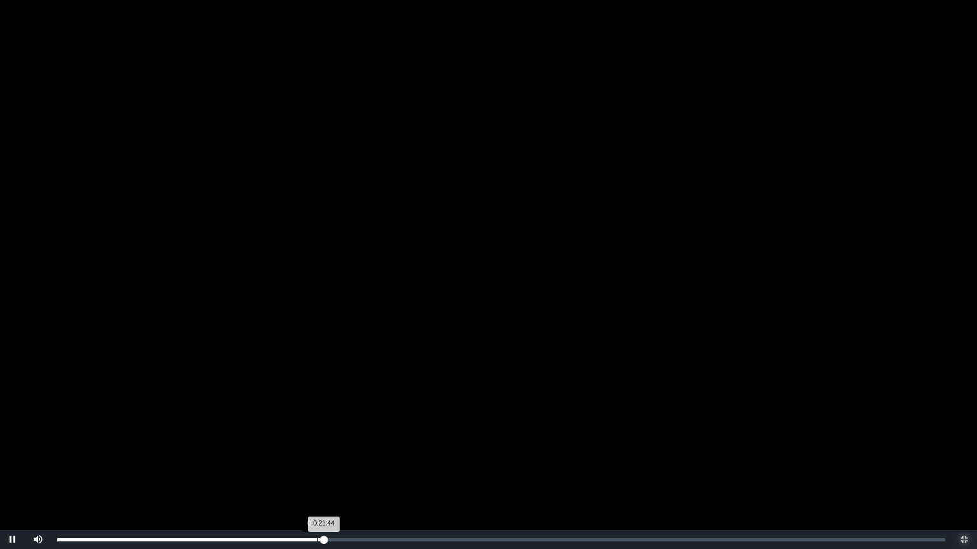
click at [317, 446] on div "Loaded : 0% 0:21:13 0:21:44 Progress : 0%" at bounding box center [501, 540] width 888 height 3
click at [310, 446] on div "0:20:39 Progress : 0%" at bounding box center [187, 540] width 260 height 3
click at [311, 446] on div "0:20:41 Progress : 0%" at bounding box center [184, 540] width 254 height 3
click at [317, 446] on div "0:21:39 Progress : 0%" at bounding box center [189, 540] width 265 height 3
click at [315, 446] on div "0:21:04 Progress : 0%" at bounding box center [187, 540] width 261 height 3
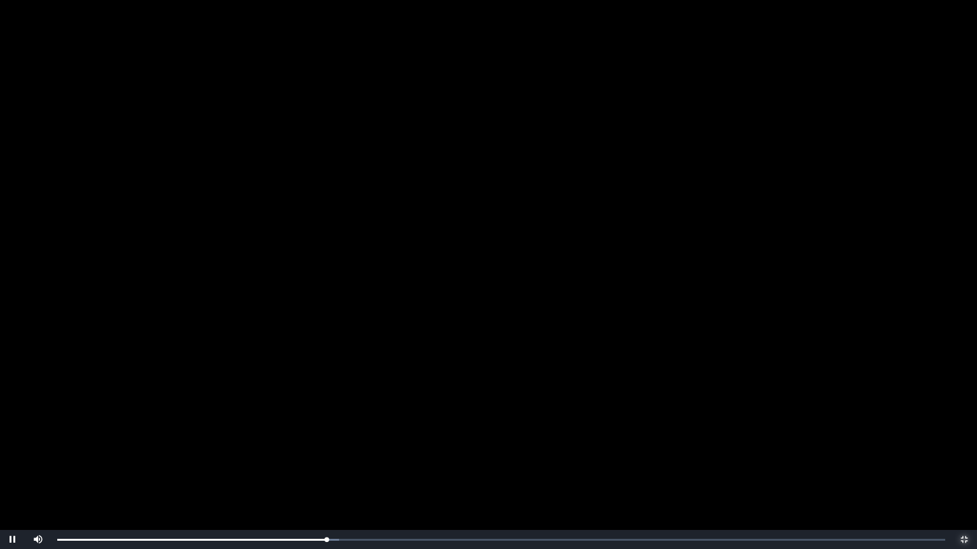
click at [964, 446] on span "Video Player" at bounding box center [964, 540] width 0 height 0
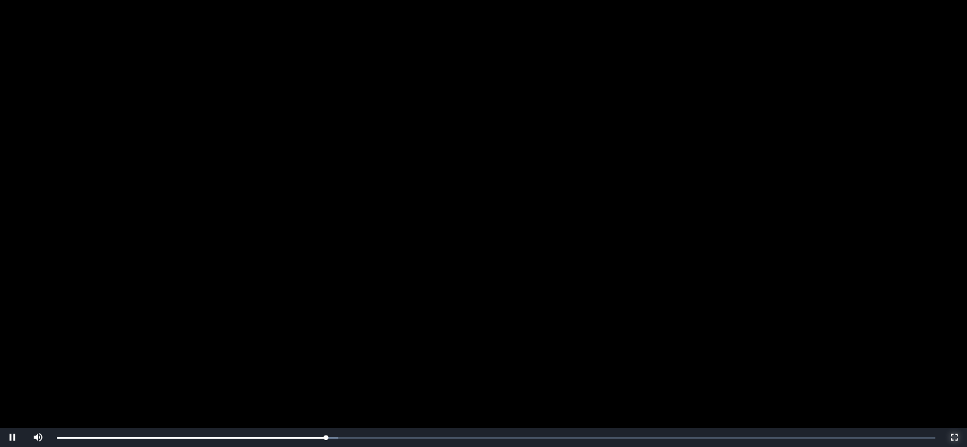
scroll to position [123, 0]
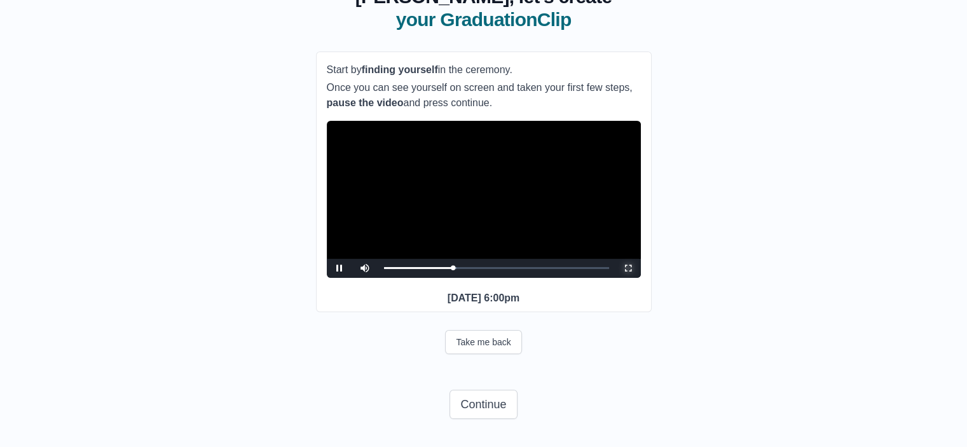
click at [628, 268] on span "Video Player" at bounding box center [628, 268] width 0 height 0
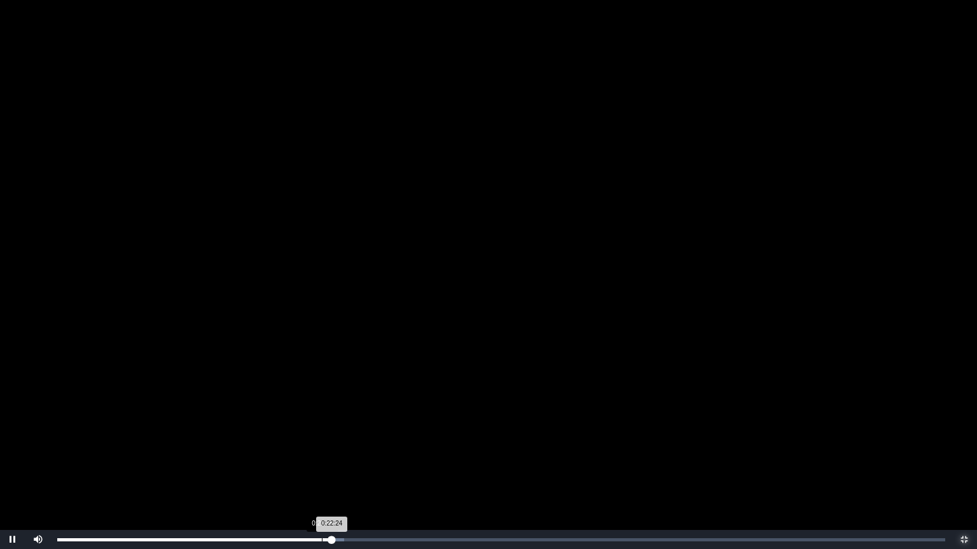
click at [322, 446] on div "Loaded : 0% 0:21:35 0:22:24 Progress : 0%" at bounding box center [501, 540] width 888 height 3
click at [322, 446] on div "0:21:39 Progress : 0%" at bounding box center [189, 540] width 265 height 3
click at [324, 446] on div "0:21:43 Progress : 0%" at bounding box center [190, 540] width 266 height 3
click at [327, 446] on div "0:22:00 Progress : 0%" at bounding box center [192, 540] width 270 height 3
click at [331, 446] on div "0:22:28 Progress : 0%" at bounding box center [193, 540] width 273 height 3
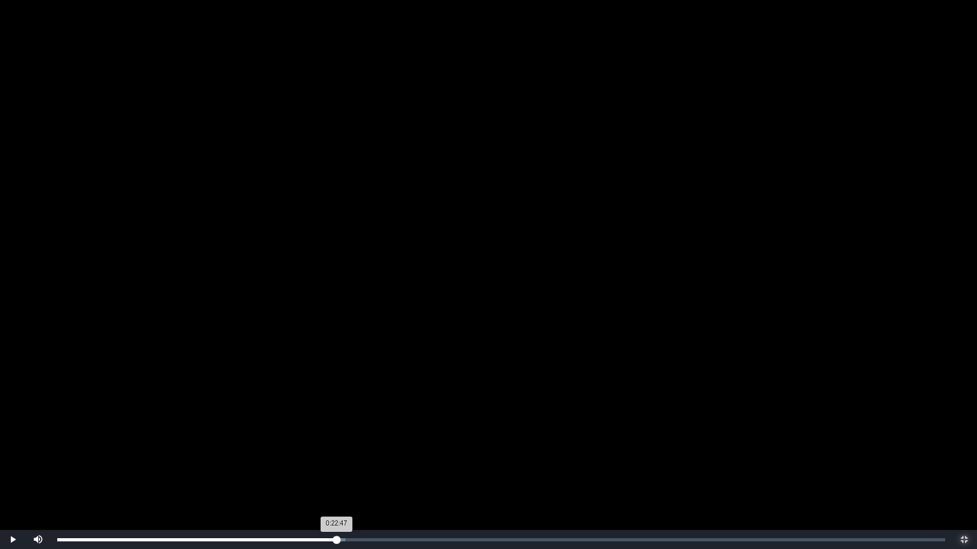
click at [336, 446] on div "0:22:47 Progress : 0%" at bounding box center [196, 540] width 279 height 3
click at [333, 446] on div "0:22:28" at bounding box center [333, 540] width 1 height 3
click at [328, 446] on div "0:22:06 Progress : 0%" at bounding box center [192, 540] width 271 height 3
click at [324, 446] on div "0:21:44 Progress : 0%" at bounding box center [192, 540] width 271 height 3
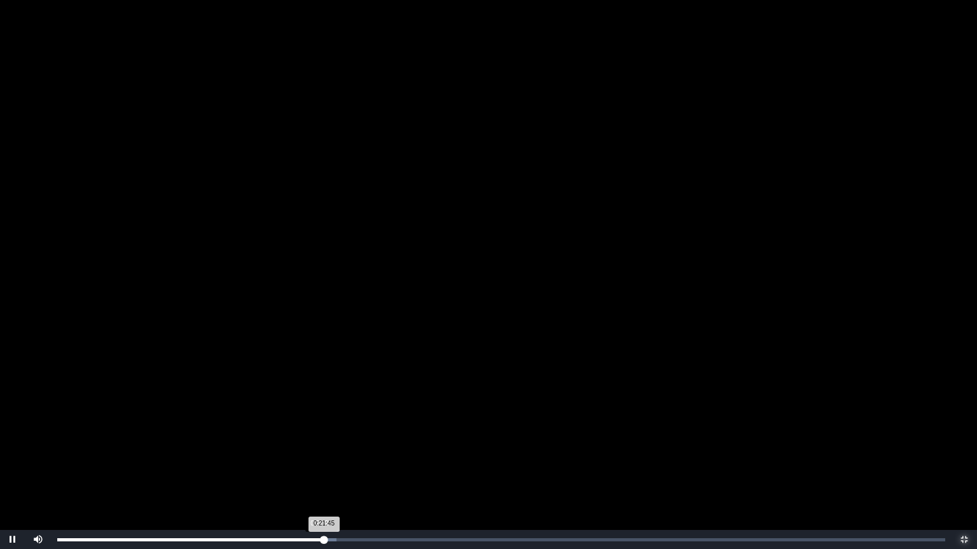
click at [320, 446] on div "0:21:45 Progress : 0%" at bounding box center [190, 540] width 266 height 3
click at [317, 446] on div "0:21:10 Progress : 0%" at bounding box center [188, 540] width 263 height 3
click at [964, 446] on span "Video Player" at bounding box center [964, 540] width 0 height 0
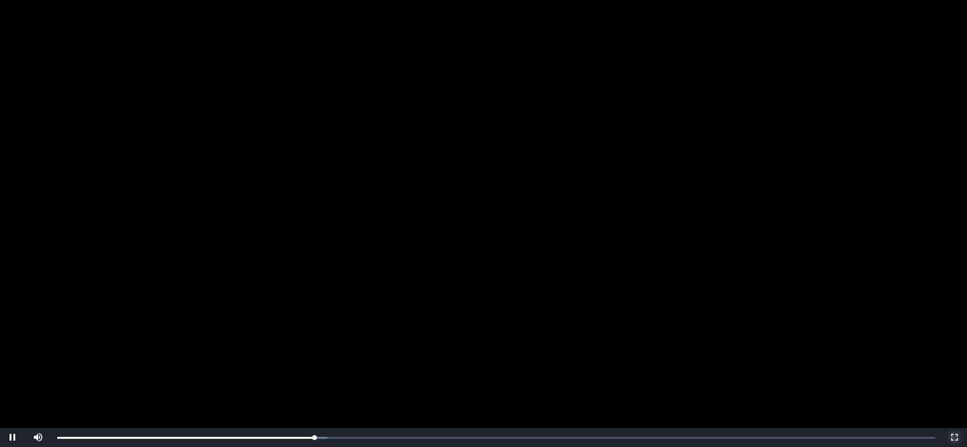
scroll to position [123, 0]
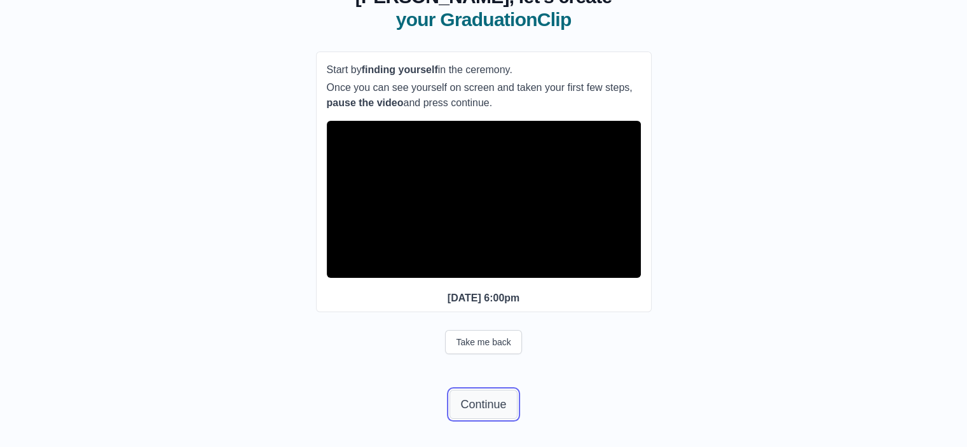
click at [496, 409] on button "Continue" at bounding box center [483, 404] width 67 height 29
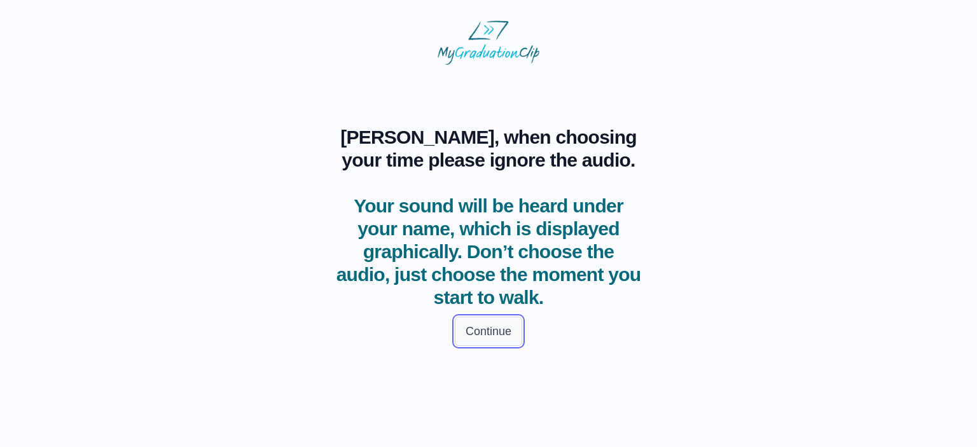
click at [498, 330] on button "Continue" at bounding box center [488, 331] width 67 height 29
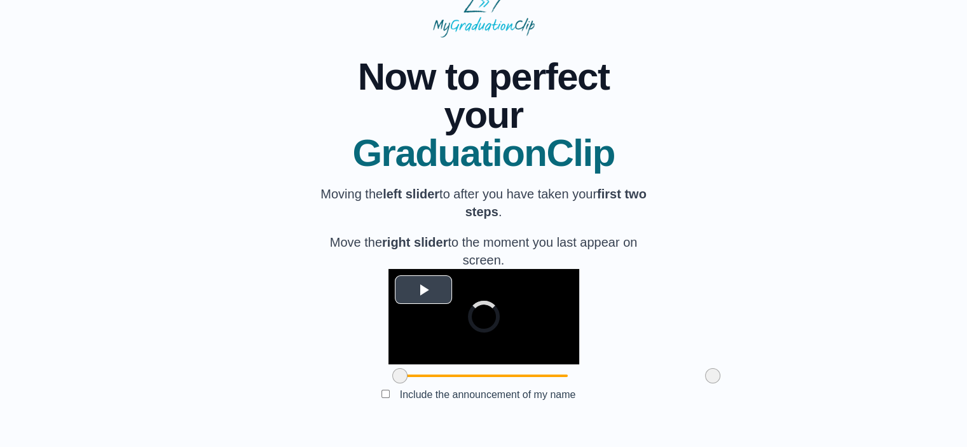
scroll to position [120, 0]
click at [423, 289] on span "Video Player" at bounding box center [423, 289] width 0 height 0
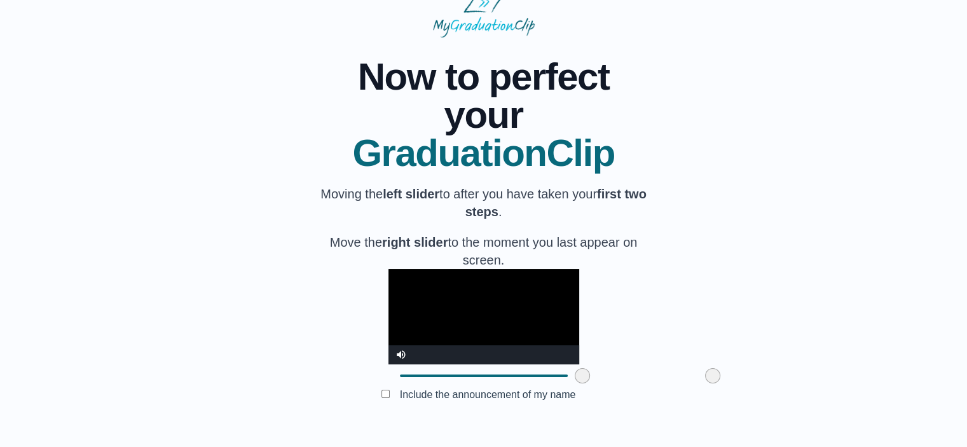
drag, startPoint x: 328, startPoint y: 378, endPoint x: 511, endPoint y: 374, distance: 182.6
click at [575, 374] on span at bounding box center [582, 375] width 15 height 15
click at [389, 269] on video "Video Player" at bounding box center [484, 316] width 191 height 95
click at [579, 355] on div "Video Player" at bounding box center [496, 354] width 165 height 19
click at [361, 233] on p "Move the right slider to the moment you last appear on screen." at bounding box center [484, 251] width 336 height 36
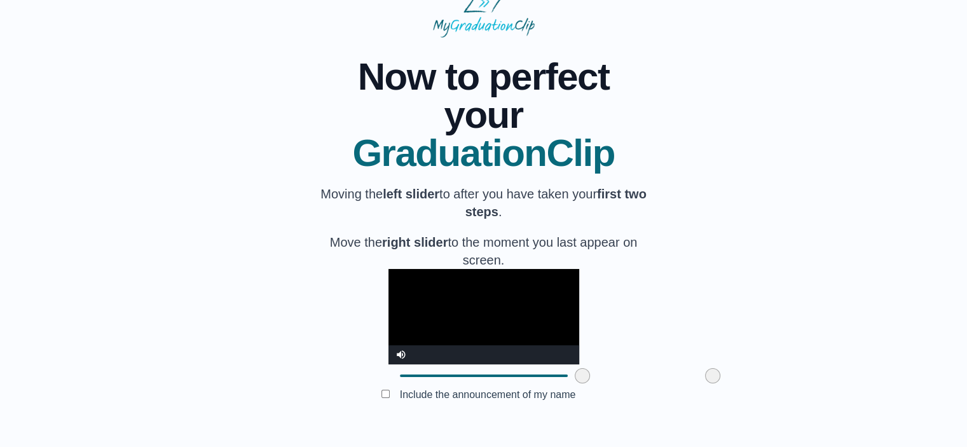
click at [389, 269] on video "Video Player" at bounding box center [484, 316] width 191 height 95
click at [579, 356] on div "Video Player" at bounding box center [496, 354] width 165 height 19
click at [500, 351] on div "Video Player" at bounding box center [496, 354] width 165 height 19
drag, startPoint x: 637, startPoint y: 377, endPoint x: 529, endPoint y: 379, distance: 108.1
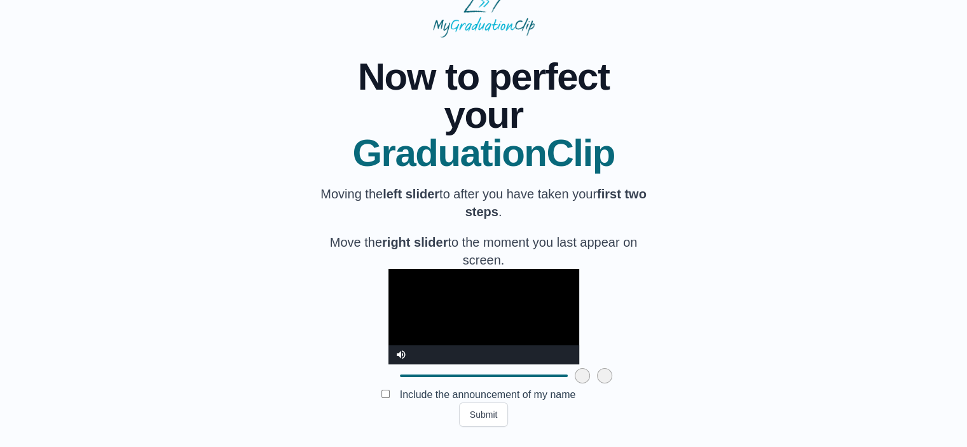
click at [597, 379] on span at bounding box center [604, 375] width 15 height 15
click at [389, 269] on video "Video Player" at bounding box center [484, 316] width 191 height 95
click at [577, 376] on span at bounding box center [584, 375] width 15 height 15
click at [389, 269] on video "Video Player" at bounding box center [484, 316] width 191 height 95
click at [575, 378] on span at bounding box center [582, 375] width 15 height 15
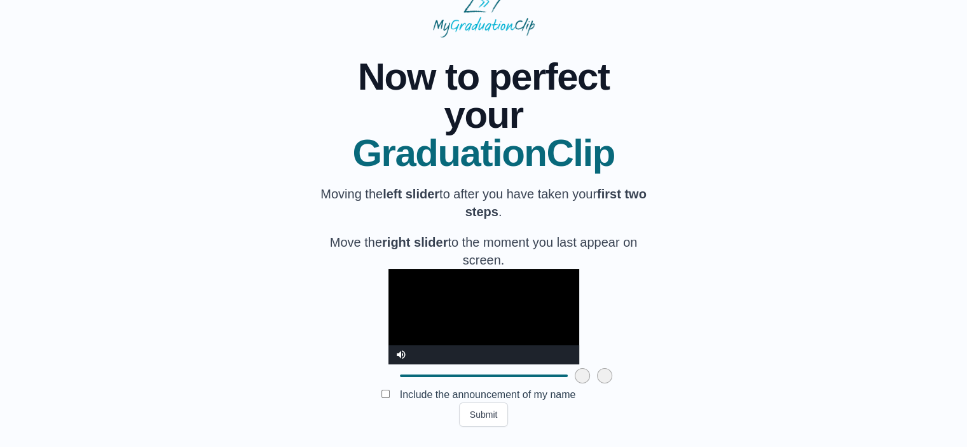
click at [389, 269] on video "Video Player" at bounding box center [484, 316] width 191 height 95
click at [571, 373] on span at bounding box center [578, 375] width 15 height 15
click at [389, 269] on video "Video Player" at bounding box center [484, 316] width 191 height 95
click at [567, 377] on span at bounding box center [574, 375] width 15 height 15
click at [389, 269] on video "Video Player" at bounding box center [484, 316] width 191 height 95
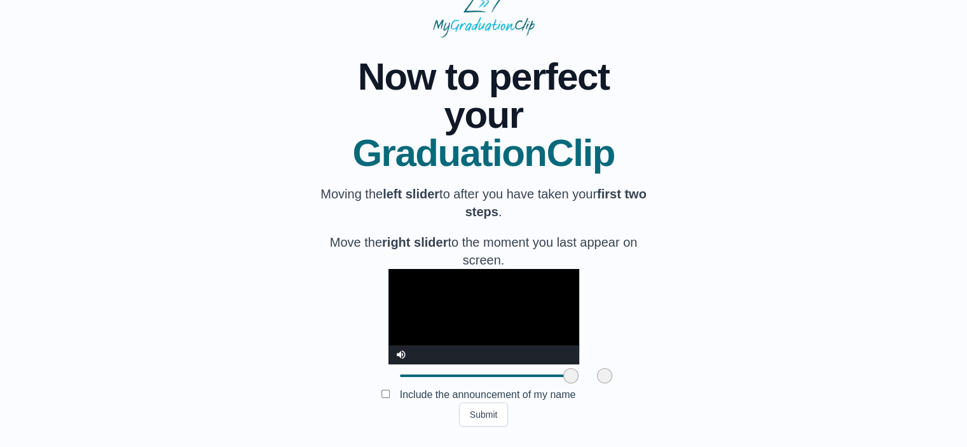
click at [563, 373] on span at bounding box center [570, 375] width 15 height 15
click at [389, 269] on video "Video Player" at bounding box center [484, 316] width 191 height 95
click at [561, 373] on span at bounding box center [568, 375] width 15 height 15
click at [389, 269] on video "Video Player" at bounding box center [484, 316] width 191 height 95
click at [557, 377] on span at bounding box center [564, 375] width 15 height 15
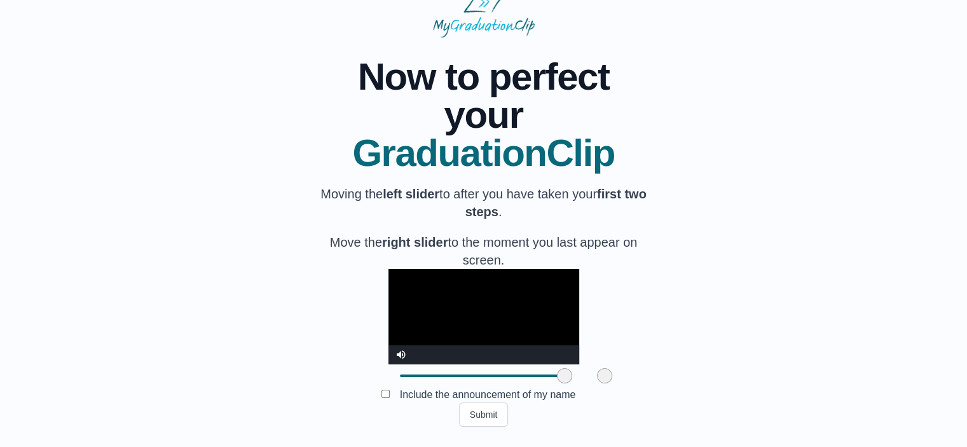
click at [389, 269] on video "Video Player" at bounding box center [484, 316] width 191 height 95
click at [552, 376] on span at bounding box center [559, 375] width 15 height 15
click at [311, 179] on div "**********" at bounding box center [483, 232] width 926 height 389
click at [389, 269] on video "Video Player" at bounding box center [484, 316] width 191 height 95
drag, startPoint x: 537, startPoint y: 377, endPoint x: 516, endPoint y: 382, distance: 21.5
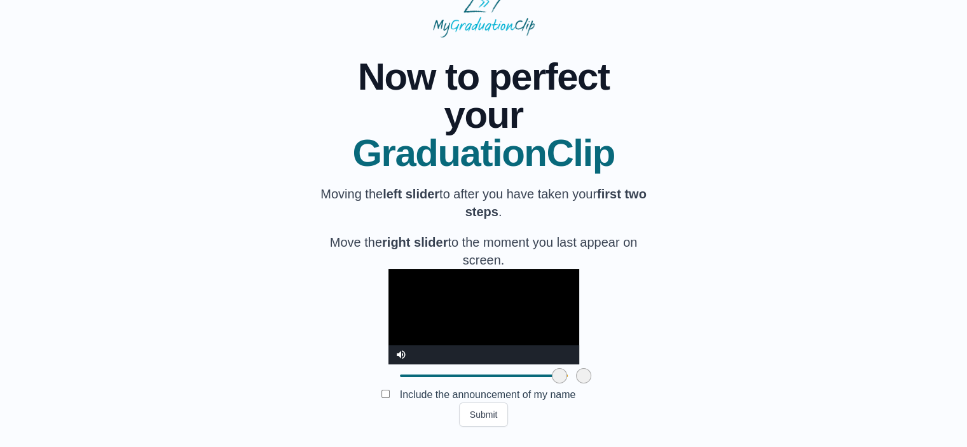
click at [572, 382] on div at bounding box center [583, 375] width 23 height 23
drag, startPoint x: 514, startPoint y: 373, endPoint x: 595, endPoint y: 378, distance: 80.9
click at [657, 378] on span at bounding box center [664, 375] width 15 height 15
click at [389, 269] on video "Video Player" at bounding box center [484, 316] width 191 height 95
drag, startPoint x: 488, startPoint y: 380, endPoint x: 503, endPoint y: 368, distance: 19.1
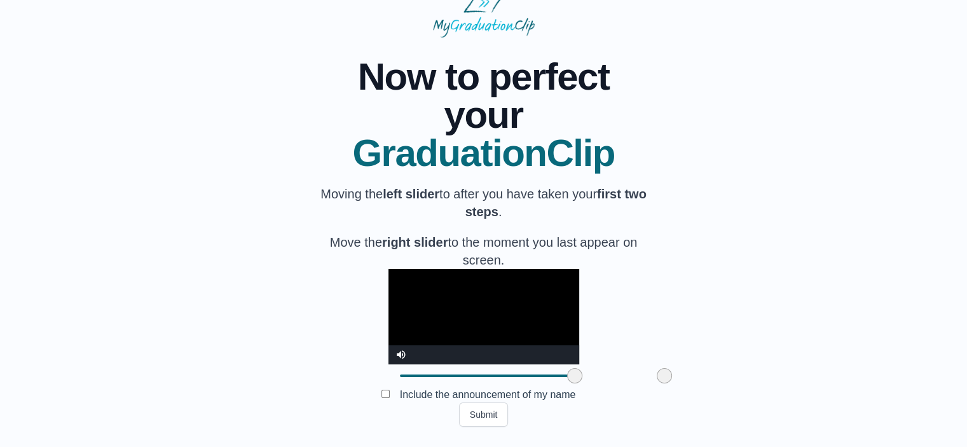
click at [567, 368] on span at bounding box center [574, 375] width 15 height 15
click at [389, 269] on video "Video Player" at bounding box center [484, 316] width 191 height 95
drag, startPoint x: 505, startPoint y: 376, endPoint x: 474, endPoint y: 375, distance: 31.2
click at [536, 375] on span at bounding box center [543, 375] width 15 height 15
click at [389, 269] on video "Video Player" at bounding box center [484, 316] width 191 height 95
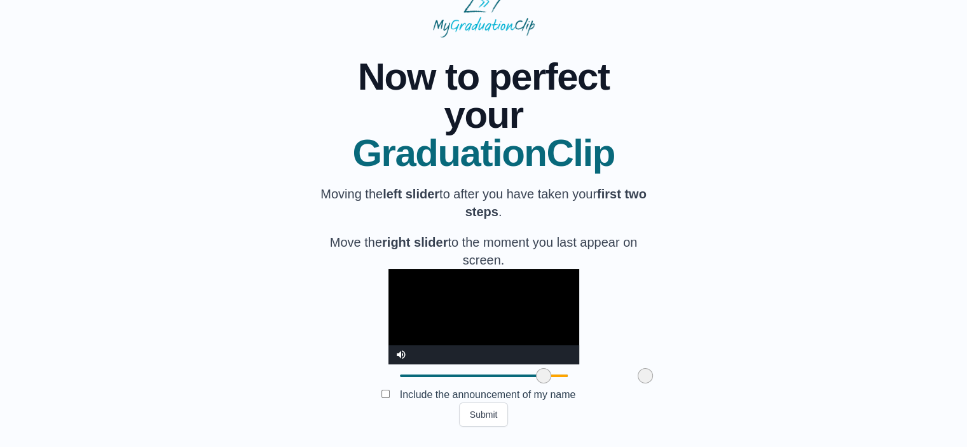
drag, startPoint x: 591, startPoint y: 374, endPoint x: 572, endPoint y: 375, distance: 19.1
click at [638, 375] on span at bounding box center [645, 375] width 15 height 15
click at [389, 269] on video "Video Player" at bounding box center [484, 316] width 191 height 95
drag, startPoint x: 474, startPoint y: 376, endPoint x: 467, endPoint y: 375, distance: 6.4
click at [530, 375] on span at bounding box center [537, 375] width 15 height 15
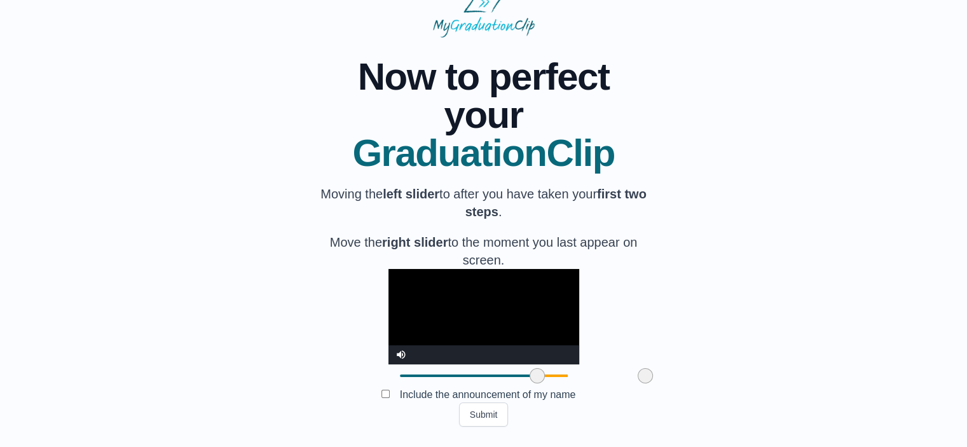
click at [389, 269] on video "Video Player" at bounding box center [484, 316] width 191 height 95
click at [495, 414] on button "Submit" at bounding box center [484, 415] width 50 height 24
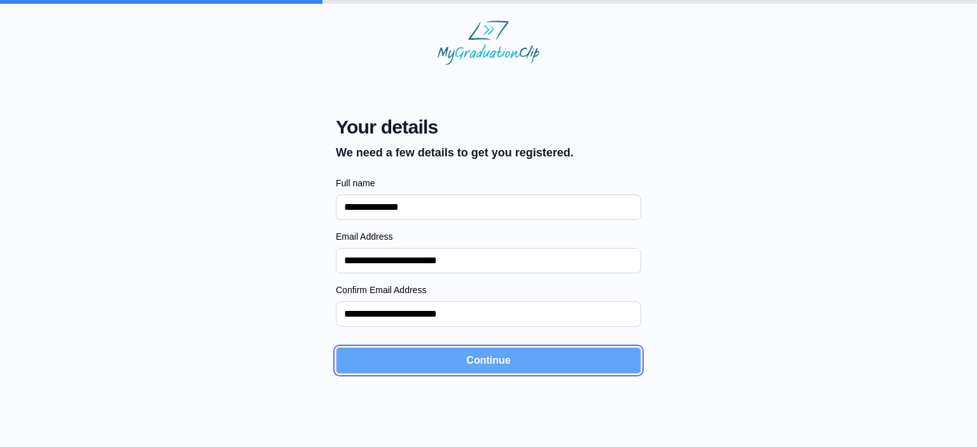
click at [481, 366] on button "Continue" at bounding box center [488, 360] width 305 height 27
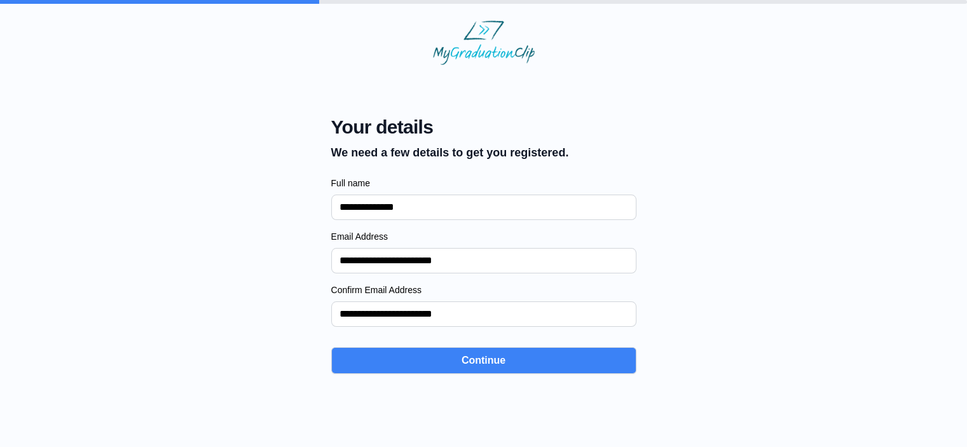
select select "**********"
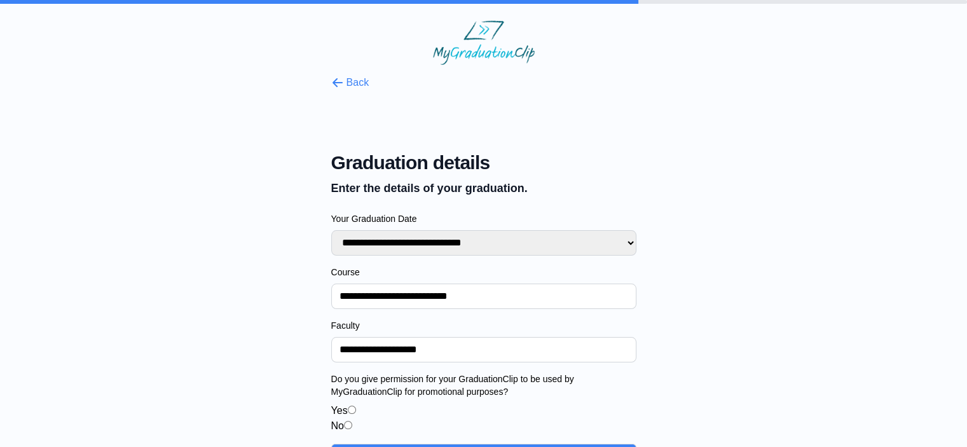
scroll to position [43, 0]
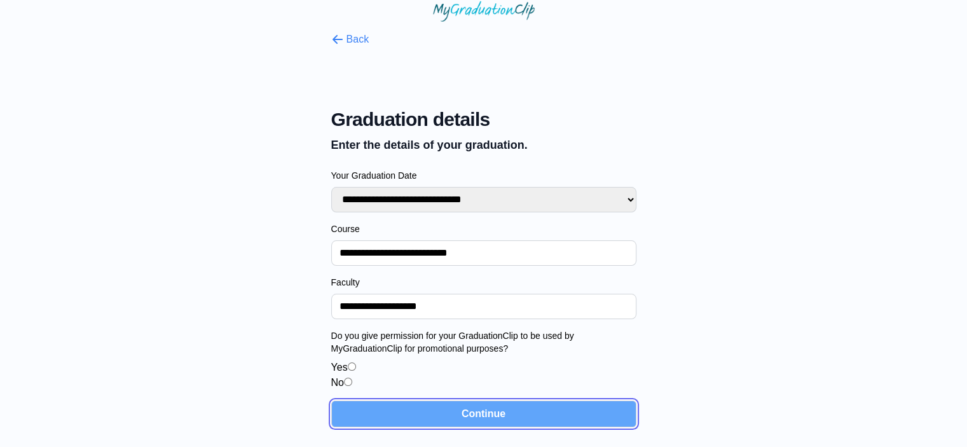
click at [495, 409] on button "Continue" at bounding box center [483, 414] width 305 height 27
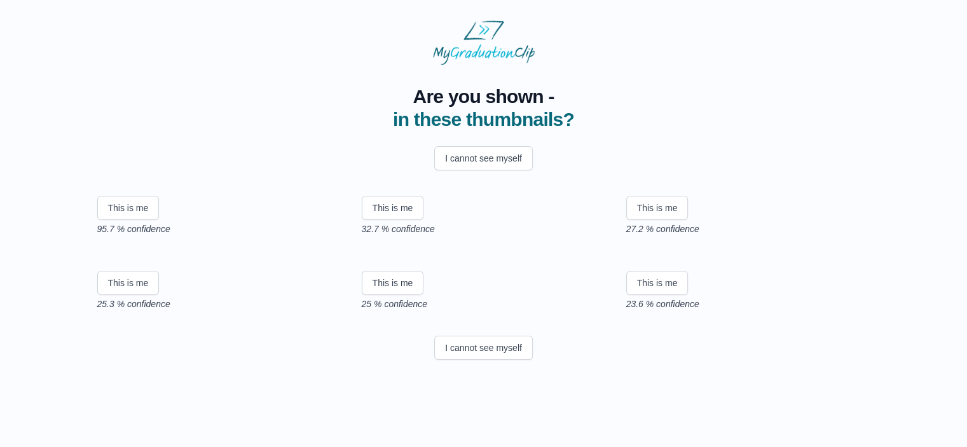
scroll to position [211, 0]
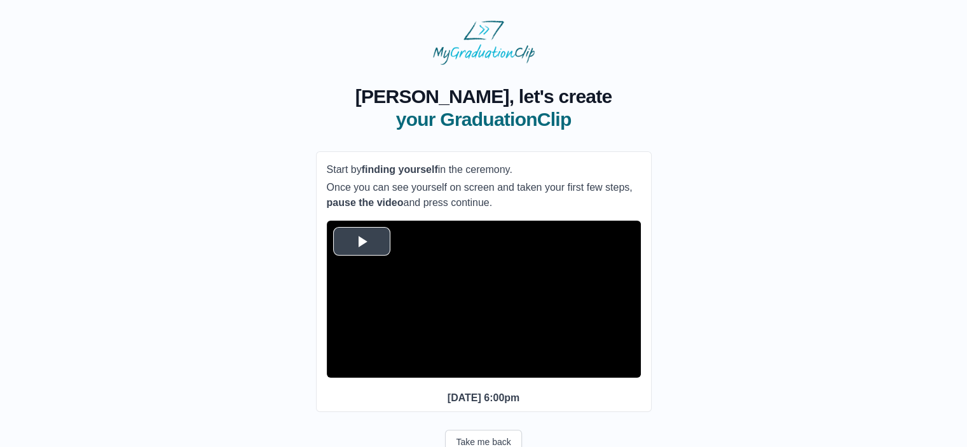
click at [362, 241] on span "Video Player" at bounding box center [362, 241] width 0 height 0
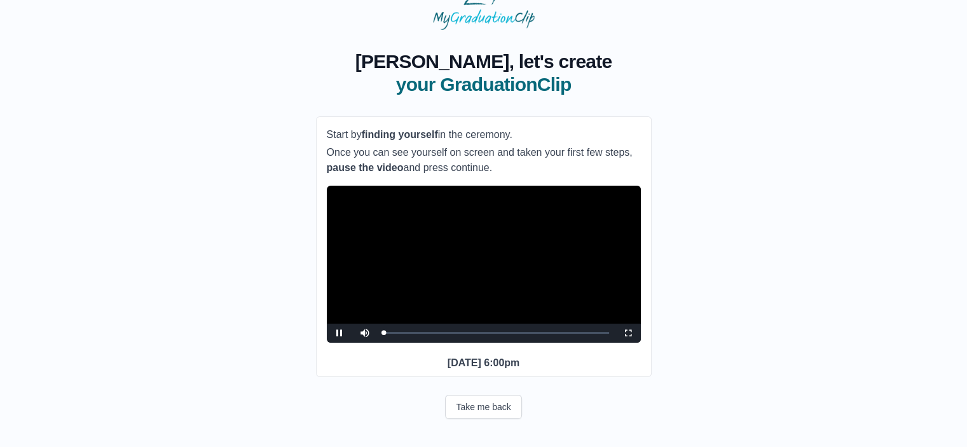
scroll to position [59, 0]
click at [455, 331] on div "0:22:55" at bounding box center [455, 332] width 1 height 3
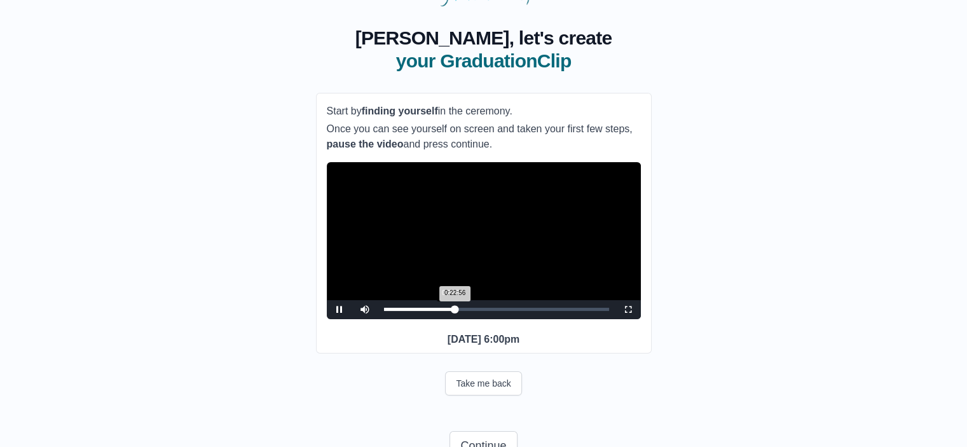
click at [451, 311] on div "0:22:56 Progress : 0%" at bounding box center [419, 309] width 71 height 3
click at [446, 311] on div "0:20:03 Progress : 0%" at bounding box center [417, 309] width 67 height 3
click at [453, 311] on div "Loaded : 0% 0:21:29 0:20:04 Progress : 0%" at bounding box center [496, 309] width 225 height 3
click at [449, 311] on div "0:21:04 Progress : 0%" at bounding box center [418, 309] width 69 height 3
click at [448, 311] on div "0:21:05 Progress : 0%" at bounding box center [416, 309] width 65 height 3
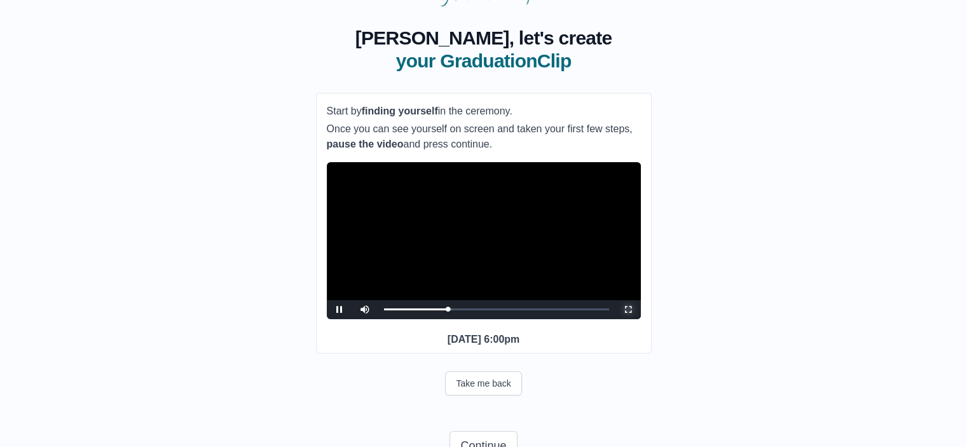
click at [628, 310] on span "Video Player" at bounding box center [628, 310] width 0 height 0
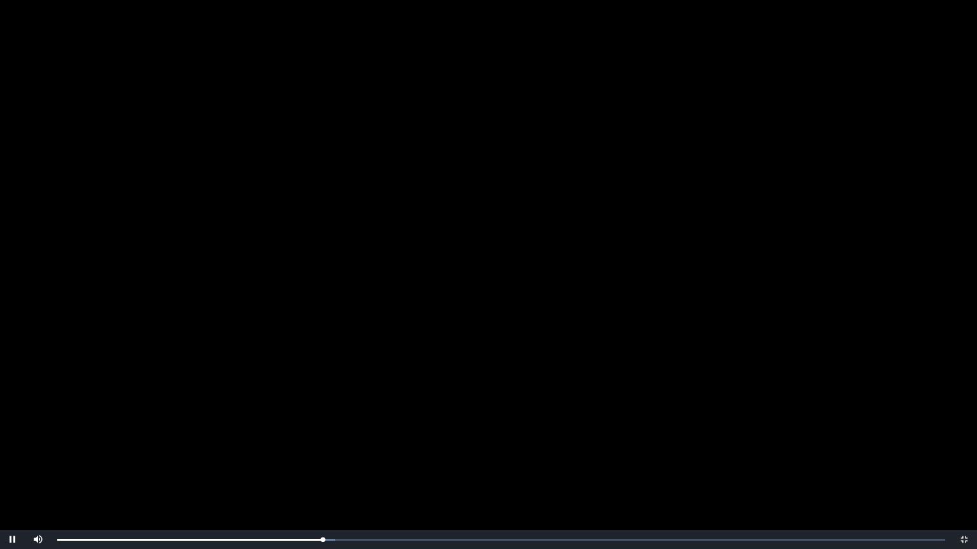
click at [682, 75] on video "Video Player" at bounding box center [488, 274] width 977 height 549
click at [314, 446] on div "Loaded : 0% 0:21:04 0:20:58 Progress : 0%" at bounding box center [501, 539] width 900 height 19
click at [13, 446] on span "Video Player" at bounding box center [13, 540] width 0 height 0
click at [964, 446] on span "Video Player" at bounding box center [964, 540] width 0 height 0
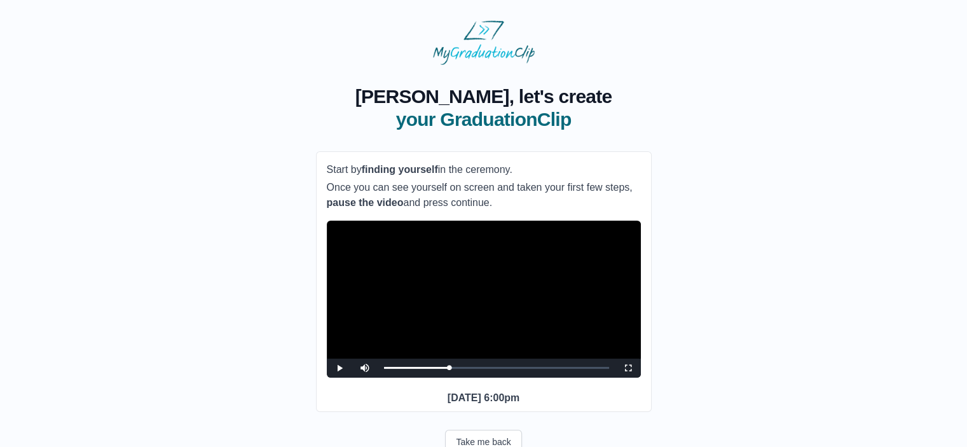
drag, startPoint x: 804, startPoint y: 327, endPoint x: 776, endPoint y: 303, distance: 36.9
click at [804, 327] on div "**********" at bounding box center [483, 296] width 926 height 462
click at [340, 368] on span "Video Player" at bounding box center [340, 368] width 0 height 0
click at [628, 368] on span "Video Player" at bounding box center [628, 368] width 0 height 0
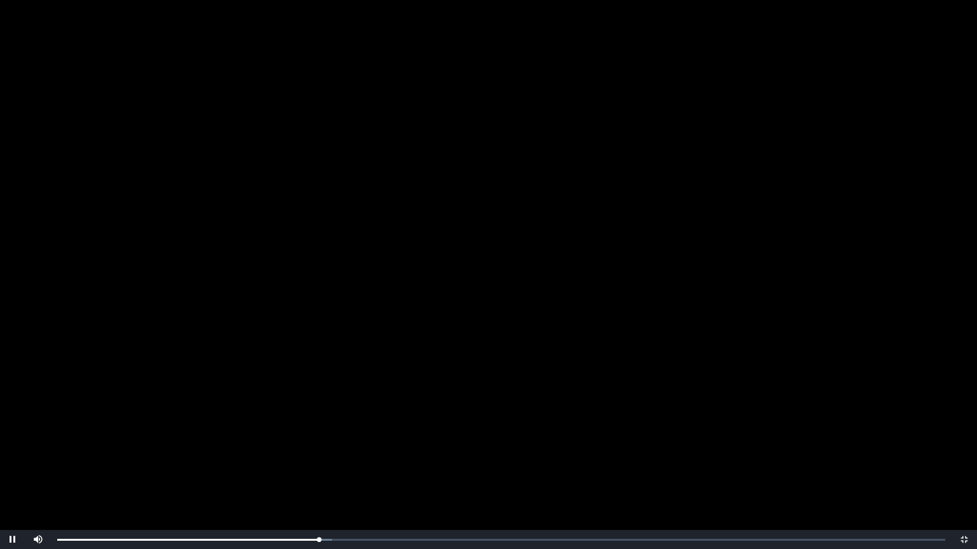
click at [466, 247] on video "Video Player" at bounding box center [488, 274] width 977 height 549
click at [317, 446] on div "0:21:10 Progress : 0%" at bounding box center [187, 540] width 261 height 3
click at [314, 446] on div "0:21:10 Progress : 0%" at bounding box center [186, 540] width 259 height 3
click at [314, 446] on div "0:20:58 Progress : 0%" at bounding box center [185, 540] width 257 height 3
click at [13, 446] on span "Video Player" at bounding box center [13, 540] width 0 height 0
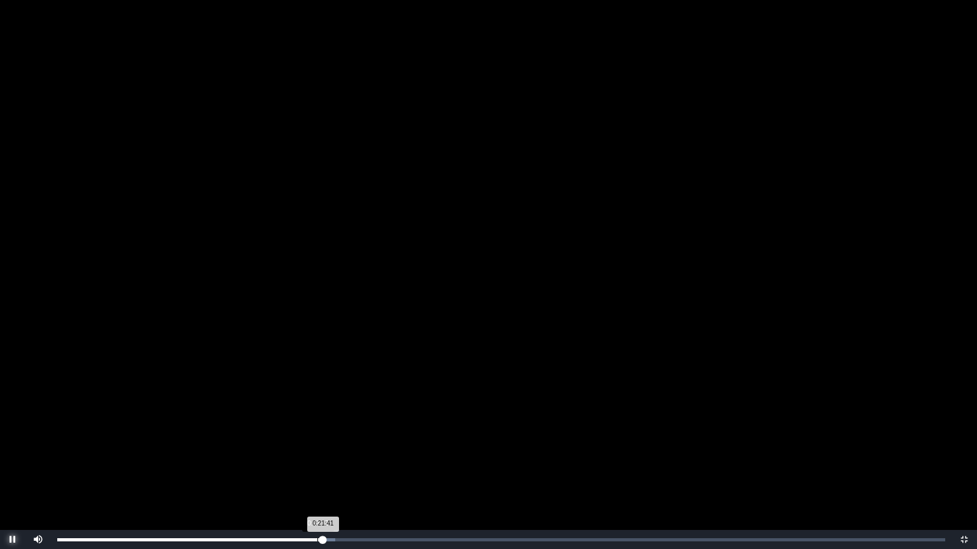
click at [317, 446] on div "Loaded : 0% 0:21:13 0:21:41 Progress : 0%" at bounding box center [501, 540] width 888 height 3
click at [313, 446] on div "0:21:16 Progress : 0%" at bounding box center [187, 540] width 261 height 3
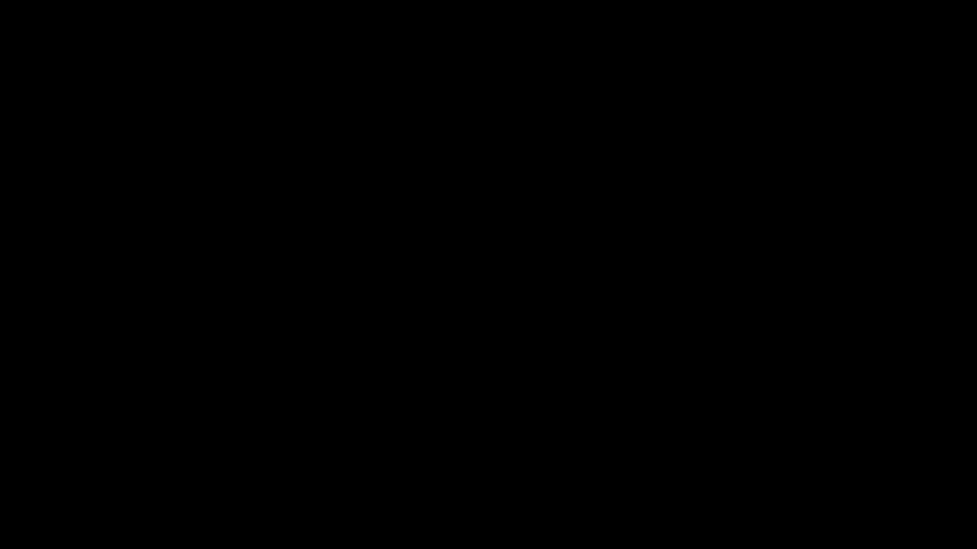
click at [0, 446] on button "Pause" at bounding box center [12, 539] width 25 height 19
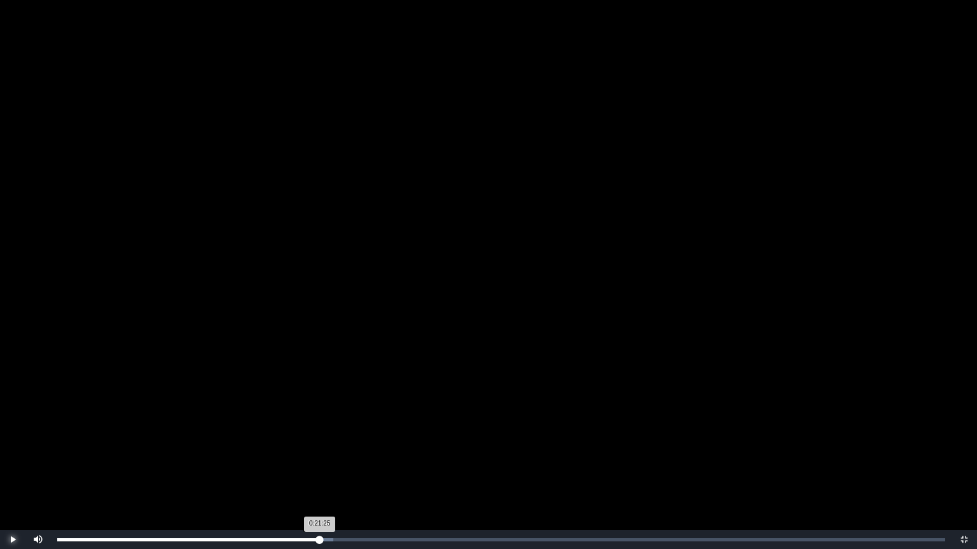
click at [0, 446] on button "Play" at bounding box center [12, 539] width 25 height 19
click at [0, 446] on button "Pause" at bounding box center [12, 539] width 25 height 19
click at [317, 446] on div "0:21:26 Progress : 0%" at bounding box center [188, 540] width 263 height 3
click at [317, 446] on div "0:21:13 Progress : 0%" at bounding box center [187, 540] width 260 height 3
click at [317, 446] on div "0:21:13 Progress : 0%" at bounding box center [188, 540] width 262 height 3
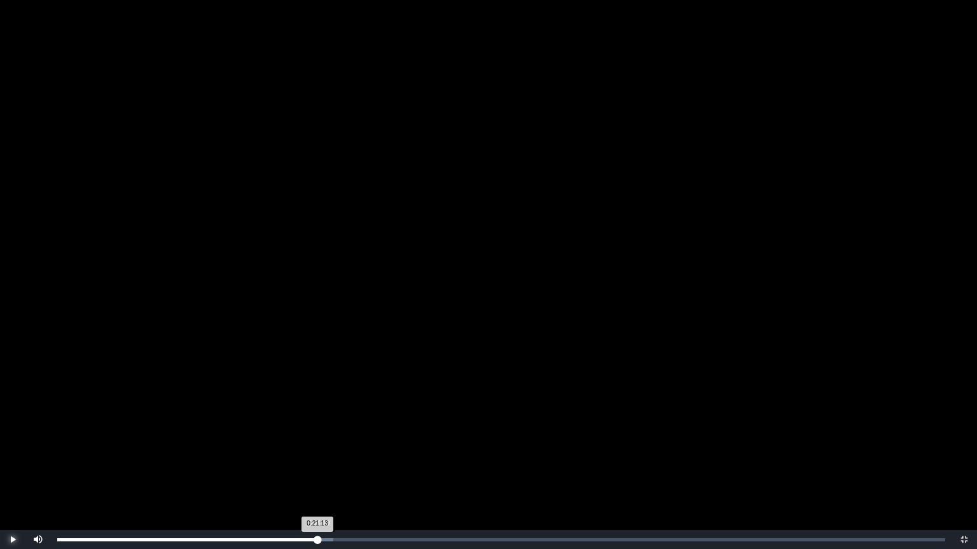
click at [317, 446] on div "0:21:13 Progress : 0%" at bounding box center [187, 540] width 260 height 3
click at [0, 446] on button "Play" at bounding box center [12, 539] width 25 height 19
click at [0, 446] on button "Pause" at bounding box center [12, 539] width 25 height 19
click at [319, 446] on div "0:21:33 Progress : 0%" at bounding box center [189, 540] width 264 height 3
click at [315, 446] on div "0:21:19 Progress : 0%" at bounding box center [187, 540] width 261 height 3
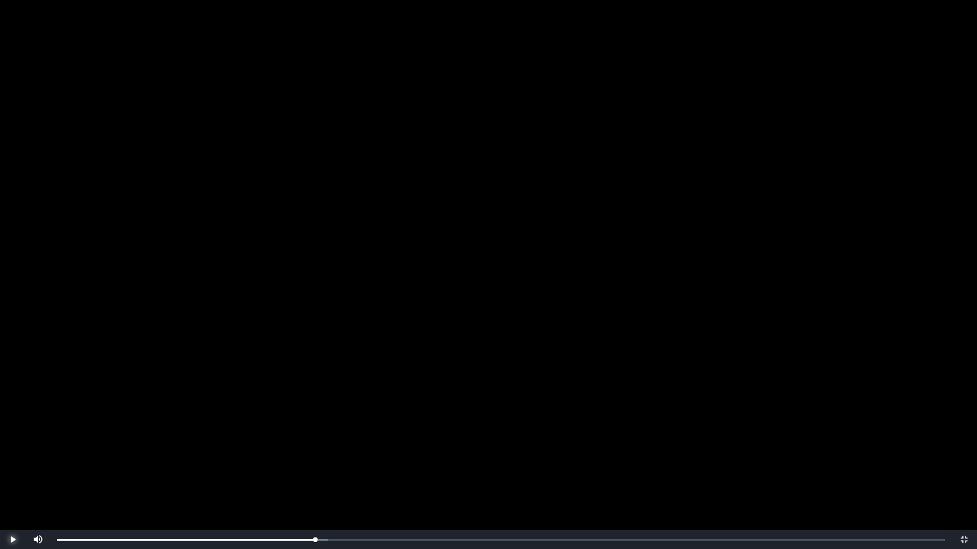
click at [0, 446] on button "Play" at bounding box center [12, 539] width 25 height 19
click at [38, 446] on span "Video Player" at bounding box center [38, 530] width 0 height 0
click at [509, 148] on video "Video Player" at bounding box center [488, 274] width 977 height 549
click at [491, 64] on video "Video Player" at bounding box center [488, 274] width 977 height 549
click at [491, 63] on video "Video Player" at bounding box center [488, 274] width 977 height 549
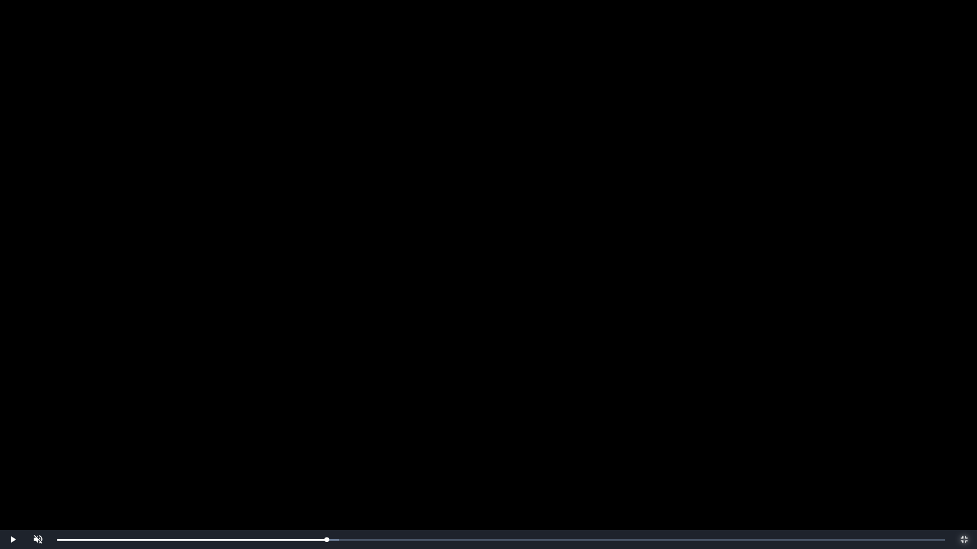
click at [964, 446] on span "Video Player" at bounding box center [964, 540] width 0 height 0
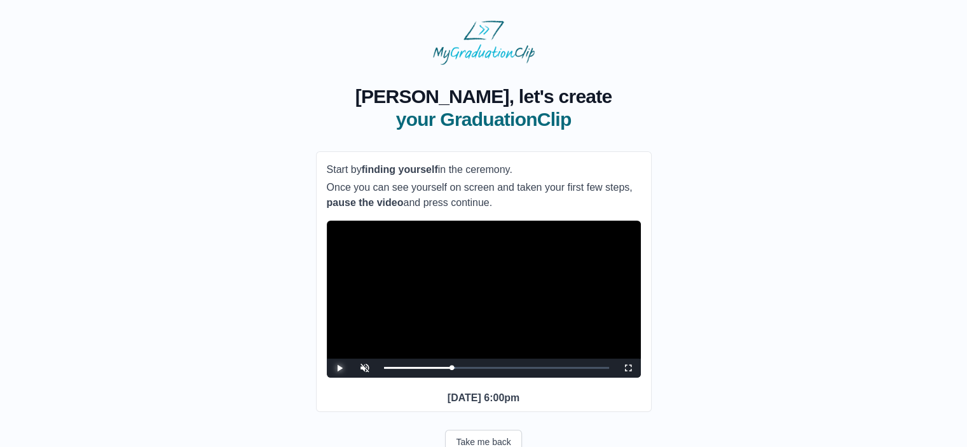
click at [340, 368] on span "Video Player" at bounding box center [340, 368] width 0 height 0
click at [628, 368] on span "Video Player" at bounding box center [628, 368] width 0 height 0
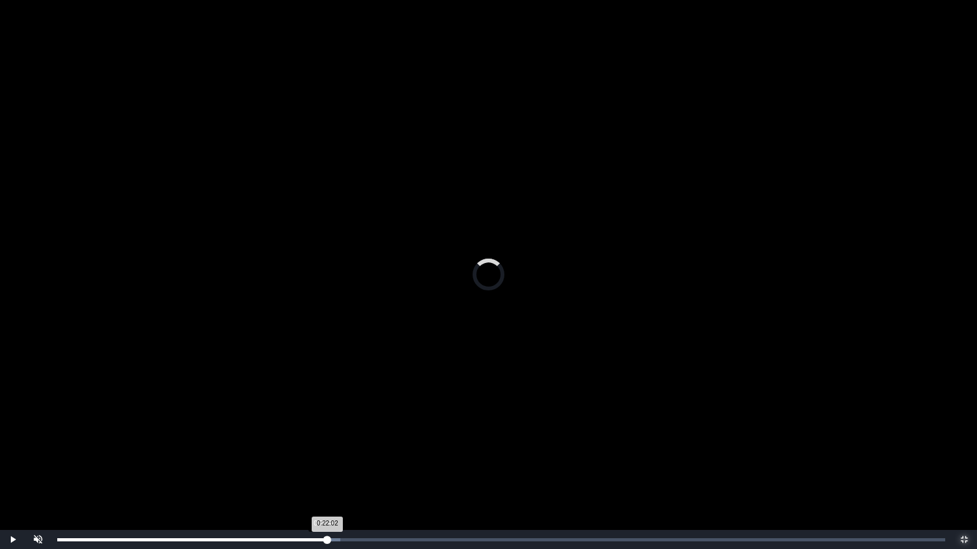
click at [324, 446] on div "0:22:02 Progress : 0%" at bounding box center [192, 540] width 270 height 3
click at [320, 446] on div "0:21:45 Progress : 0%" at bounding box center [190, 540] width 266 height 3
click at [317, 446] on div "0:21:13 Progress : 0%" at bounding box center [187, 540] width 260 height 3
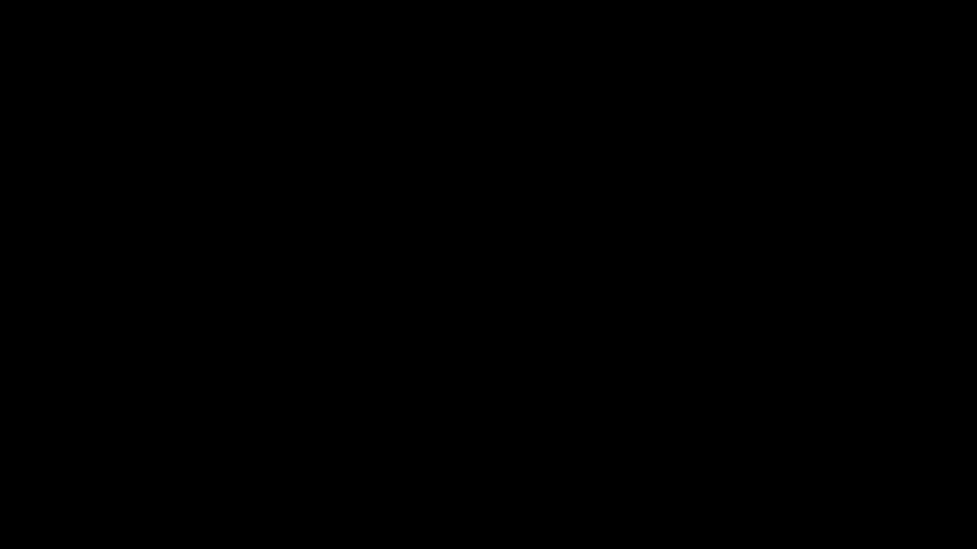
click at [13, 446] on span "Video Player" at bounding box center [13, 540] width 0 height 0
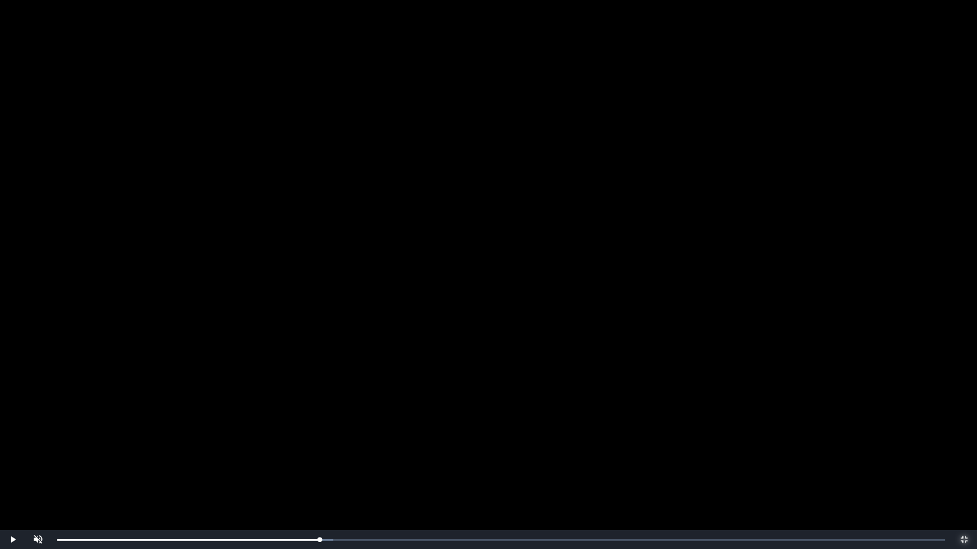
click at [964, 446] on span "Video Player" at bounding box center [964, 540] width 0 height 0
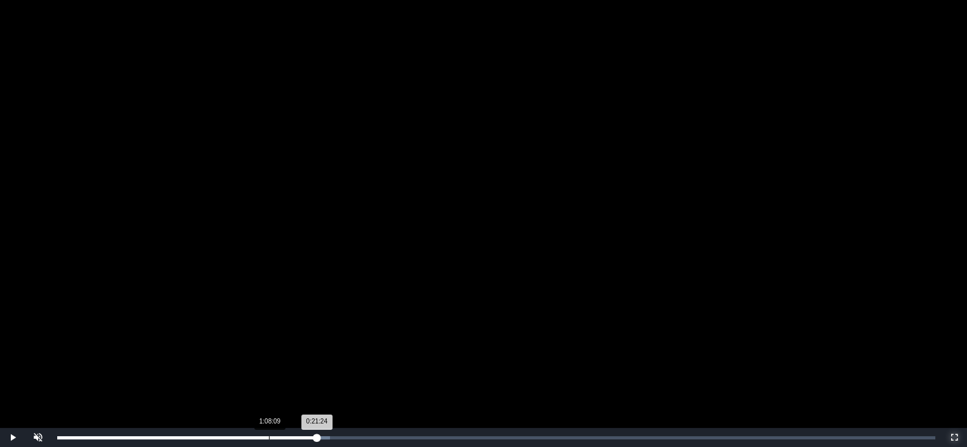
scroll to position [123, 0]
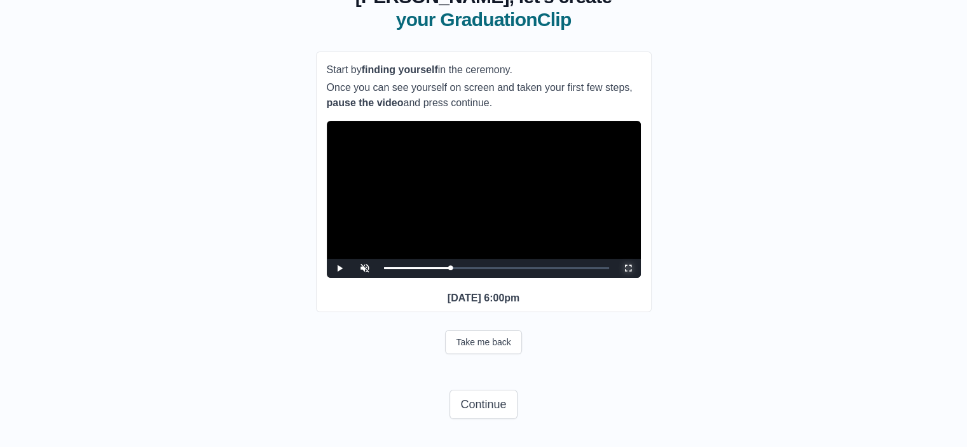
click at [628, 268] on span "Video Player" at bounding box center [628, 268] width 0 height 0
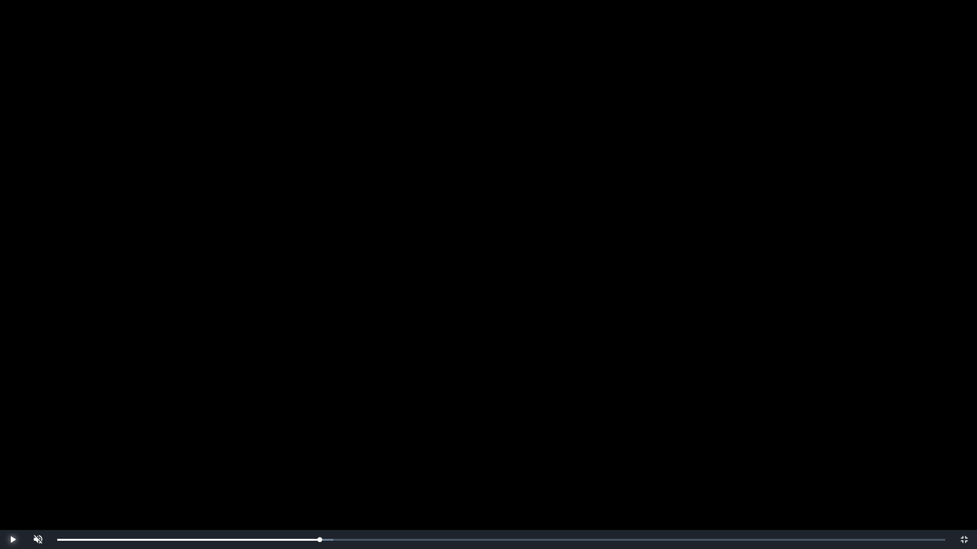
click at [13, 446] on span "Video Player" at bounding box center [13, 540] width 0 height 0
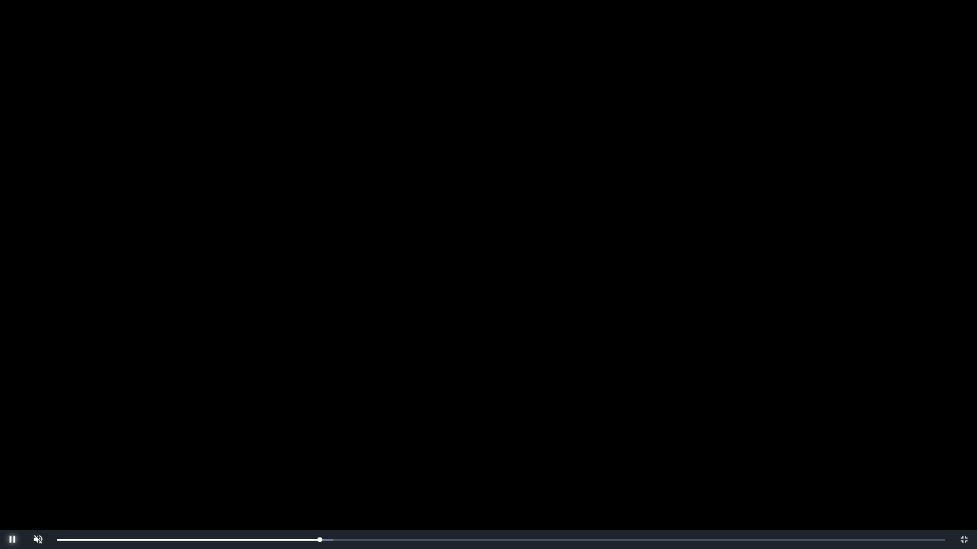
click at [13, 446] on span "Video Player" at bounding box center [13, 540] width 0 height 0
click at [318, 446] on div "0:21:25 Progress : 0%" at bounding box center [188, 540] width 263 height 3
click at [13, 446] on span "Video Player" at bounding box center [13, 540] width 0 height 0
click at [0, 446] on button "Pause" at bounding box center [12, 539] width 25 height 19
click at [0, 446] on button "Play" at bounding box center [12, 539] width 25 height 19
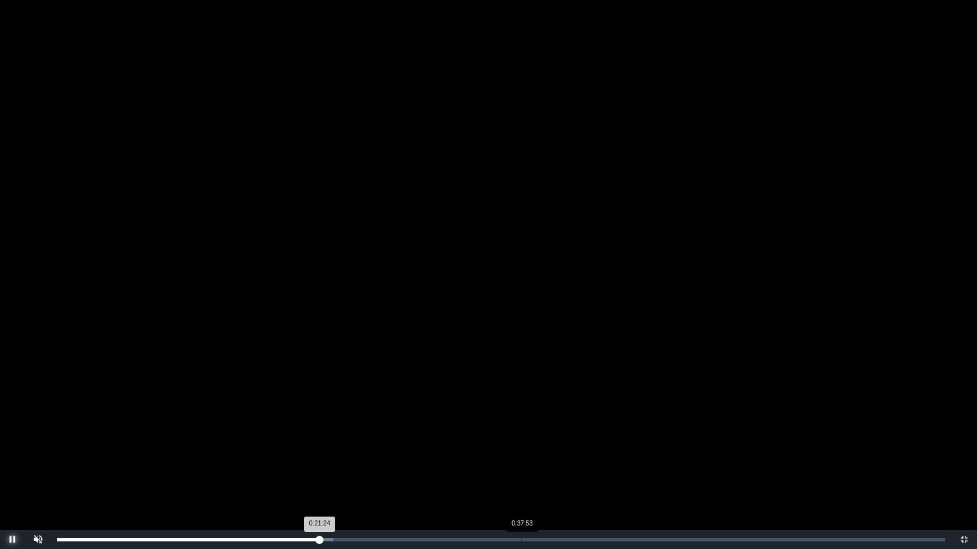
click at [0, 446] on button "Pause" at bounding box center [12, 539] width 25 height 19
click at [0, 446] on button "Play" at bounding box center [12, 539] width 25 height 19
click at [0, 446] on button "Pause" at bounding box center [12, 539] width 25 height 19
click at [0, 446] on button "Play" at bounding box center [12, 539] width 25 height 19
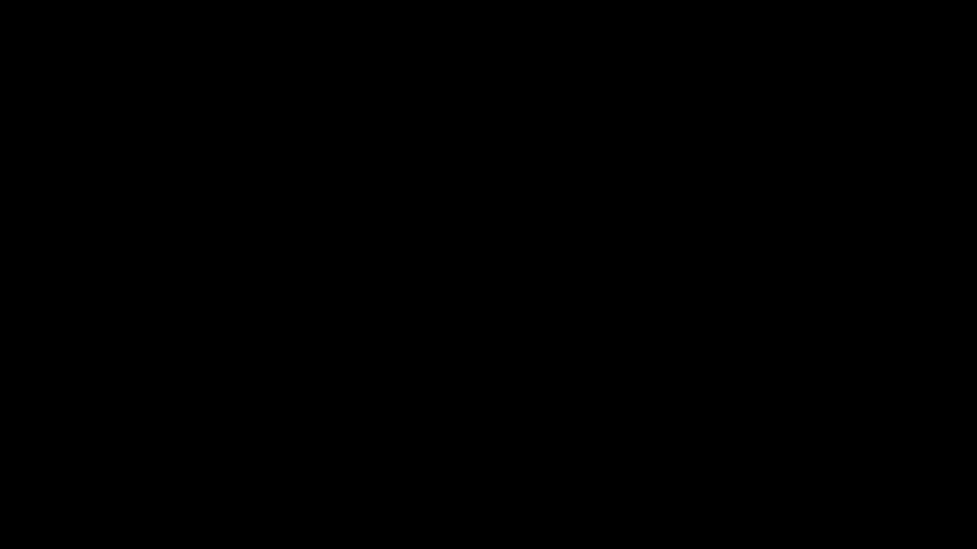
click at [0, 446] on button "Pause" at bounding box center [12, 539] width 25 height 19
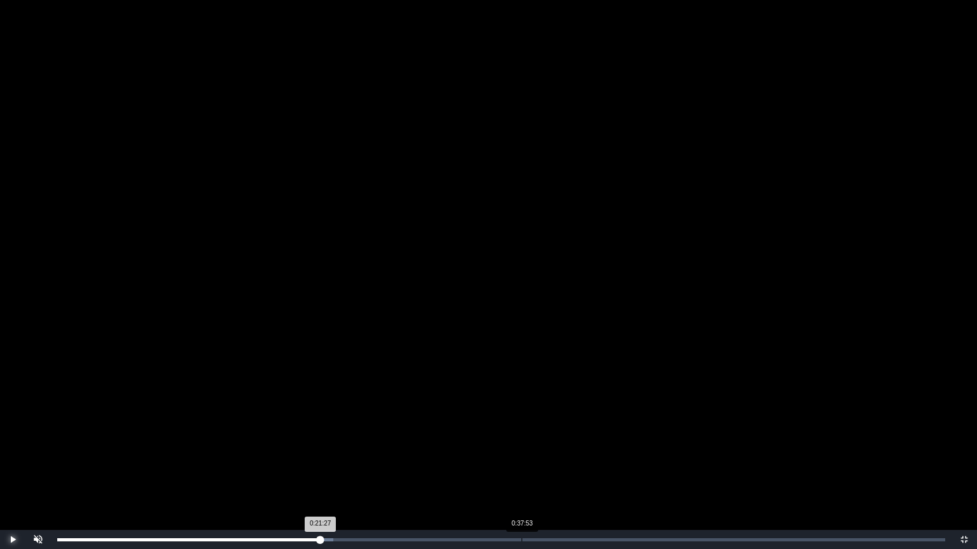
click at [0, 446] on button "Play" at bounding box center [12, 539] width 25 height 19
click at [317, 446] on div "0:21:10 Progress : 0%" at bounding box center [189, 540] width 265 height 3
click at [38, 446] on span "Video Player" at bounding box center [38, 530] width 0 height 0
click at [312, 446] on div "Loaded : 0% 0:20:45 0:20:45 Progress : 0%" at bounding box center [501, 540] width 888 height 3
click at [312, 446] on div "0:20:48 Progress : 0%" at bounding box center [184, 540] width 255 height 3
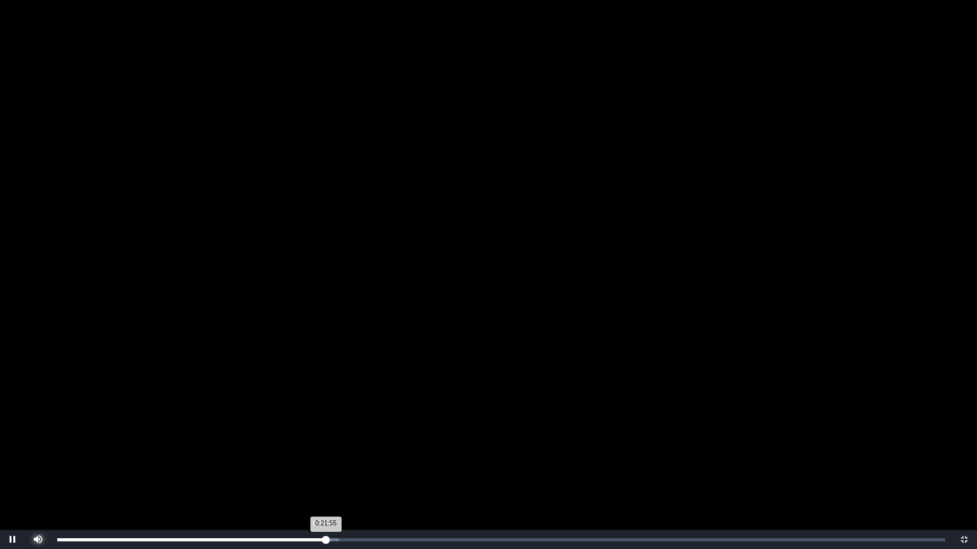
click at [323, 446] on div "0:21:55 Progress : 0%" at bounding box center [191, 540] width 268 height 3
click at [320, 446] on div "0:21:42 Progress : 0%" at bounding box center [190, 540] width 266 height 3
click at [318, 446] on div "0:21:27 Progress : 0%" at bounding box center [188, 540] width 263 height 3
click at [315, 446] on div "0:21:18 Progress : 0%" at bounding box center [187, 540] width 261 height 3
click at [13, 446] on span "Video Player" at bounding box center [13, 540] width 0 height 0
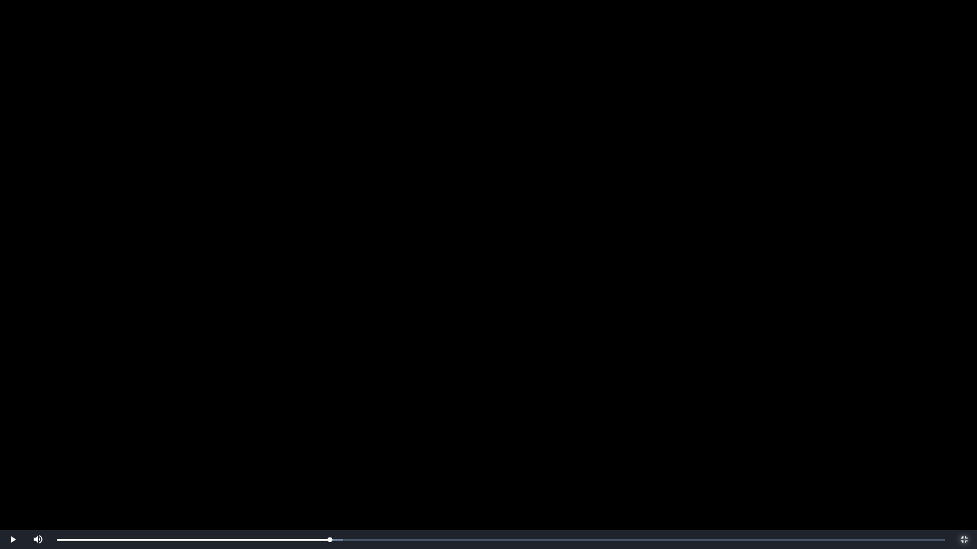
click at [964, 446] on span "Video Player" at bounding box center [964, 540] width 0 height 0
